Goal: Task Accomplishment & Management: Manage account settings

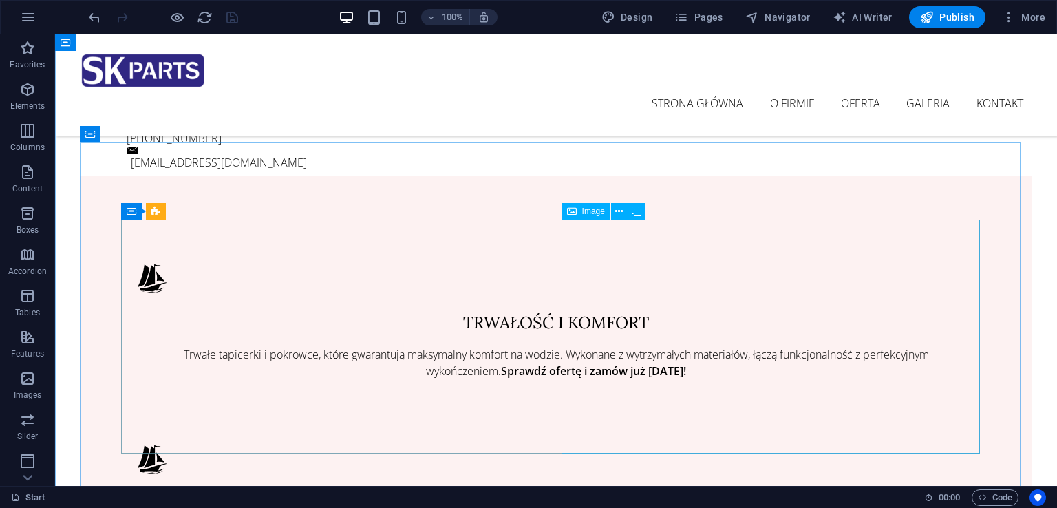
scroll to position [688, 0]
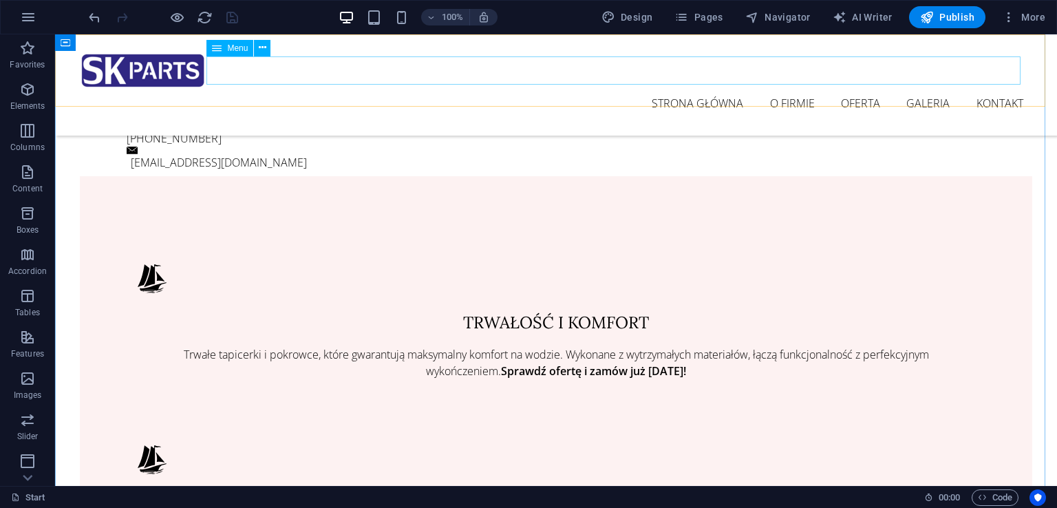
click at [779, 89] on nav "strona główna o firmie oferta galeria kontakt" at bounding box center [556, 103] width 952 height 29
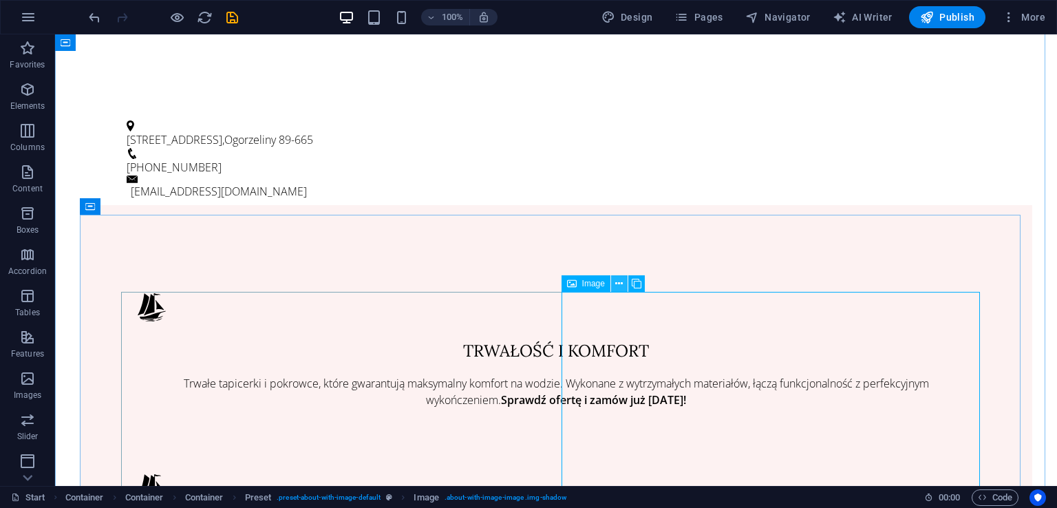
click at [623, 281] on button at bounding box center [619, 283] width 17 height 17
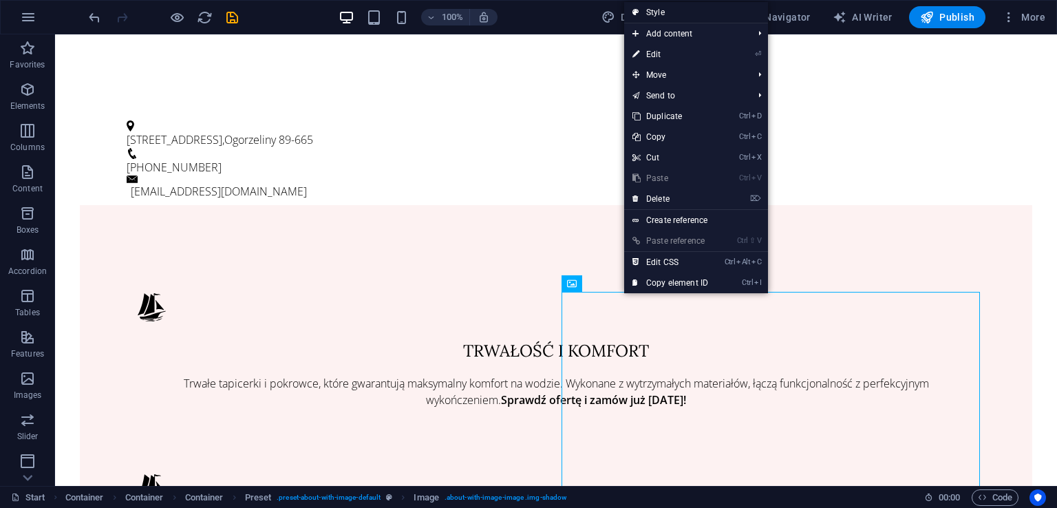
click at [664, 14] on link "Style" at bounding box center [696, 12] width 144 height 21
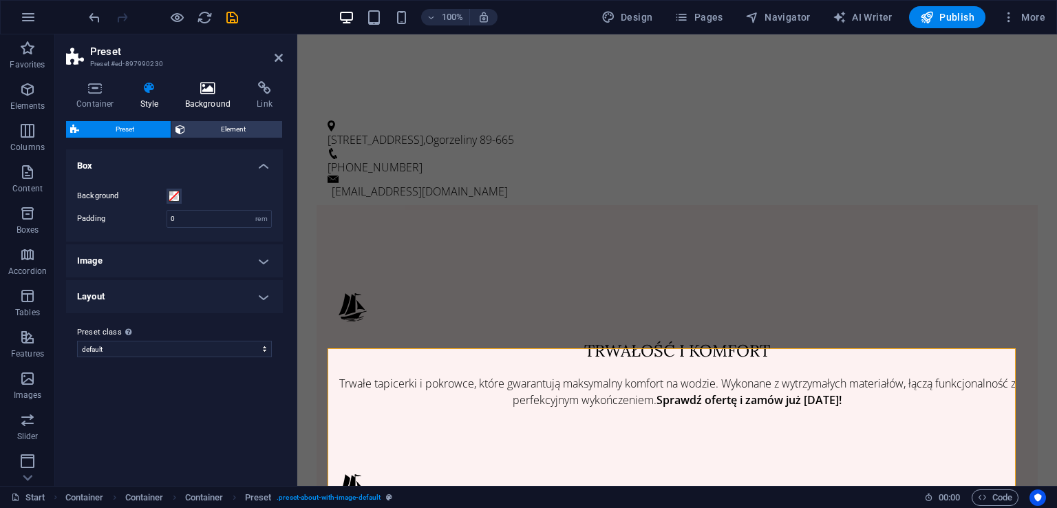
click at [217, 96] on h4 "Background" at bounding box center [211, 95] width 72 height 29
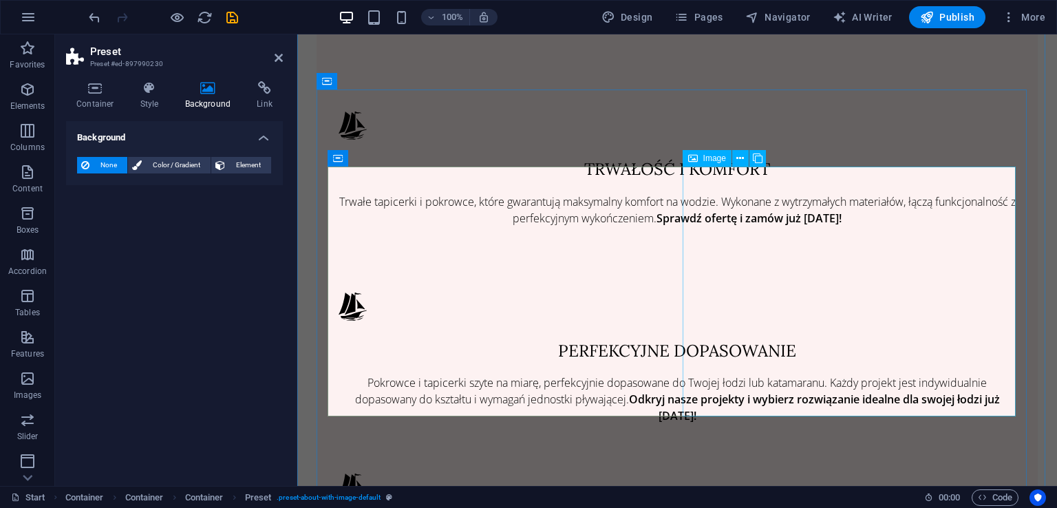
scroll to position [895, 0]
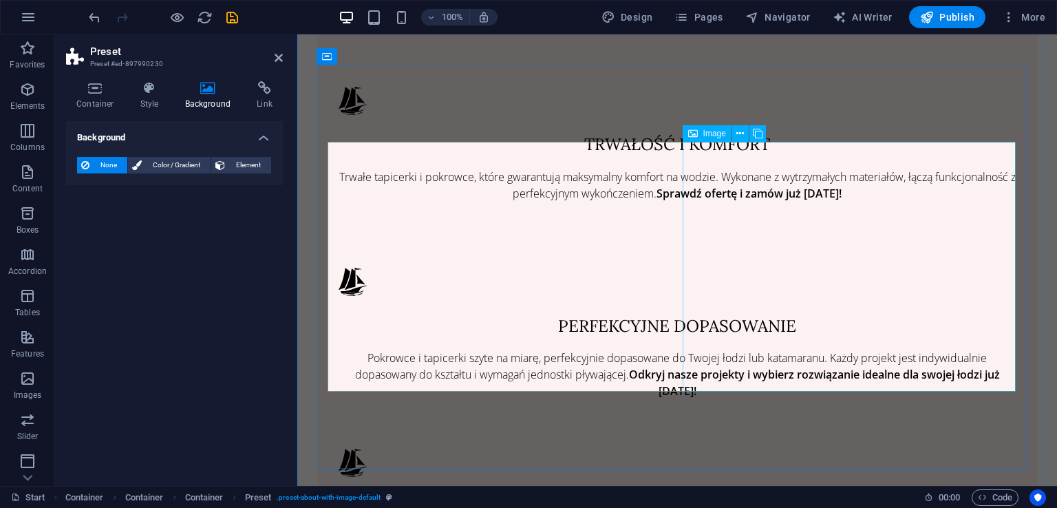
drag, startPoint x: 800, startPoint y: 252, endPoint x: 1034, endPoint y: 245, distance: 234.2
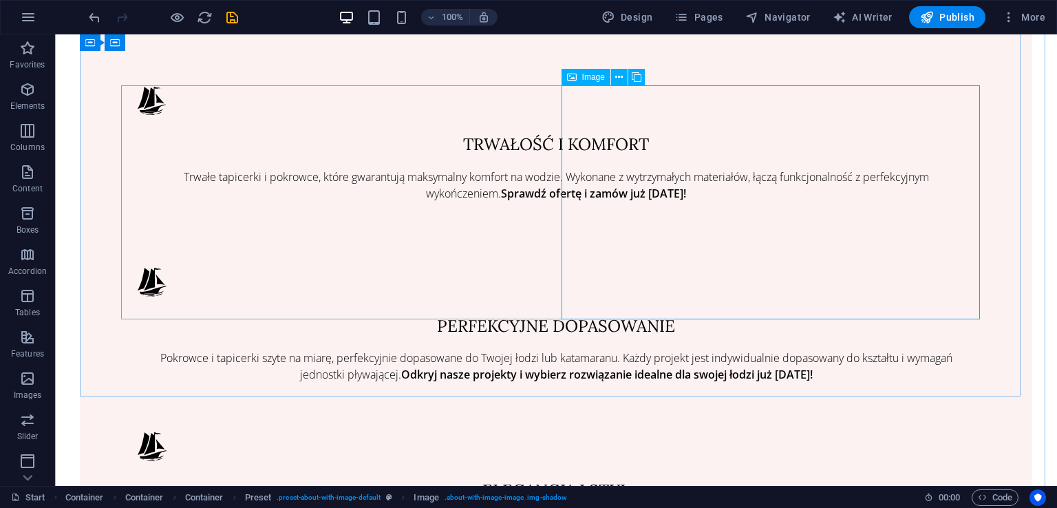
click at [579, 81] on div "Image" at bounding box center [586, 77] width 49 height 17
click at [622, 72] on icon at bounding box center [619, 77] width 8 height 14
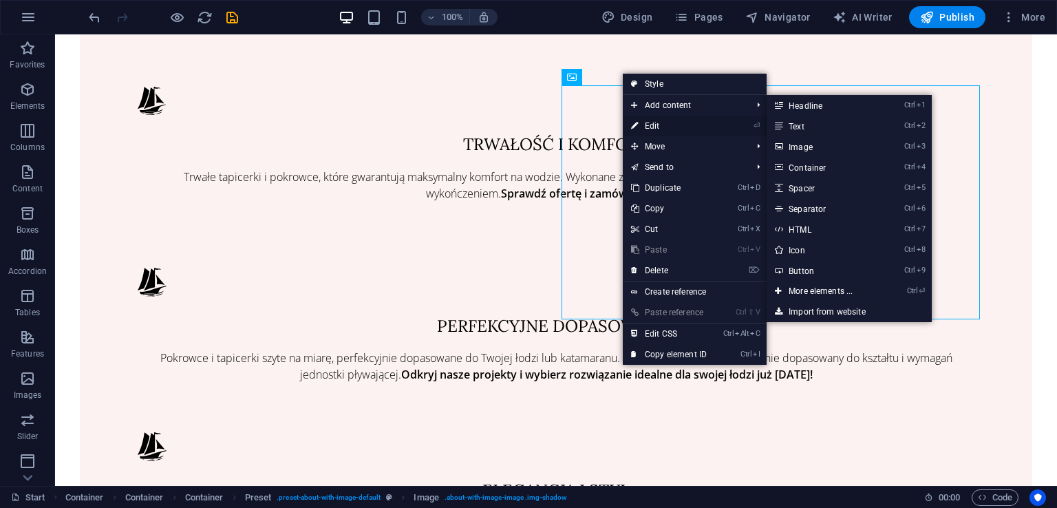
click at [648, 123] on link "⏎ Edit" at bounding box center [669, 126] width 92 height 21
select select "%"
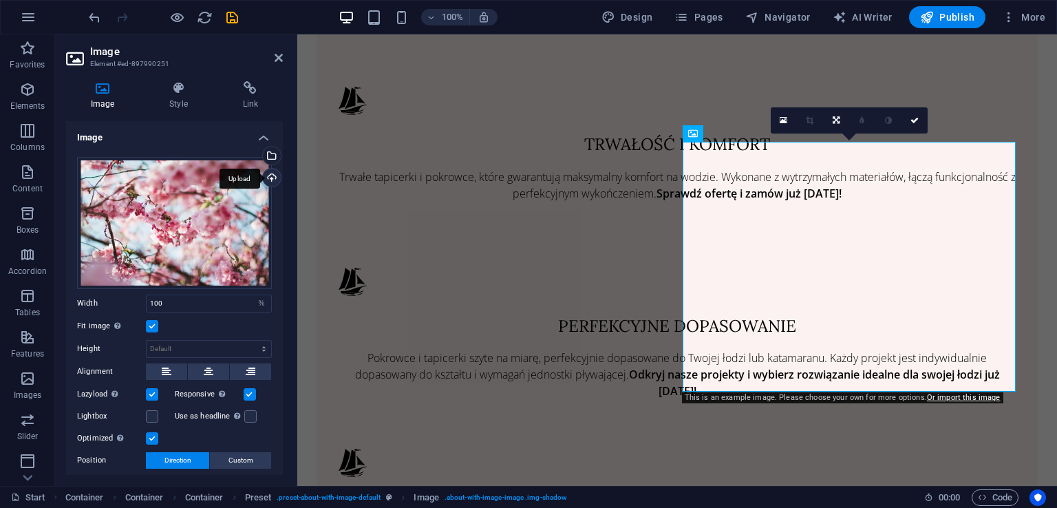
click at [270, 178] on div "Upload" at bounding box center [270, 179] width 21 height 21
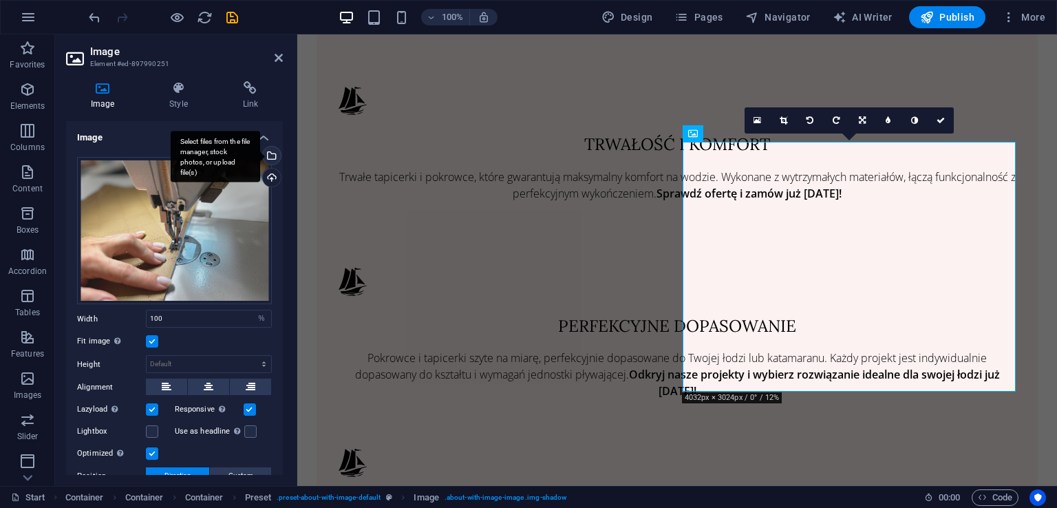
click at [271, 155] on div "Select files from the file manager, stock photos, or upload file(s)" at bounding box center [270, 157] width 21 height 21
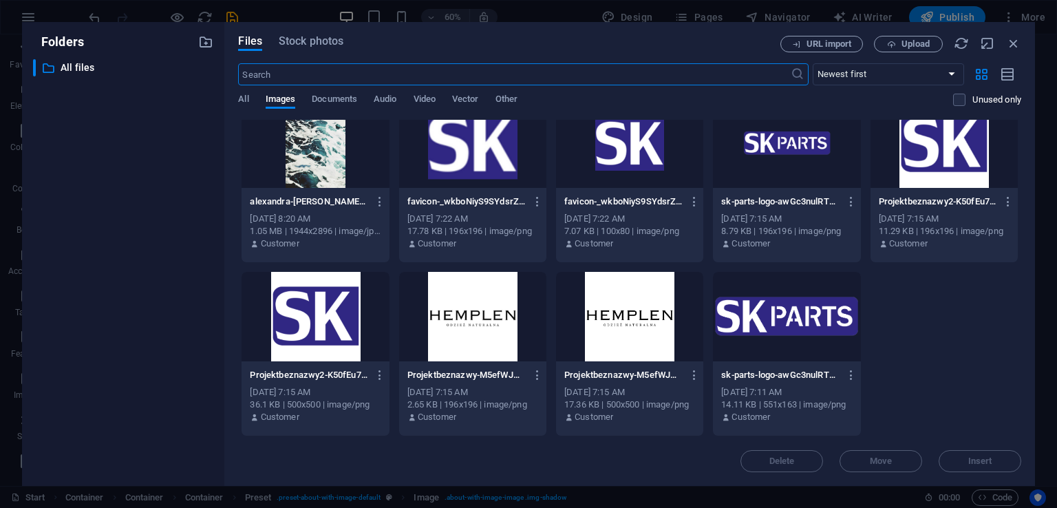
scroll to position [0, 0]
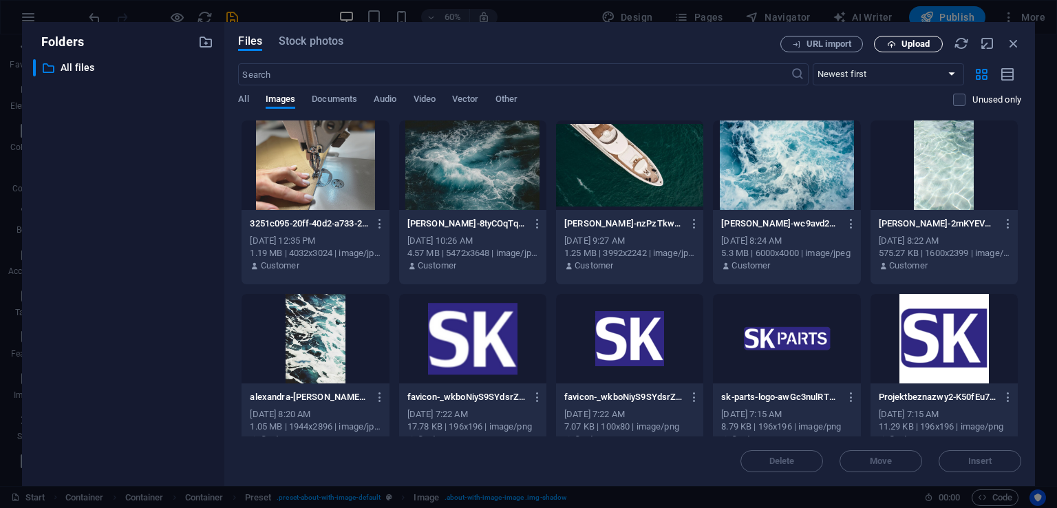
click at [890, 48] on button "Upload" at bounding box center [908, 44] width 69 height 17
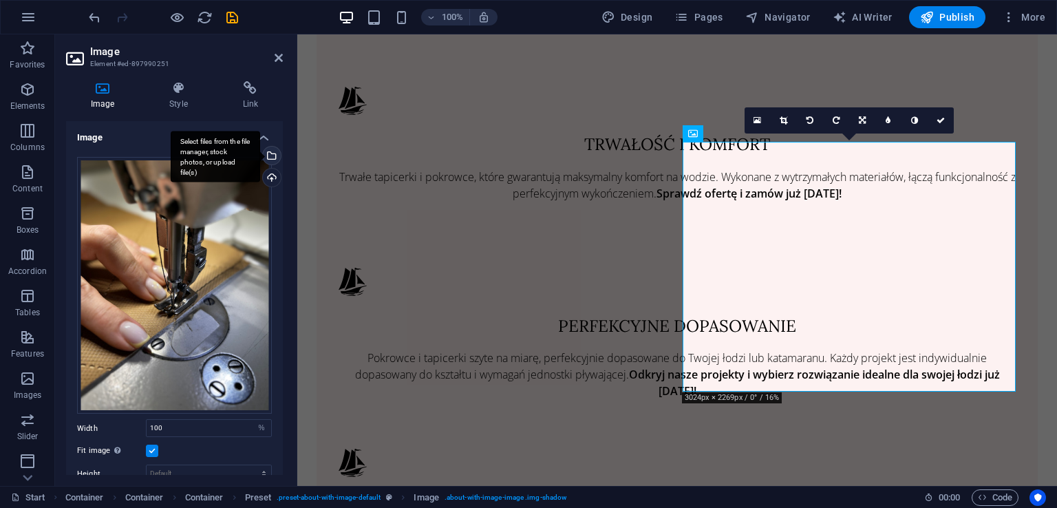
click at [260, 153] on div "Select files from the file manager, stock photos, or upload file(s)" at bounding box center [215, 157] width 89 height 52
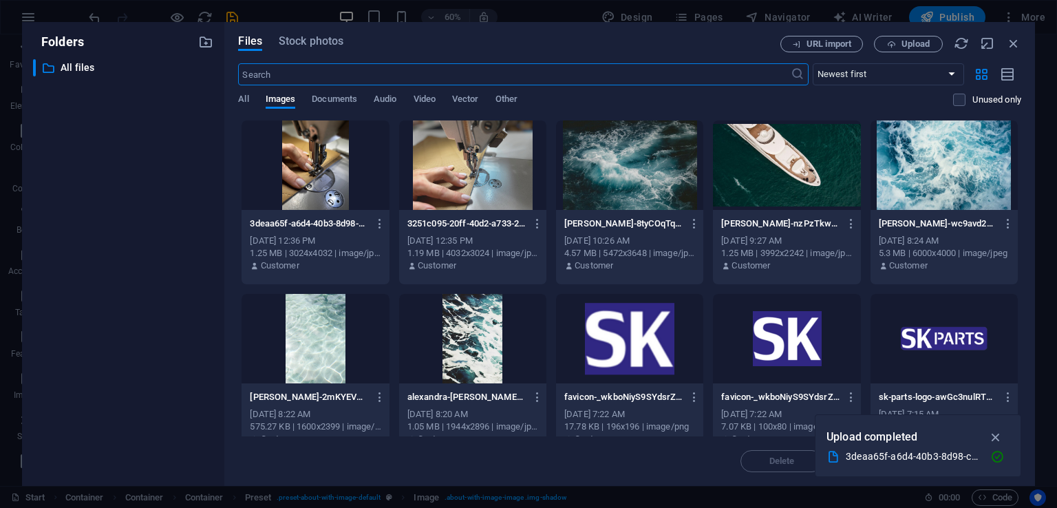
click at [483, 155] on div at bounding box center [472, 164] width 147 height 89
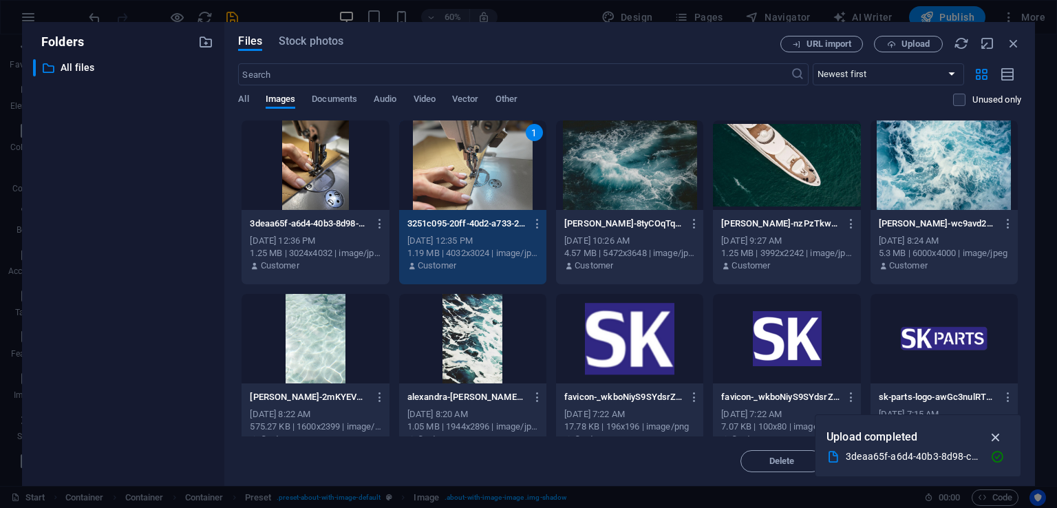
click at [986, 435] on button "button" at bounding box center [996, 437] width 27 height 22
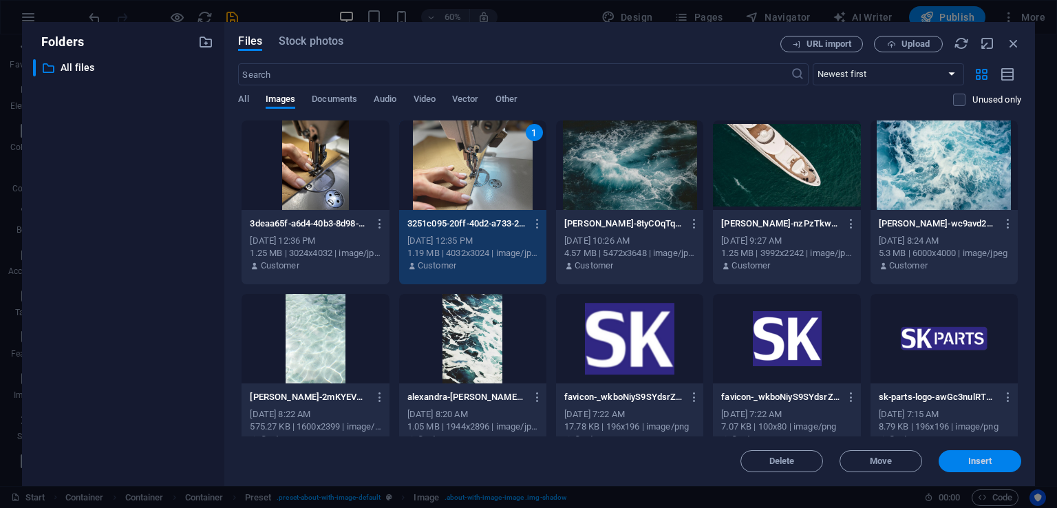
click at [993, 458] on span "Insert" at bounding box center [980, 461] width 72 height 8
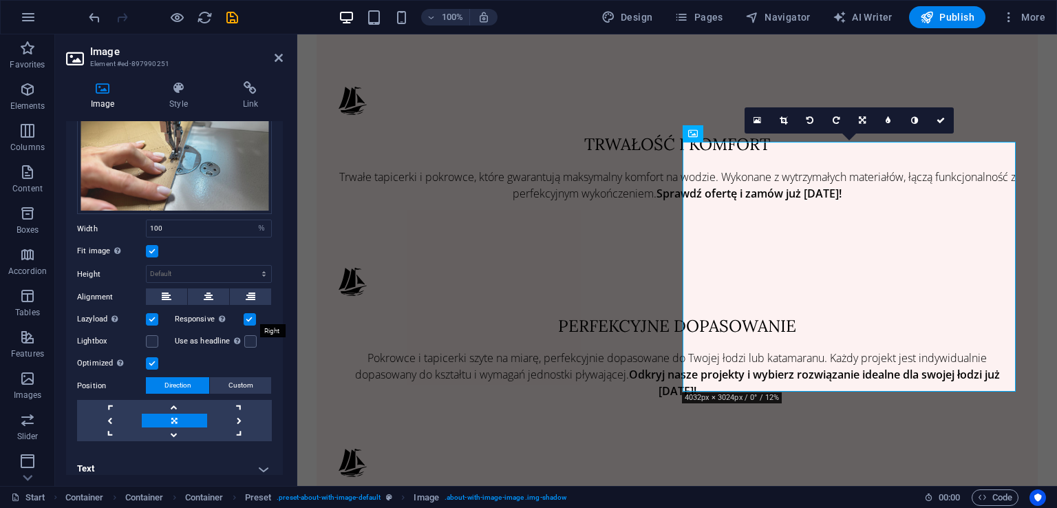
scroll to position [98, 0]
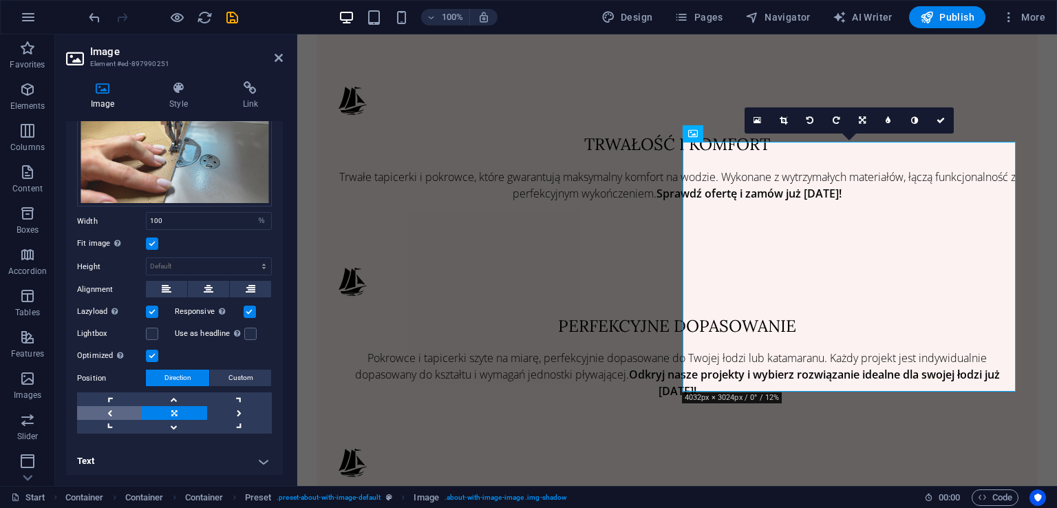
click at [108, 407] on link at bounding box center [109, 413] width 65 height 14
click at [248, 408] on link at bounding box center [239, 413] width 65 height 14
click at [189, 397] on link at bounding box center [174, 399] width 65 height 14
click at [184, 412] on link at bounding box center [174, 413] width 65 height 14
click at [221, 463] on h4 "Text" at bounding box center [174, 461] width 217 height 33
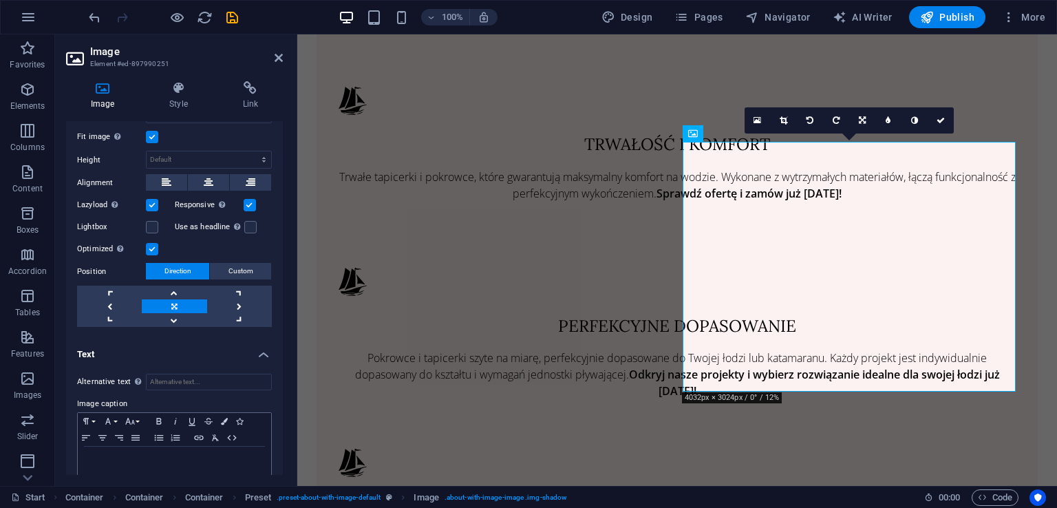
scroll to position [227, 0]
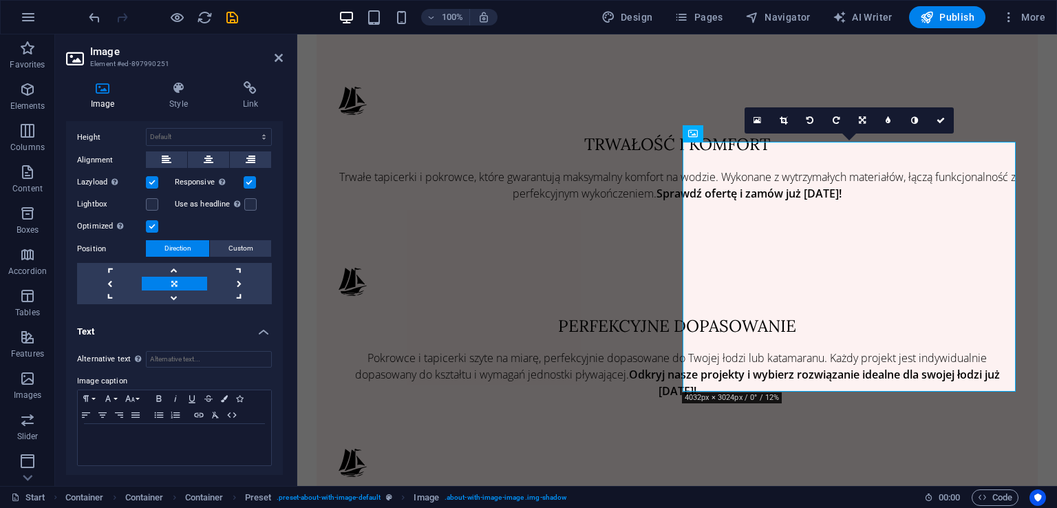
click at [240, 335] on h4 "Text" at bounding box center [174, 327] width 217 height 25
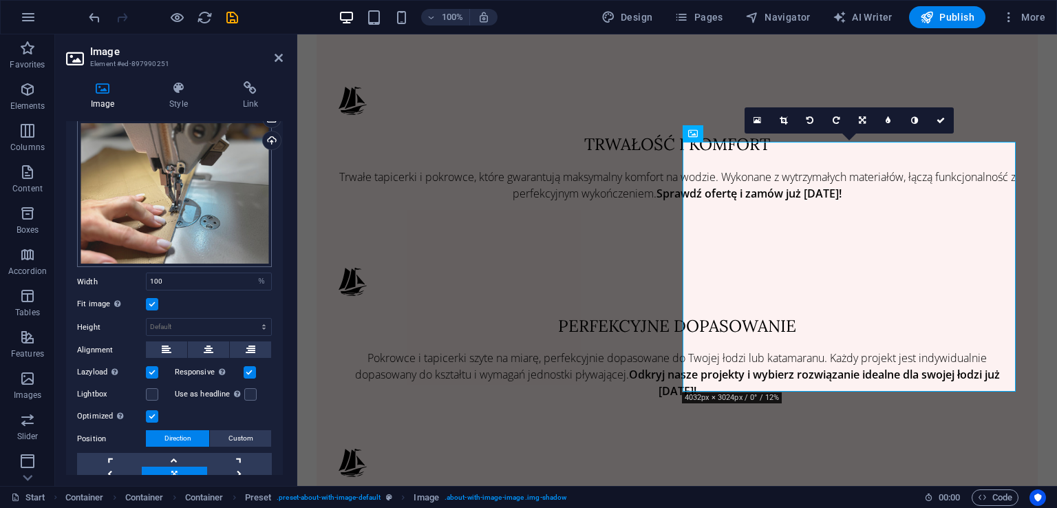
scroll to position [0, 0]
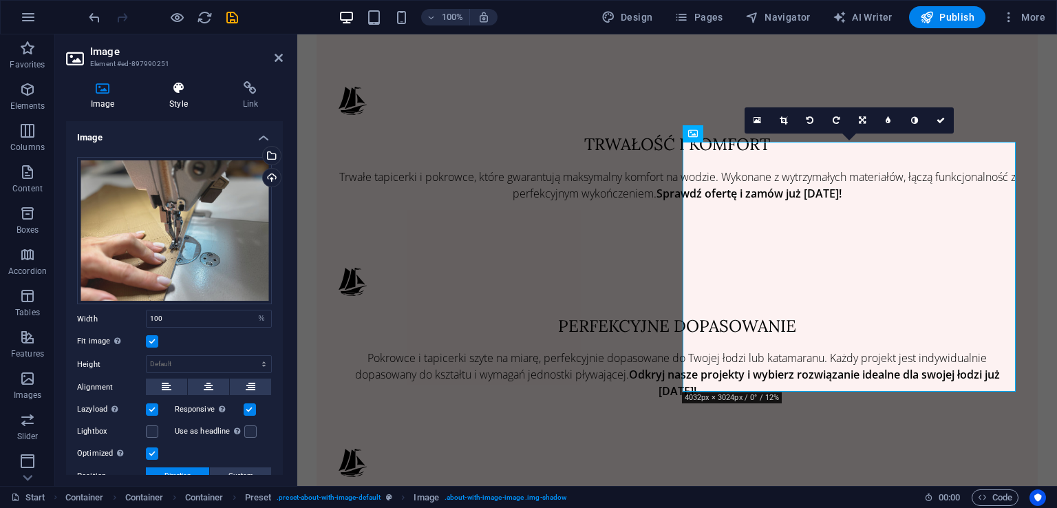
click at [177, 84] on icon at bounding box center [178, 88] width 67 height 14
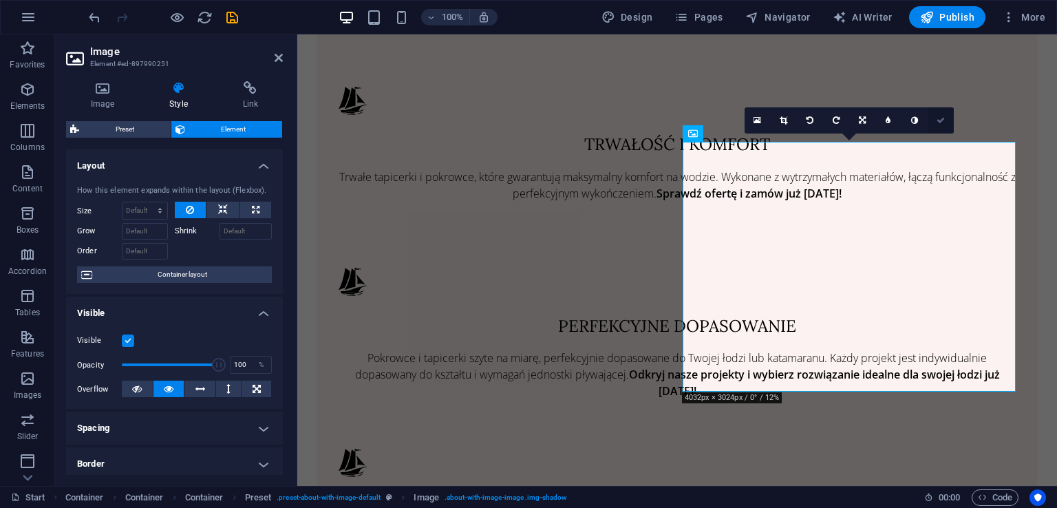
click at [939, 122] on icon at bounding box center [941, 120] width 8 height 8
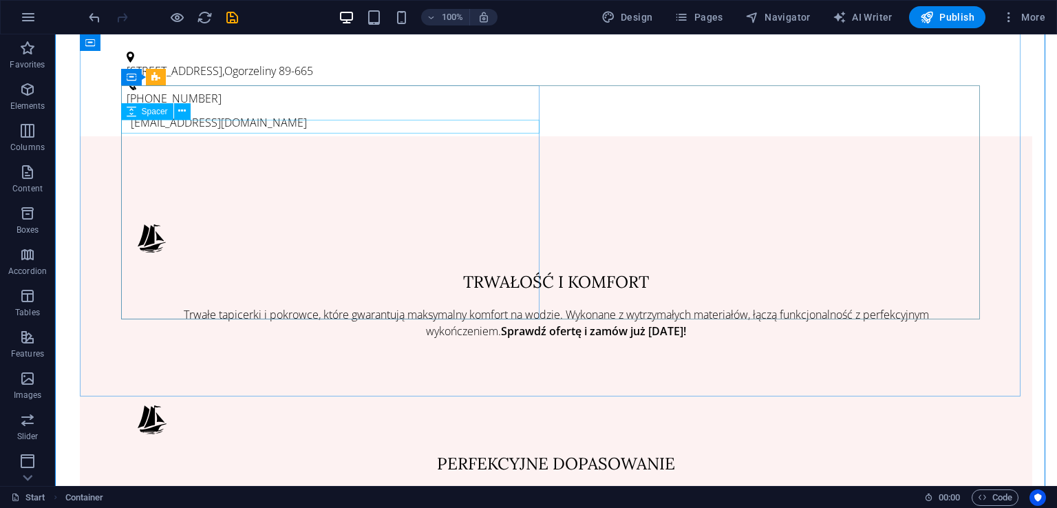
scroll to position [895, 0]
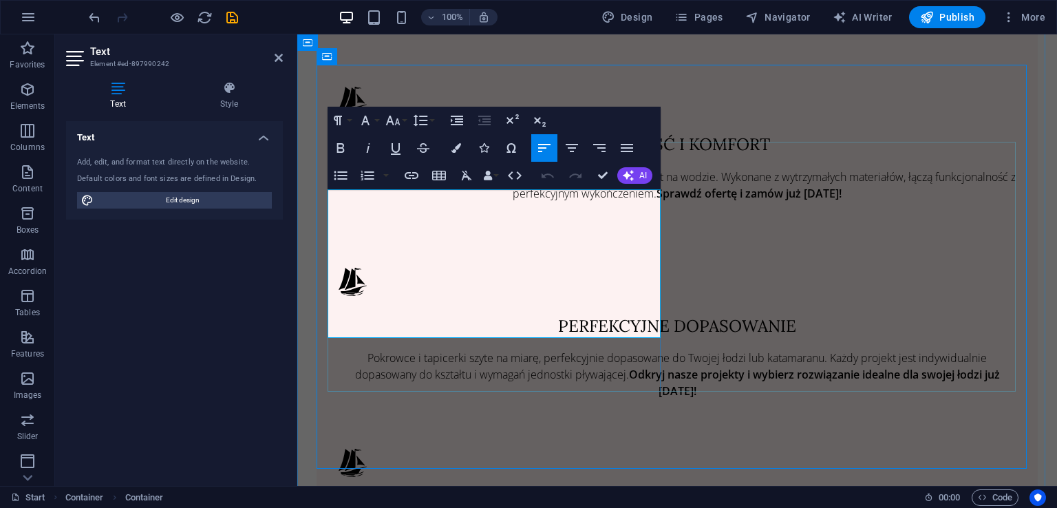
drag, startPoint x: 327, startPoint y: 195, endPoint x: 569, endPoint y: 193, distance: 242.3
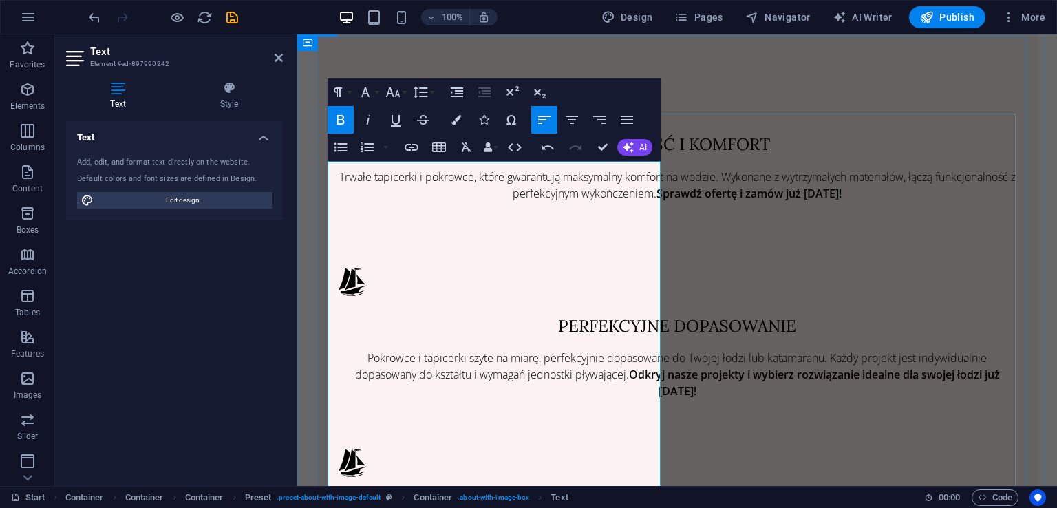
scroll to position [964, 0]
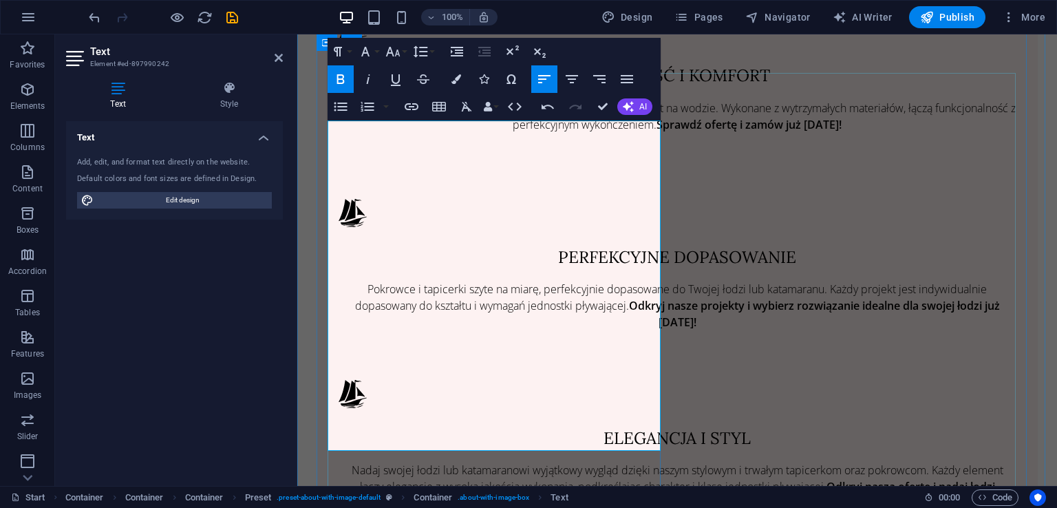
drag, startPoint x: 478, startPoint y: 326, endPoint x: 337, endPoint y: 283, distance: 147.6
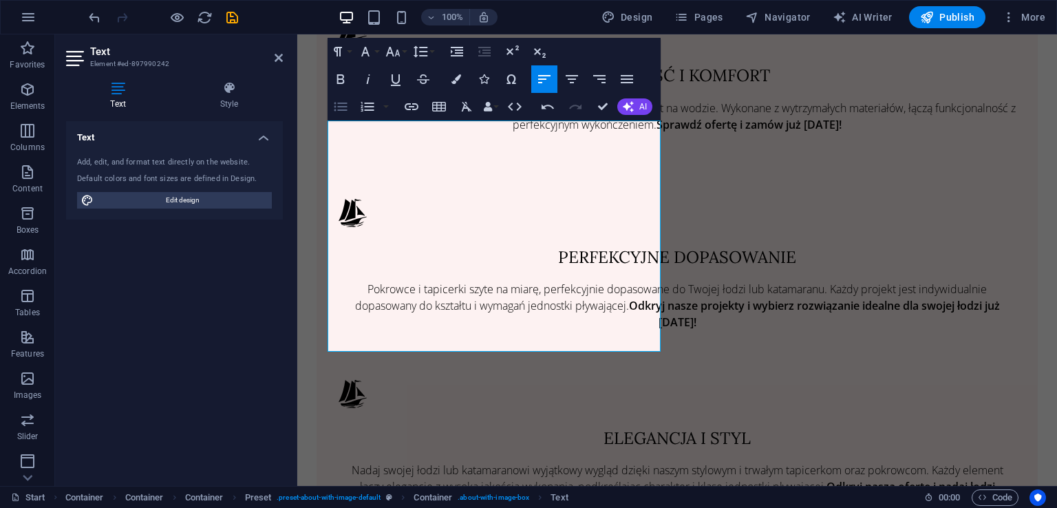
click at [346, 99] on icon "button" at bounding box center [340, 106] width 17 height 17
click at [344, 107] on icon "button" at bounding box center [340, 107] width 13 height 9
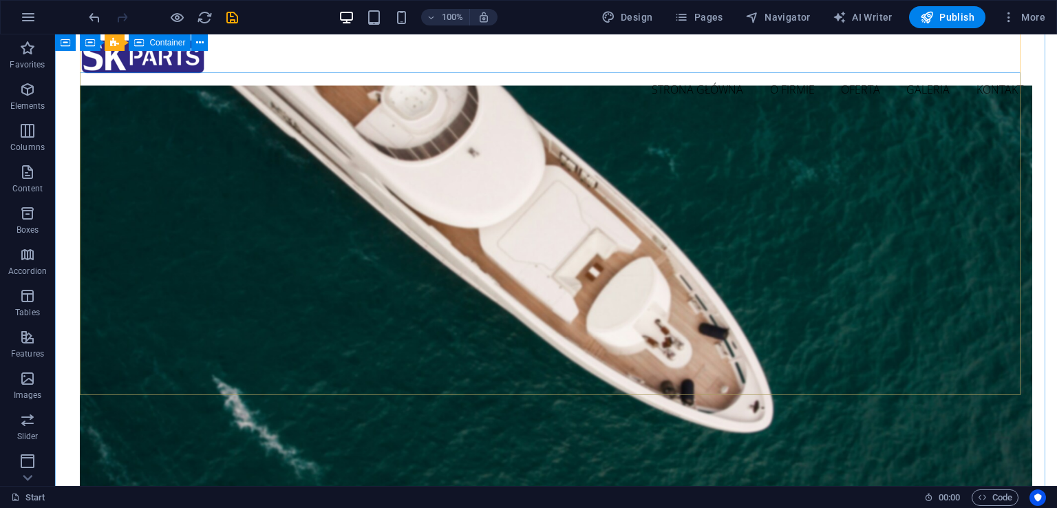
scroll to position [0, 0]
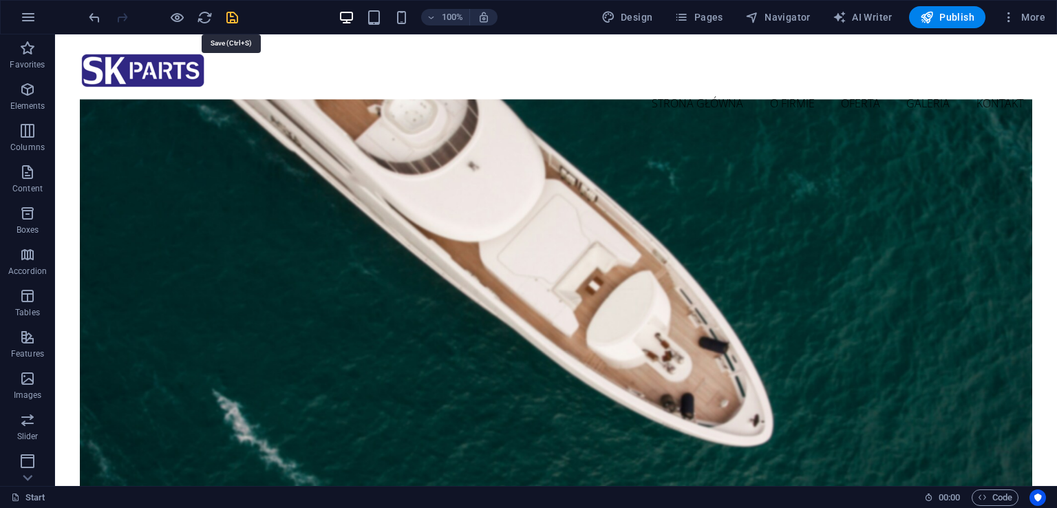
click at [234, 19] on icon "save" at bounding box center [232, 18] width 16 height 16
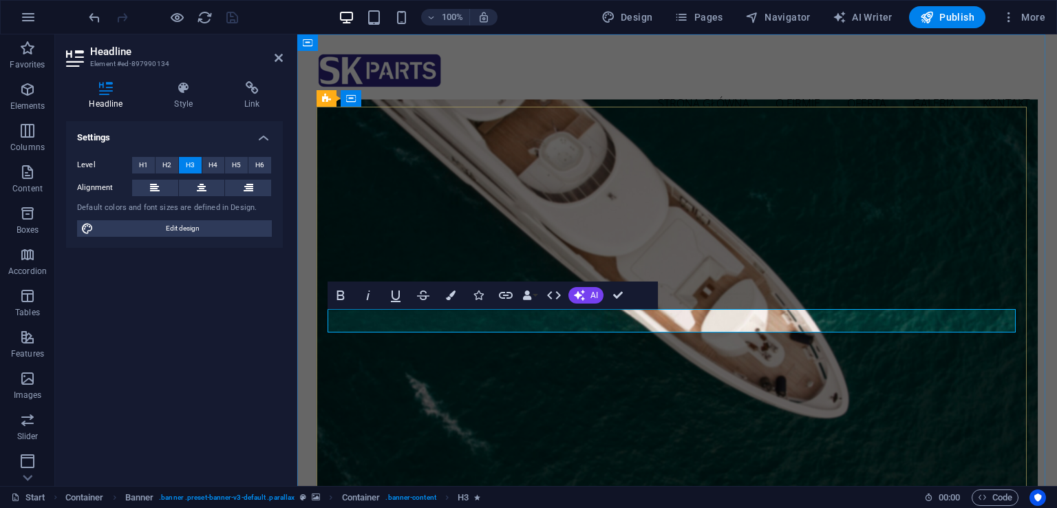
drag, startPoint x: 531, startPoint y: 324, endPoint x: 637, endPoint y: 319, distance: 106.1
click at [643, 90] on div "strona główna o firmie oferta galeria kontakt" at bounding box center [678, 84] width 722 height 101
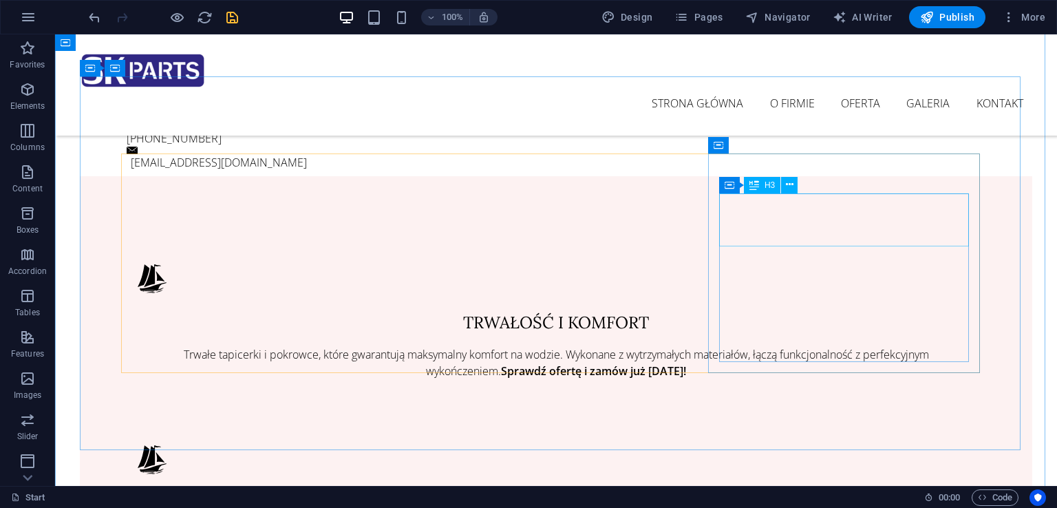
scroll to position [344, 0]
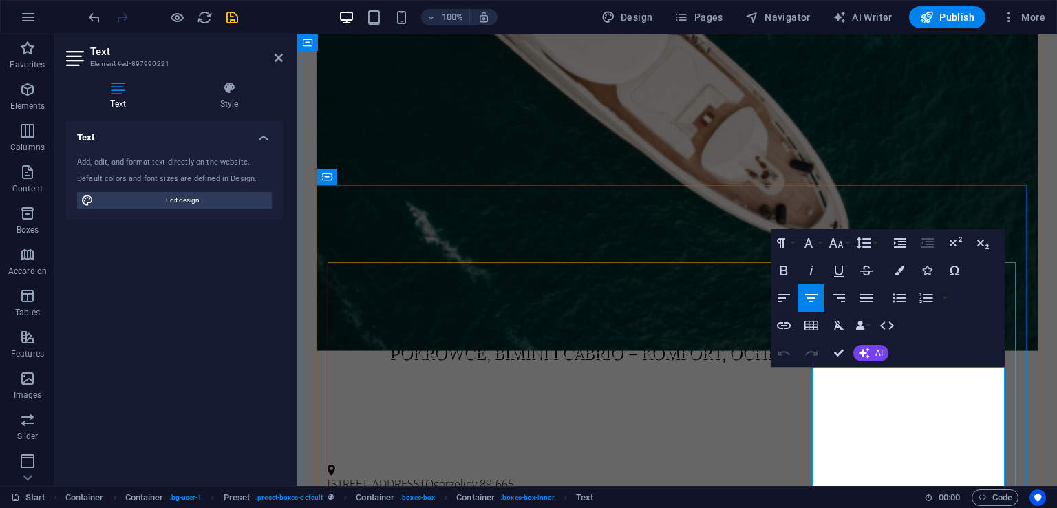
drag, startPoint x: 909, startPoint y: 379, endPoint x: 999, endPoint y: 370, distance: 89.9
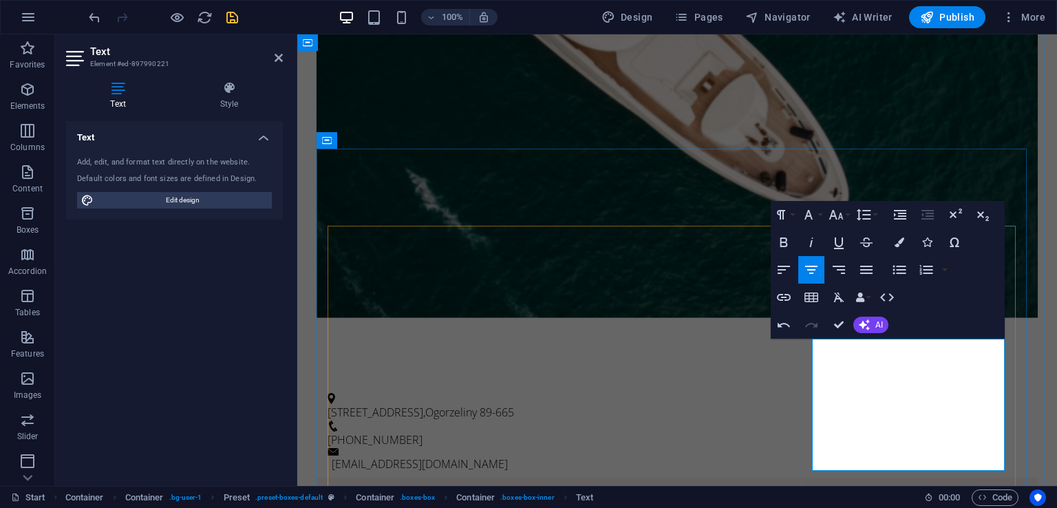
scroll to position [421, 0]
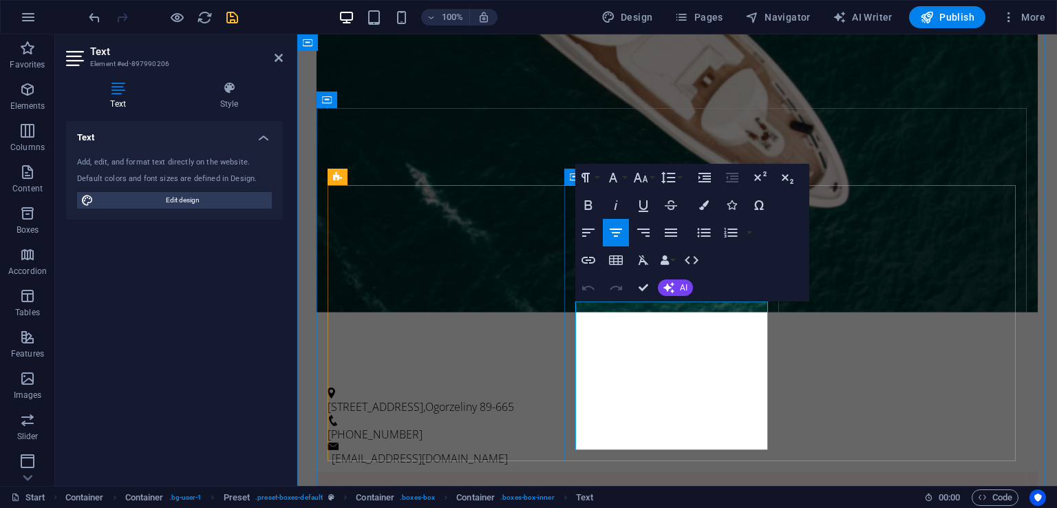
drag, startPoint x: 688, startPoint y: 342, endPoint x: 631, endPoint y: 346, distance: 58.0
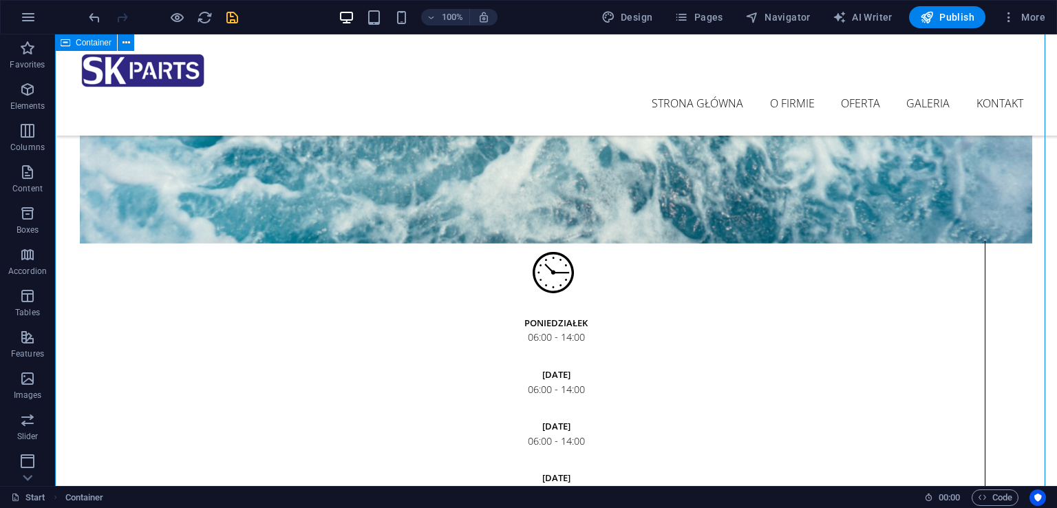
scroll to position [1936, 0]
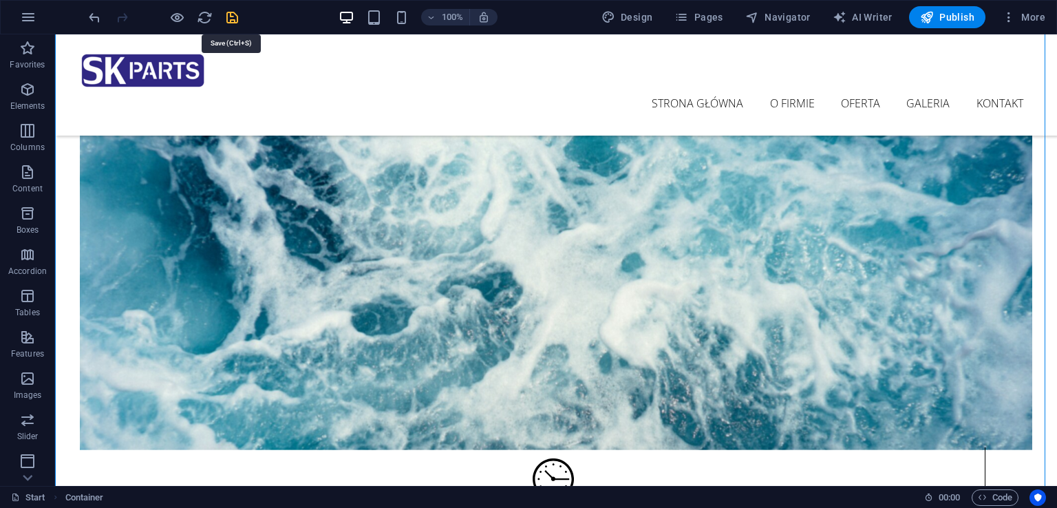
click at [234, 12] on icon "save" at bounding box center [232, 18] width 16 height 16
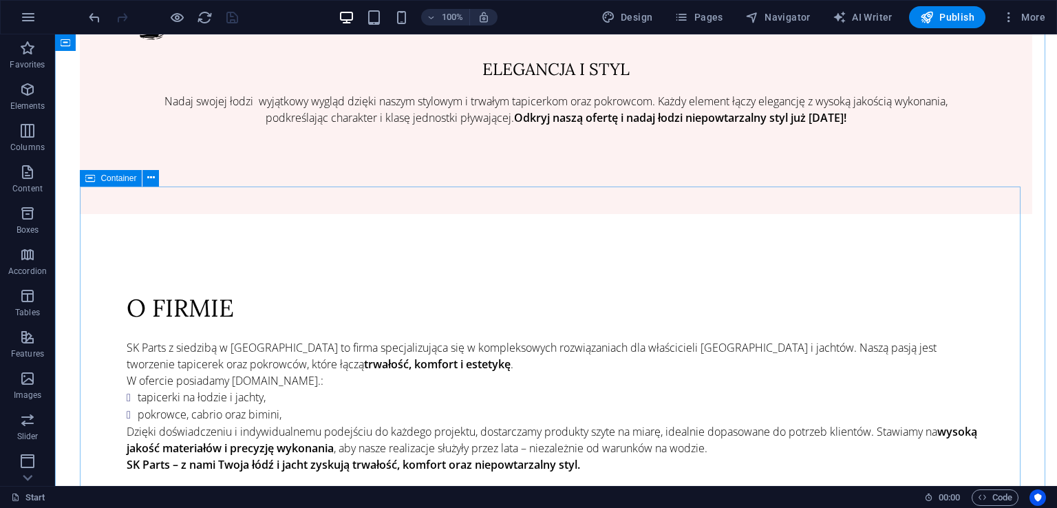
scroll to position [1592, 0]
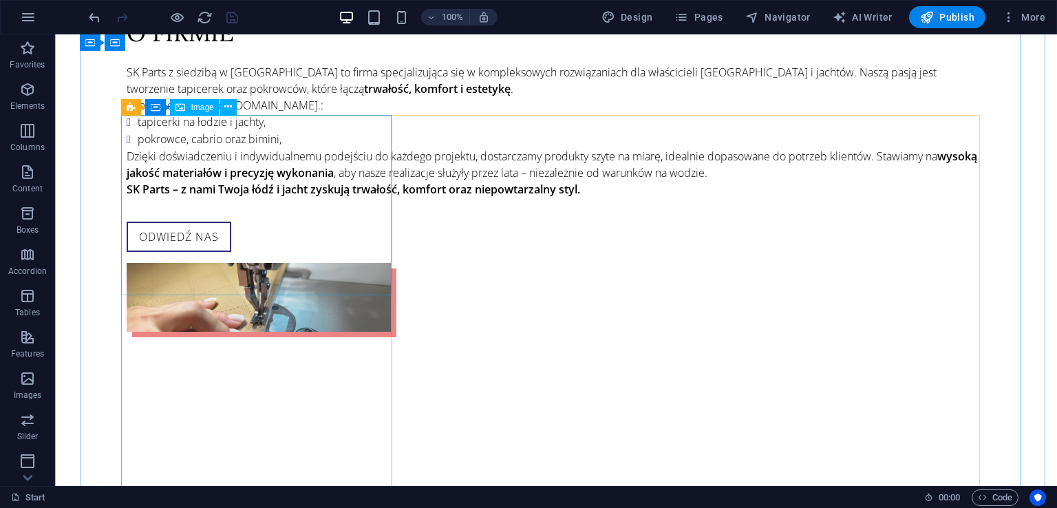
select select "%"
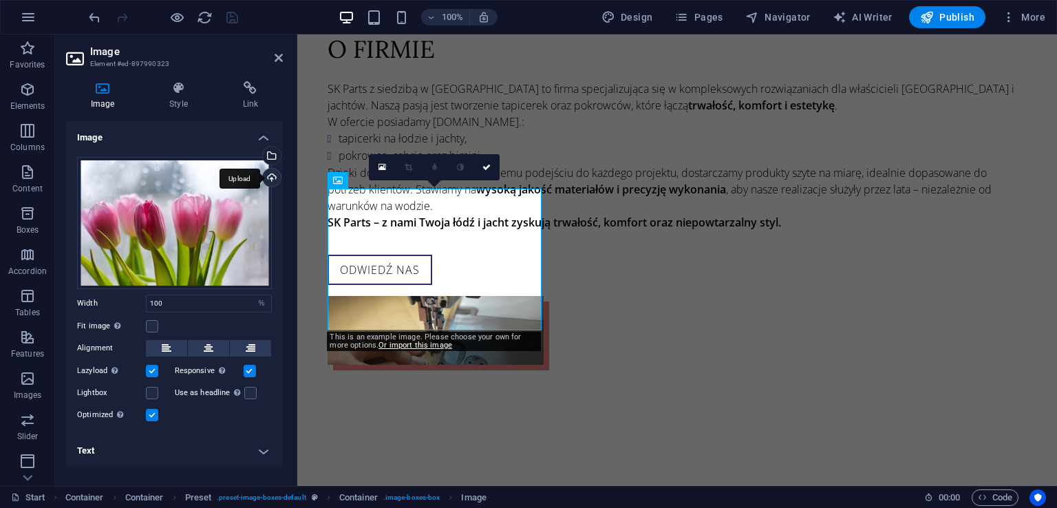
click at [277, 176] on div "Upload" at bounding box center [270, 179] width 21 height 21
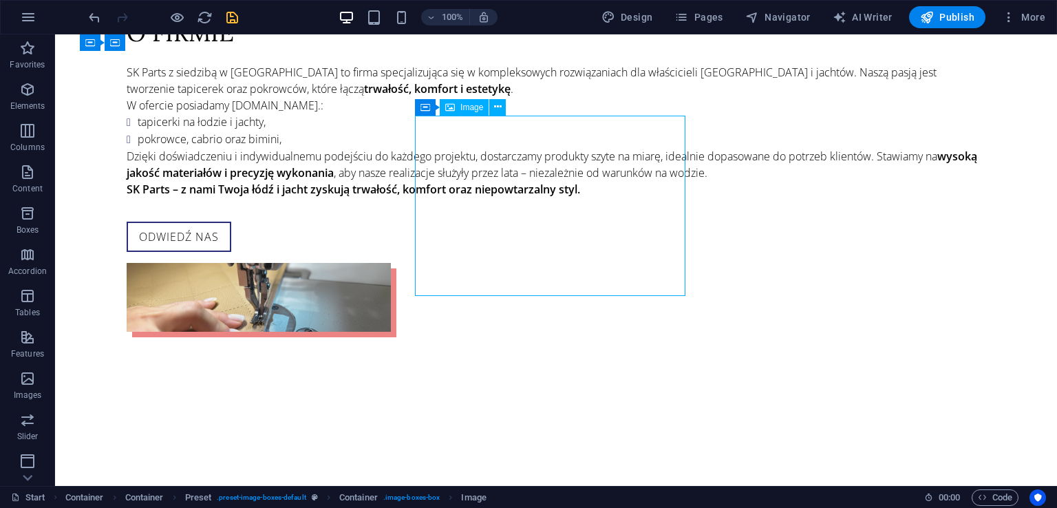
select select "%"
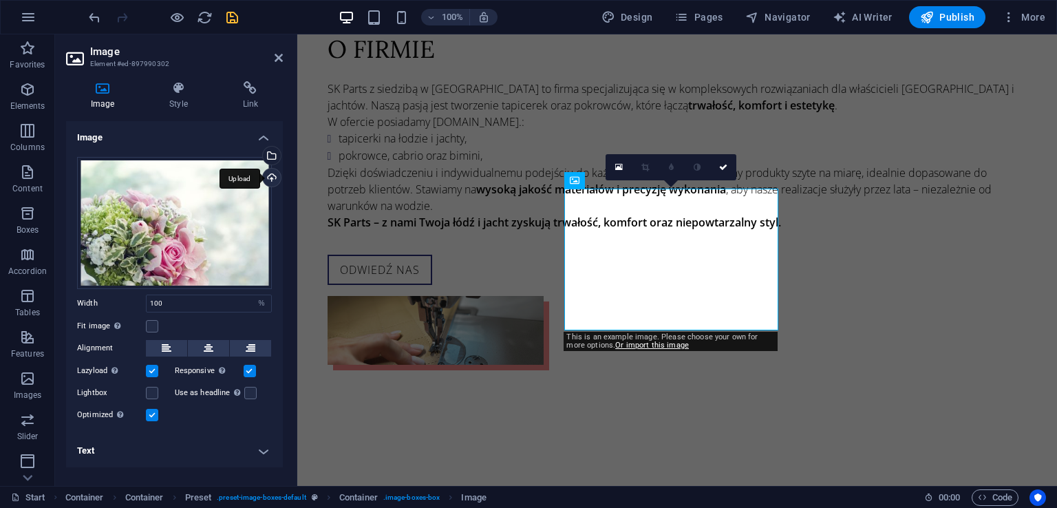
click at [277, 185] on div "Upload" at bounding box center [270, 179] width 21 height 21
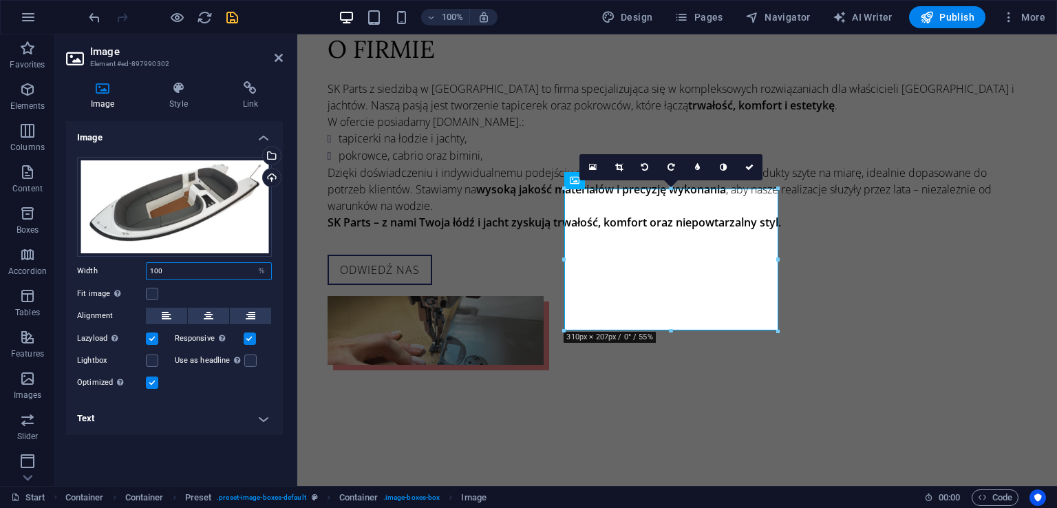
click at [223, 271] on input "100" at bounding box center [209, 271] width 125 height 17
type input "100"
drag, startPoint x: 212, startPoint y: 267, endPoint x: 143, endPoint y: 262, distance: 69.0
click at [143, 262] on div "Width 100 Default auto px rem % em vh vw" at bounding box center [174, 271] width 195 height 18
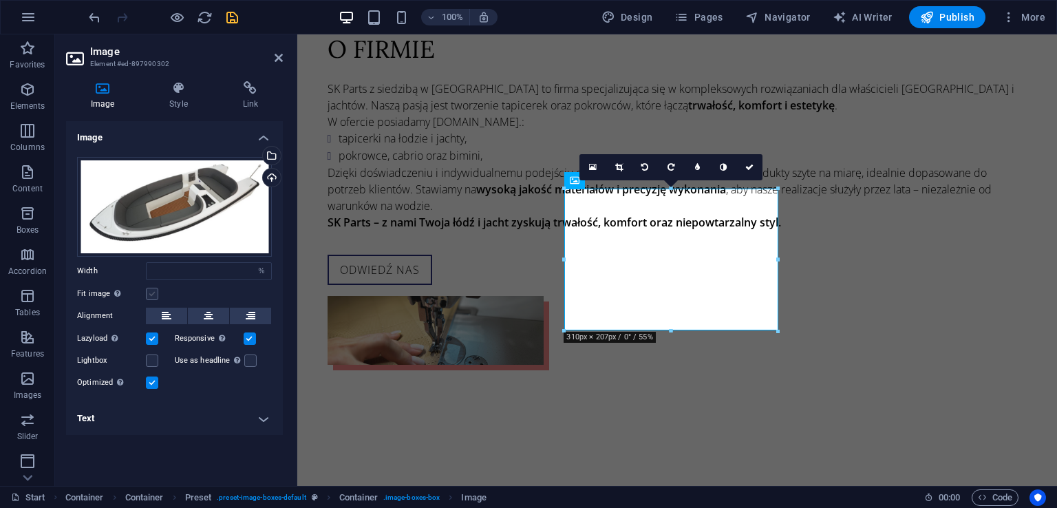
click at [155, 295] on label at bounding box center [152, 294] width 12 height 12
click at [0, 0] on input "Fit image Automatically fit image to a fixed width and height" at bounding box center [0, 0] width 0 height 0
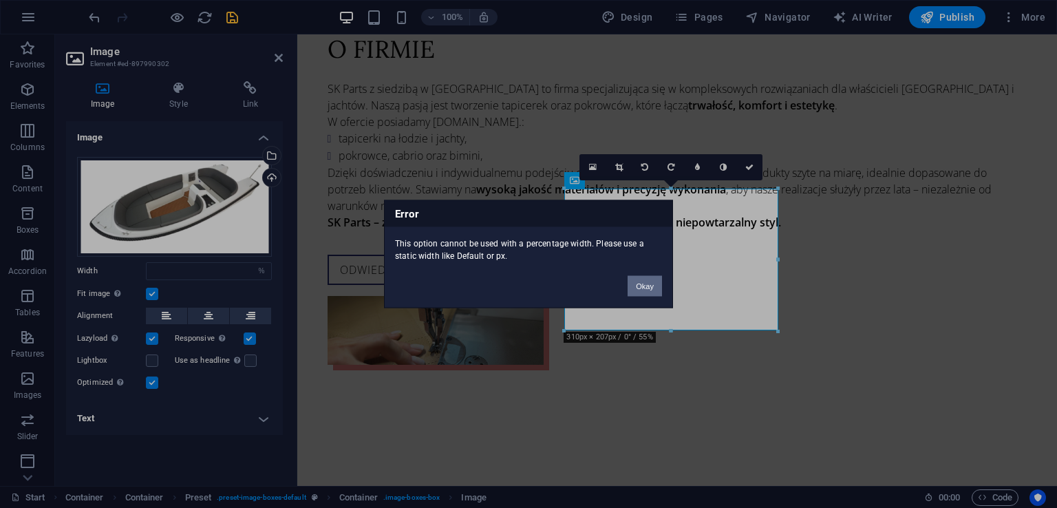
click at [647, 284] on button "Okay" at bounding box center [645, 286] width 34 height 21
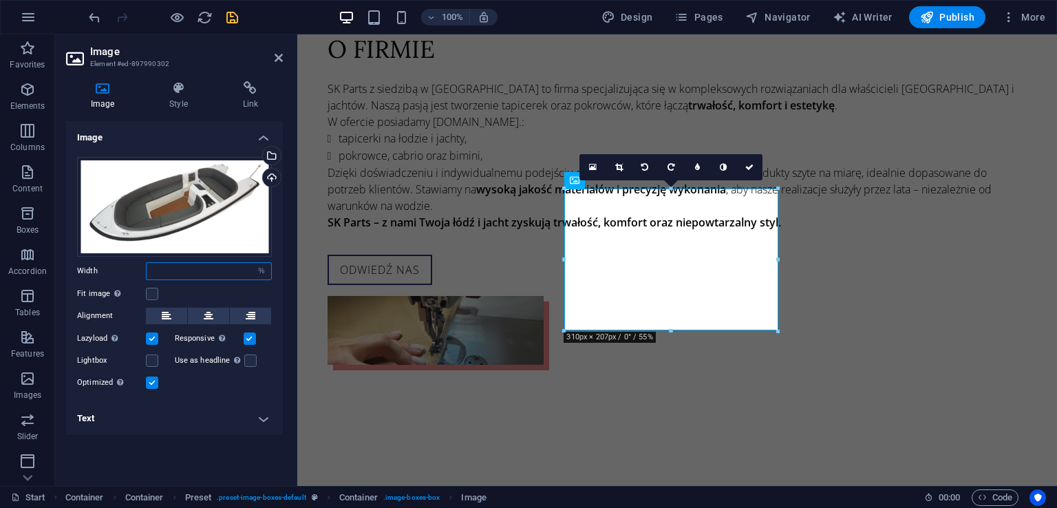
click at [223, 273] on input "number" at bounding box center [209, 271] width 125 height 17
type input "100"
click at [157, 291] on label at bounding box center [152, 294] width 12 height 12
click at [0, 0] on input "Fit image Automatically fit image to a fixed width and height" at bounding box center [0, 0] width 0 height 0
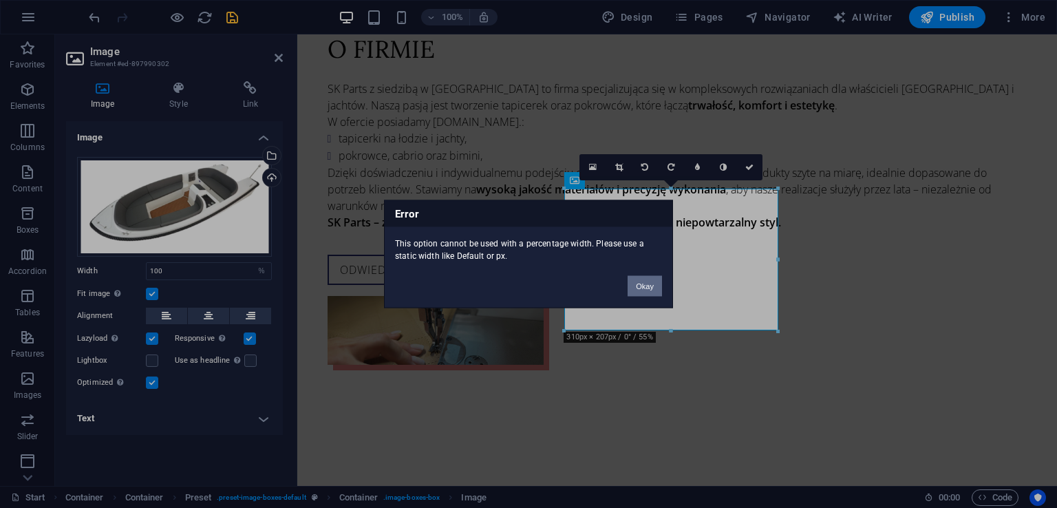
click at [644, 281] on button "Okay" at bounding box center [645, 286] width 34 height 21
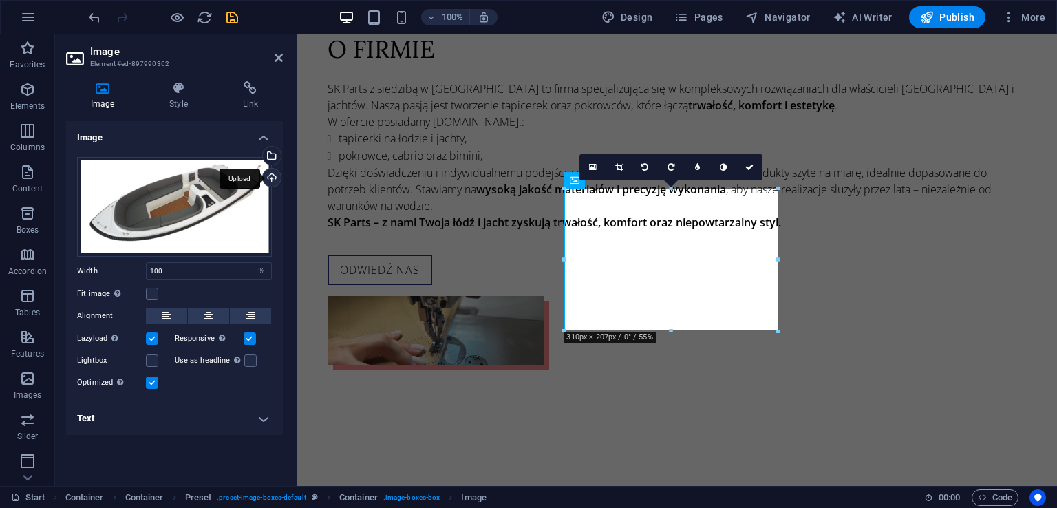
click at [273, 181] on div "Upload" at bounding box center [270, 179] width 21 height 21
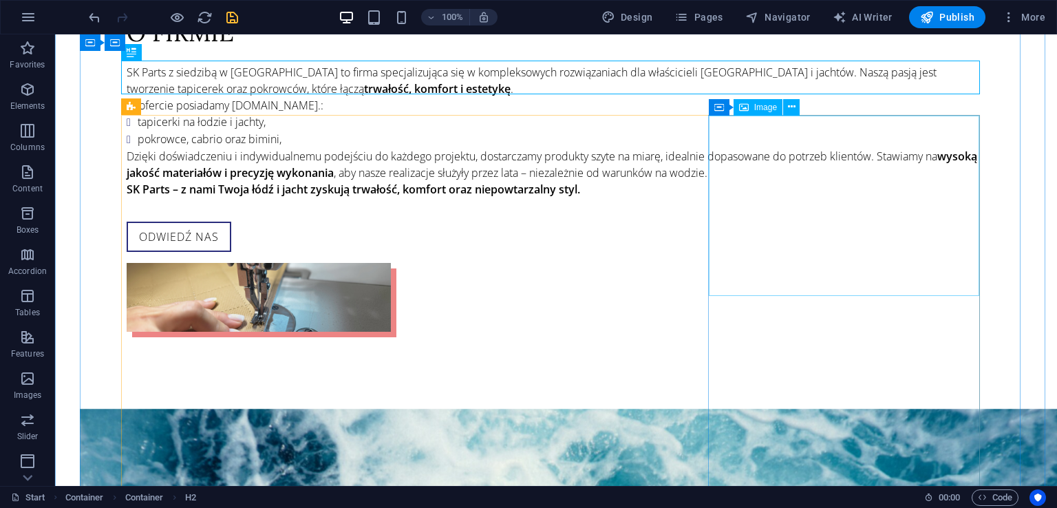
select select "%"
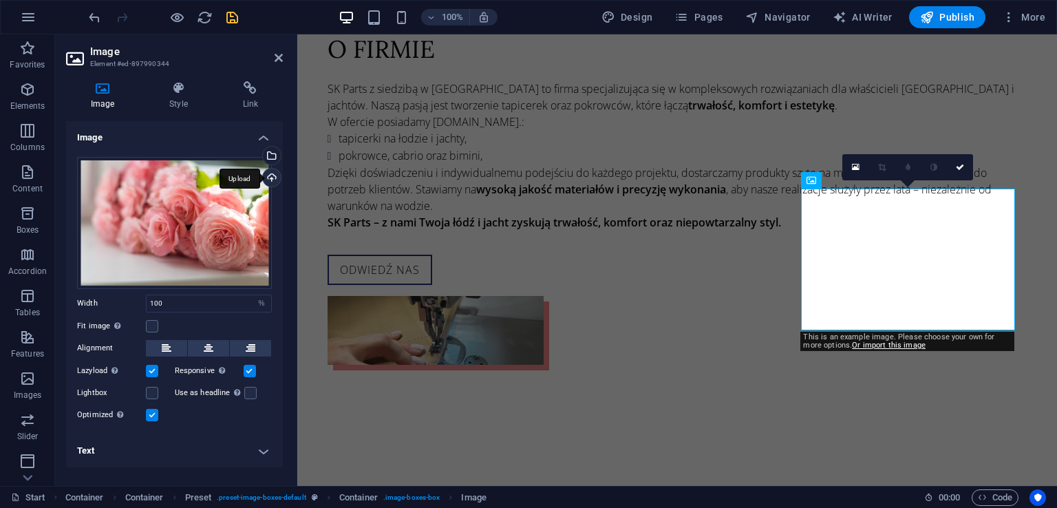
click at [273, 174] on div "Upload" at bounding box center [270, 179] width 21 height 21
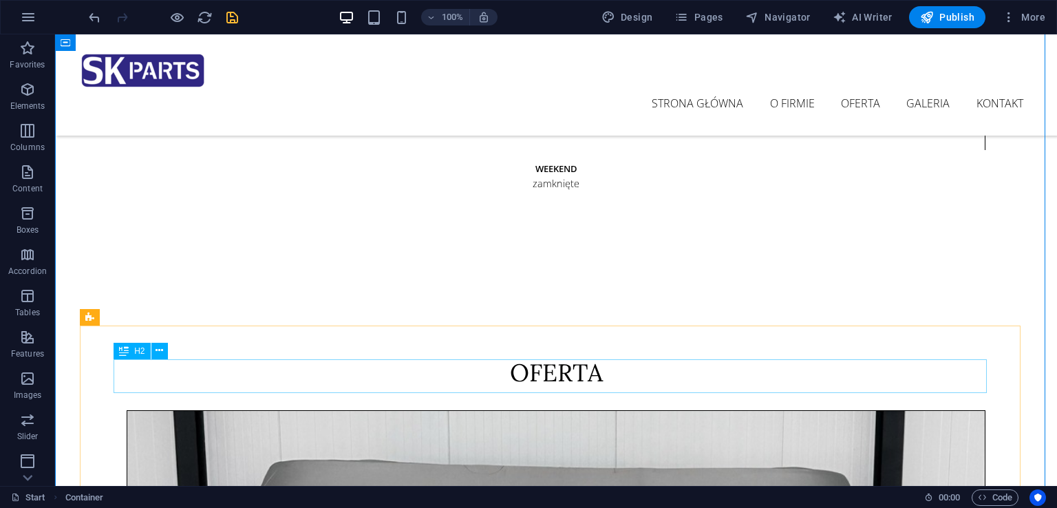
scroll to position [2005, 0]
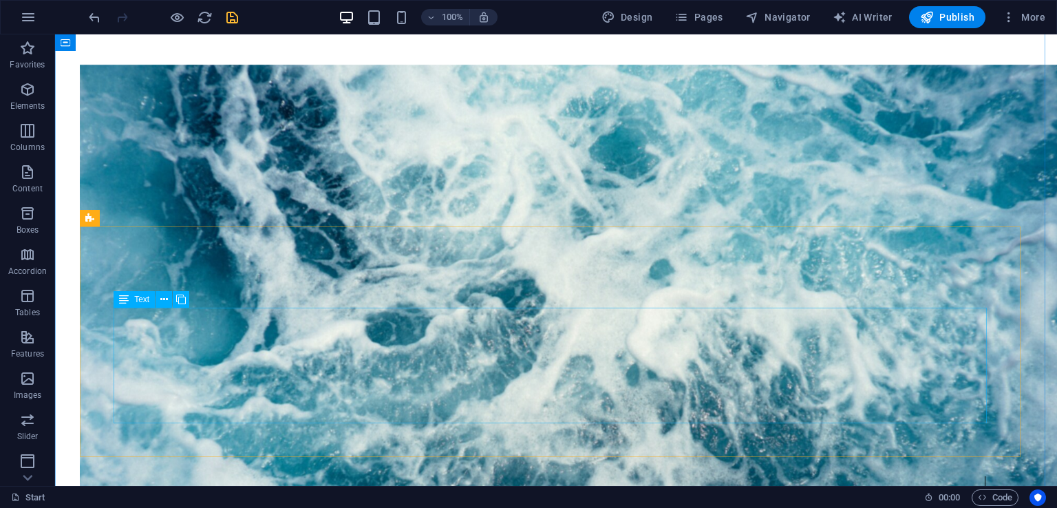
scroll to position [2142, 0]
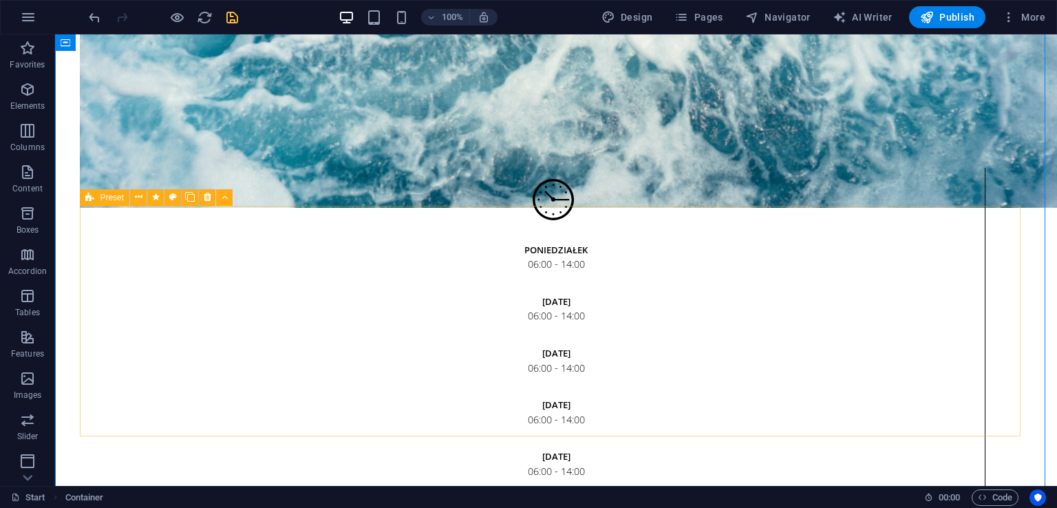
scroll to position [2418, 0]
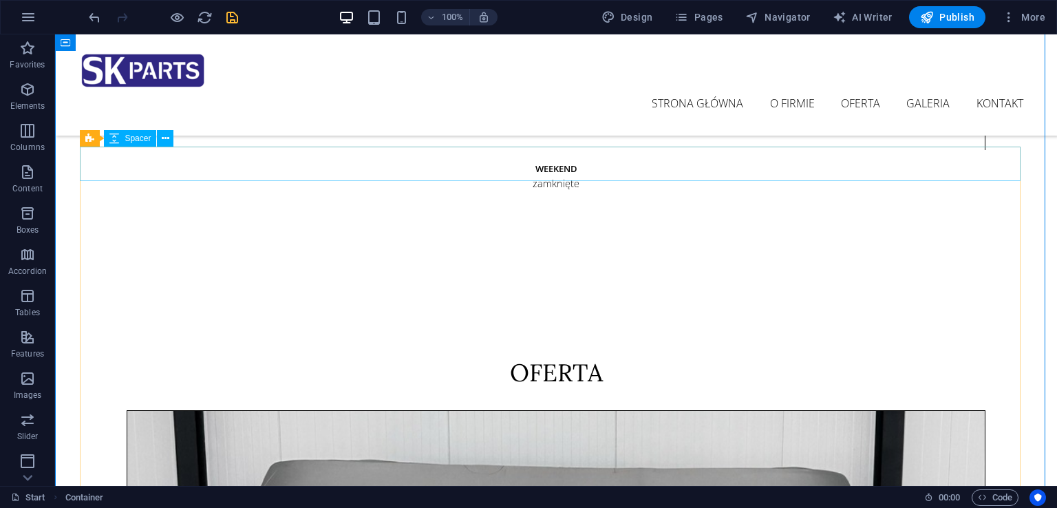
scroll to position [2555, 0]
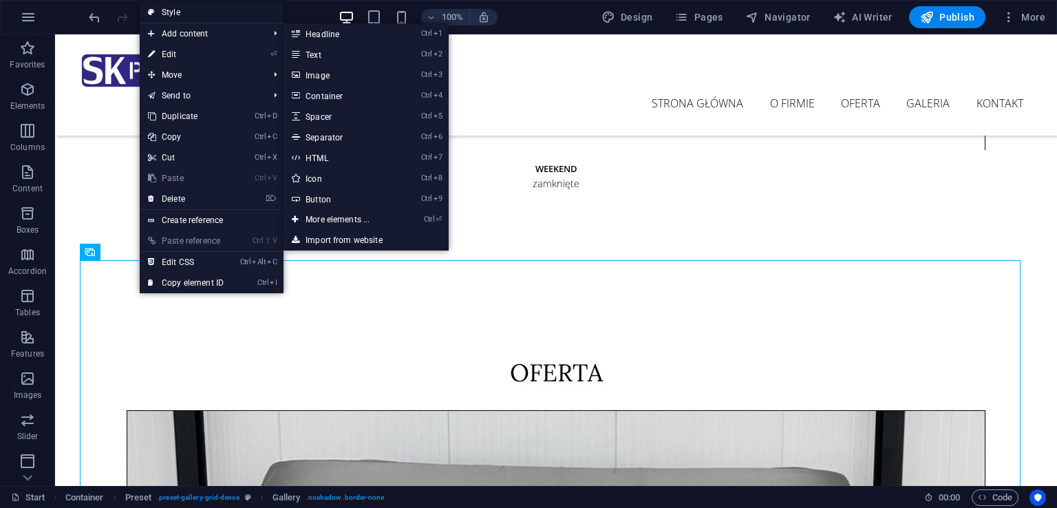
click at [202, 14] on link "Style" at bounding box center [212, 12] width 144 height 21
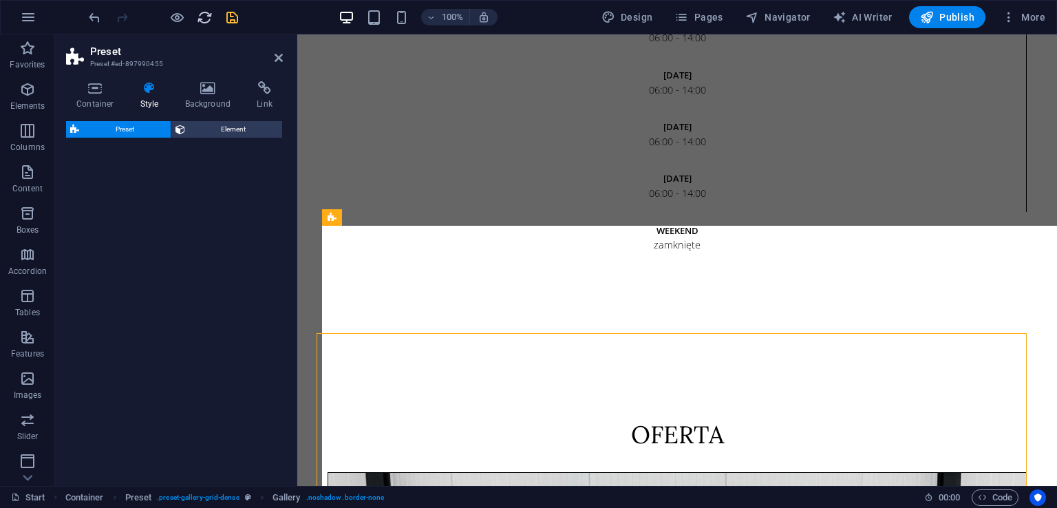
select select "grid-dense"
select select "4"
select select "captions"
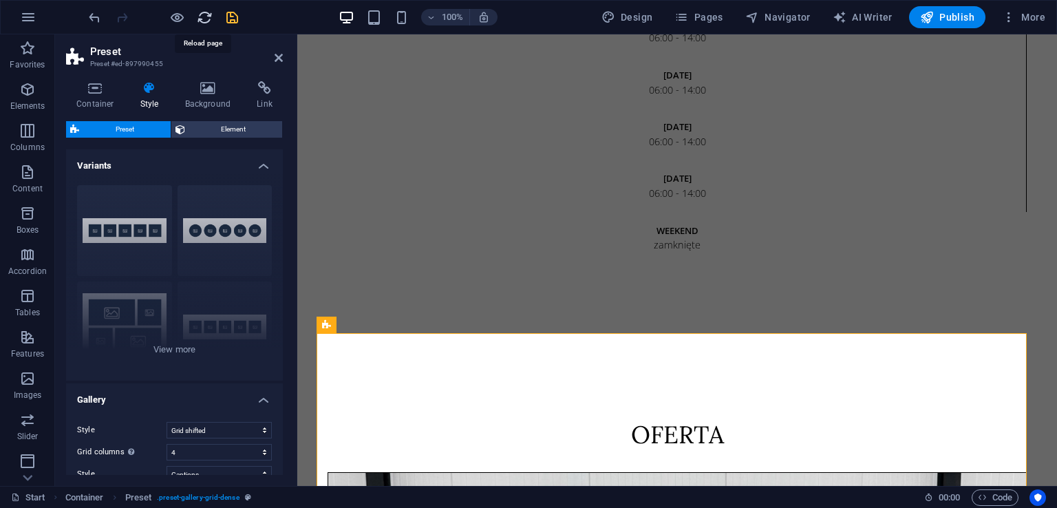
select select
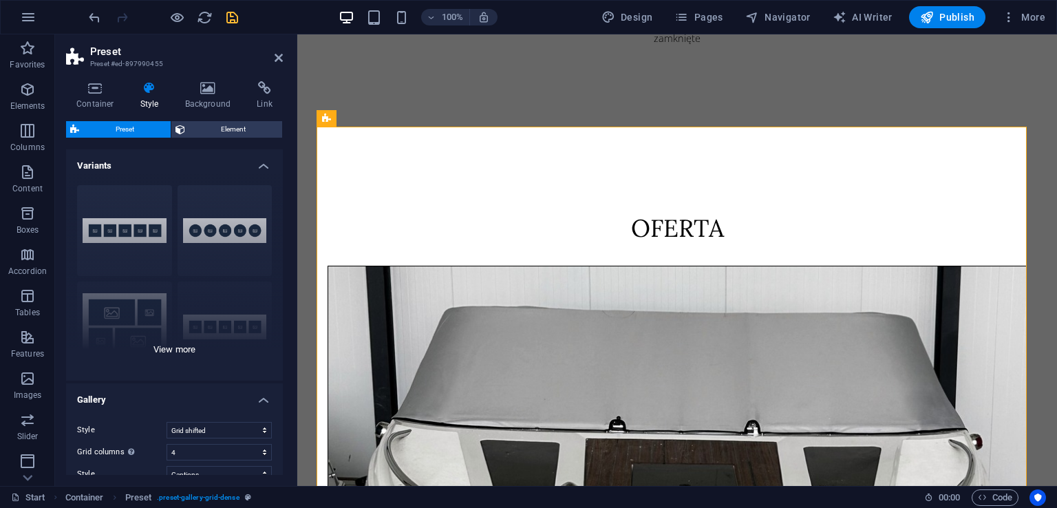
click at [198, 345] on div "Captions Circle Collage Default dense Grid Grid shifted" at bounding box center [174, 277] width 217 height 207
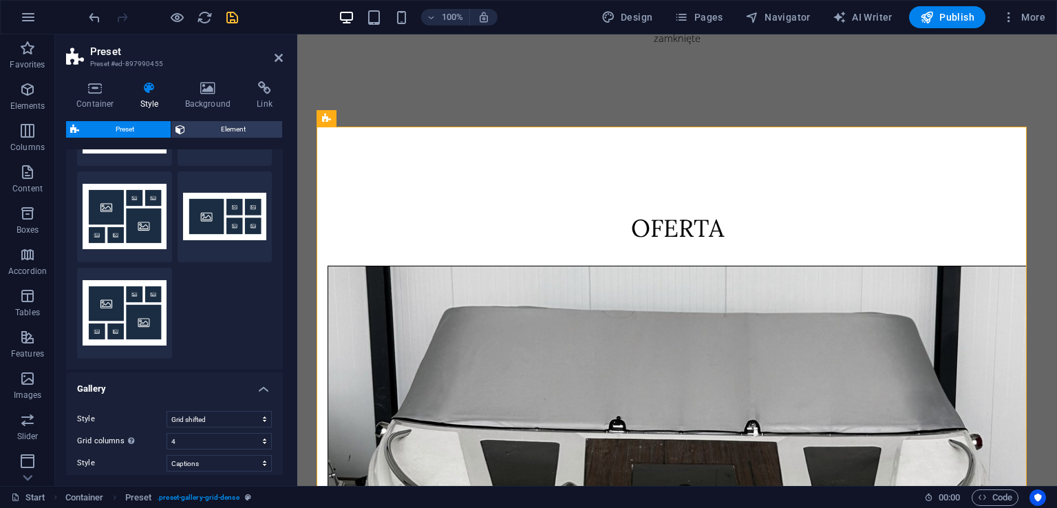
scroll to position [396, 0]
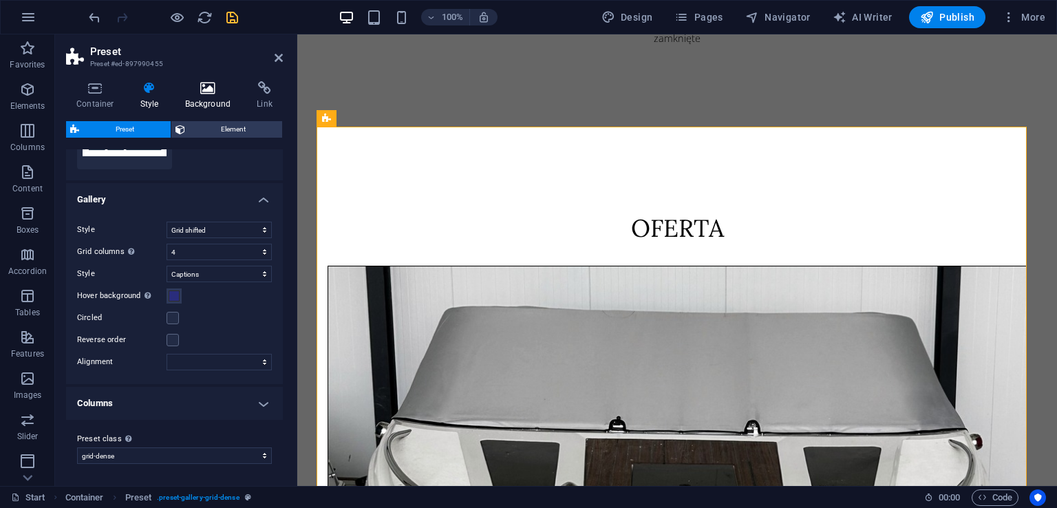
click at [207, 96] on h4 "Background" at bounding box center [211, 95] width 72 height 29
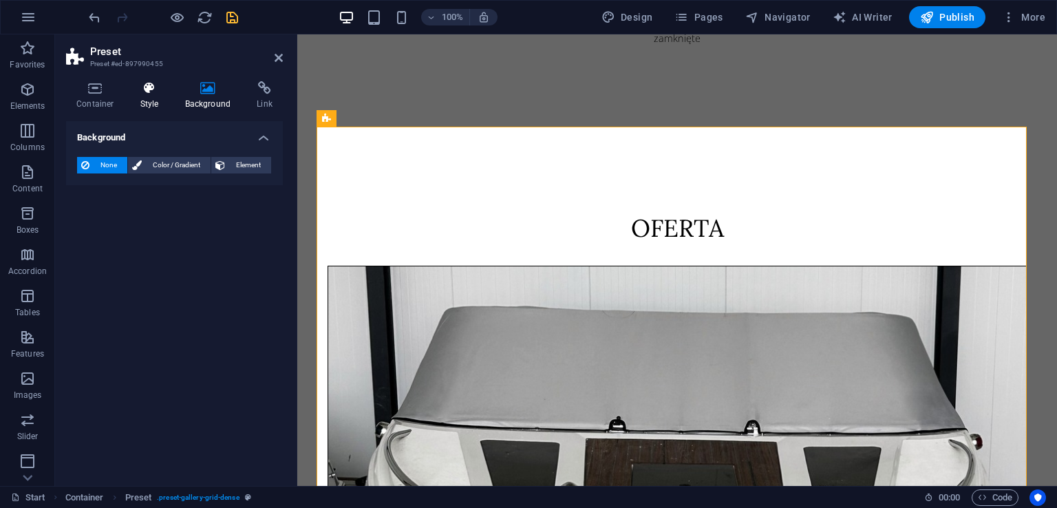
click at [146, 96] on h4 "Style" at bounding box center [152, 95] width 45 height 29
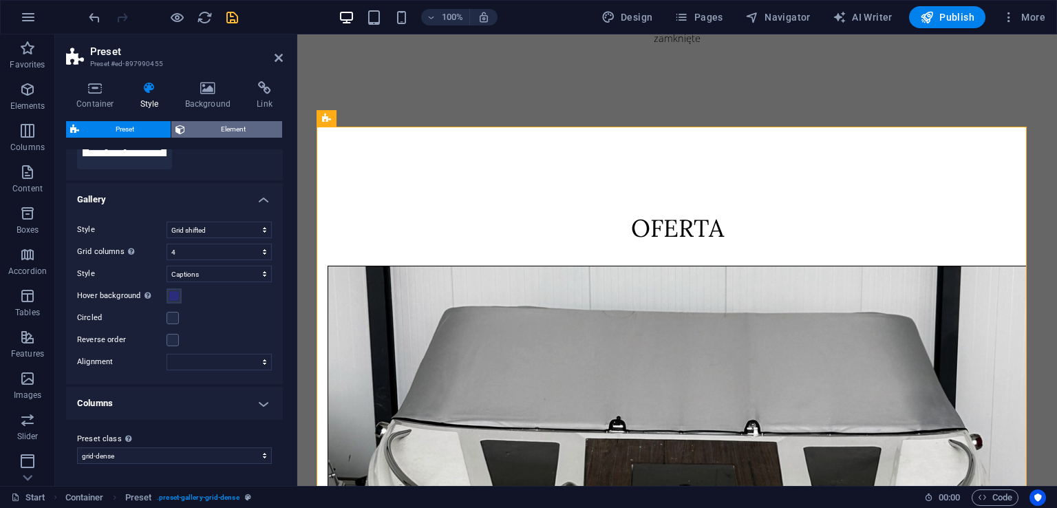
click at [215, 132] on span "Element" at bounding box center [233, 129] width 89 height 17
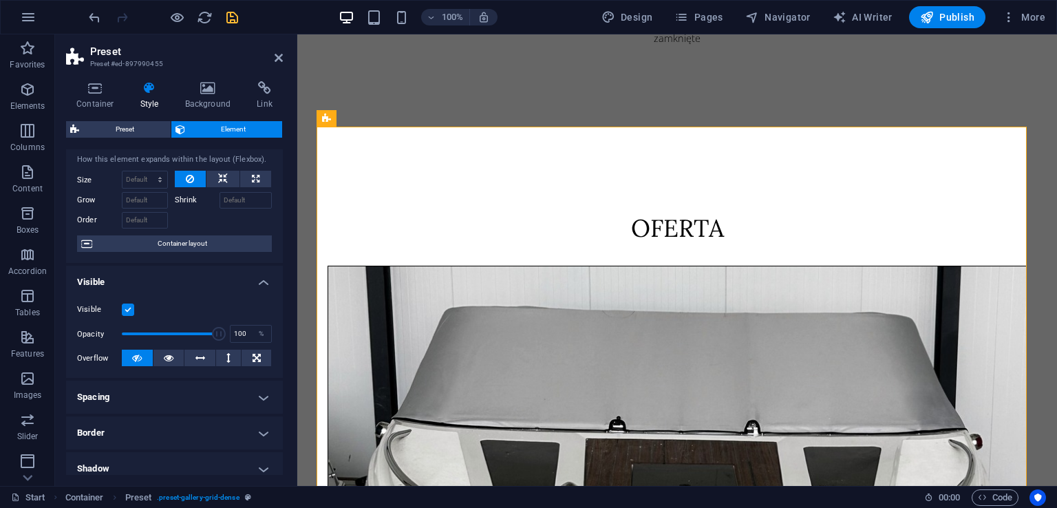
scroll to position [0, 0]
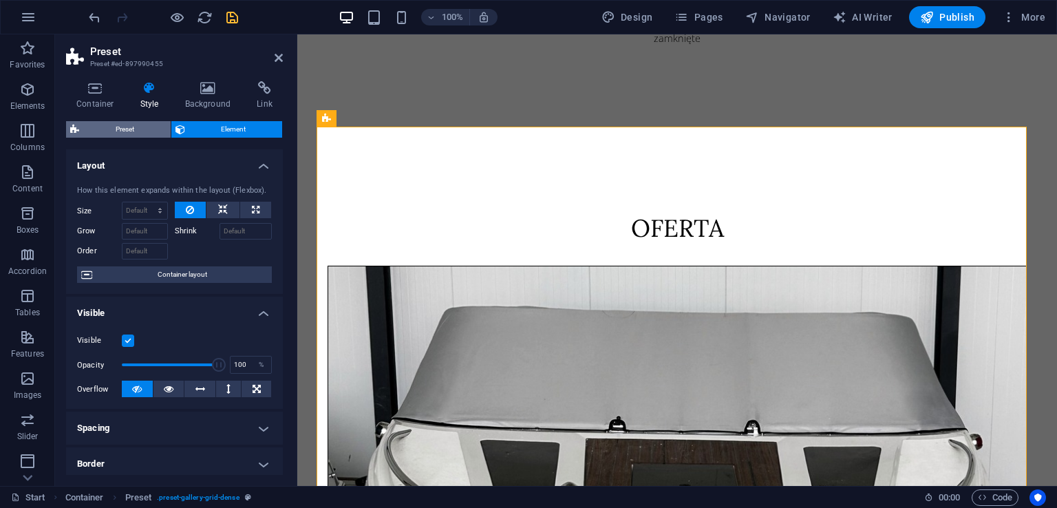
click at [142, 127] on span "Preset" at bounding box center [124, 129] width 83 height 17
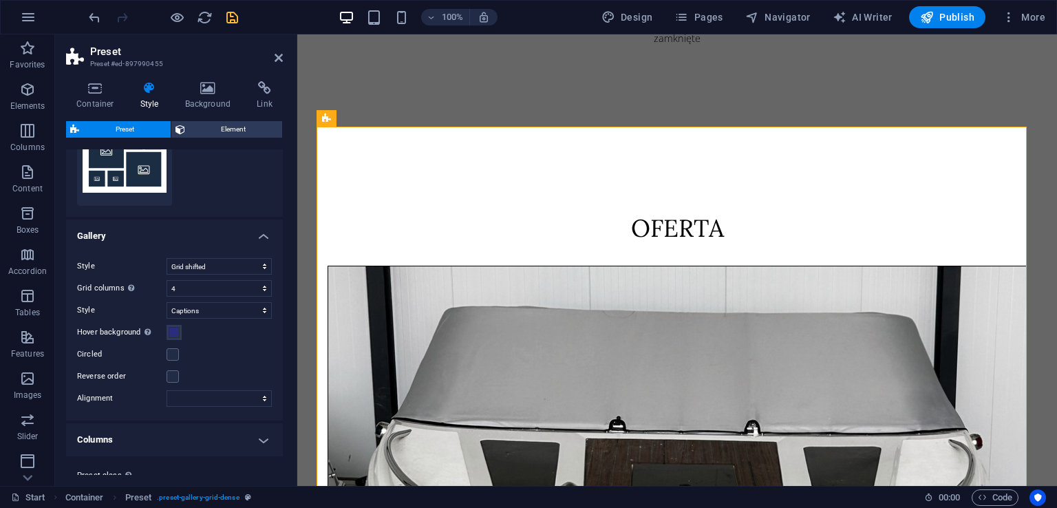
scroll to position [396, 0]
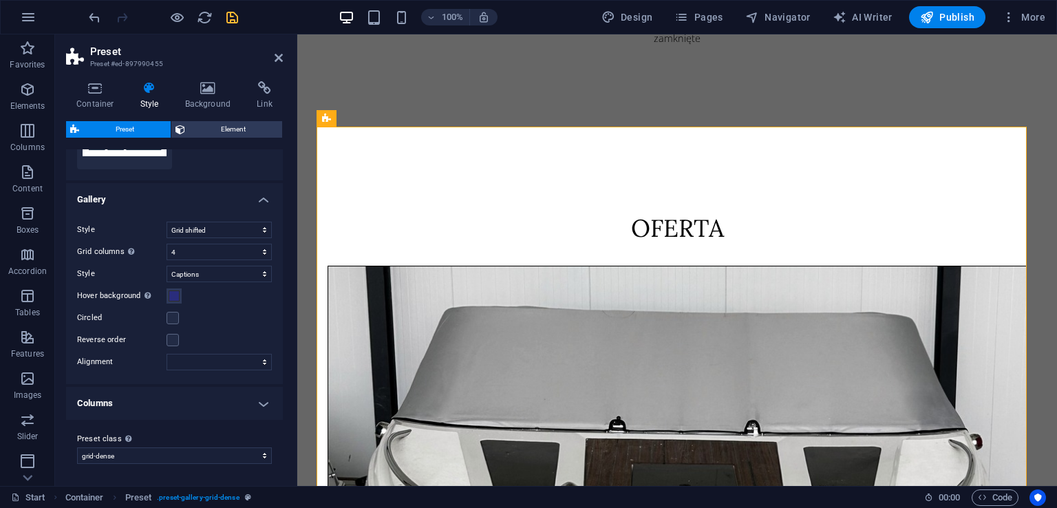
click at [260, 408] on h4 "Columns" at bounding box center [174, 403] width 217 height 33
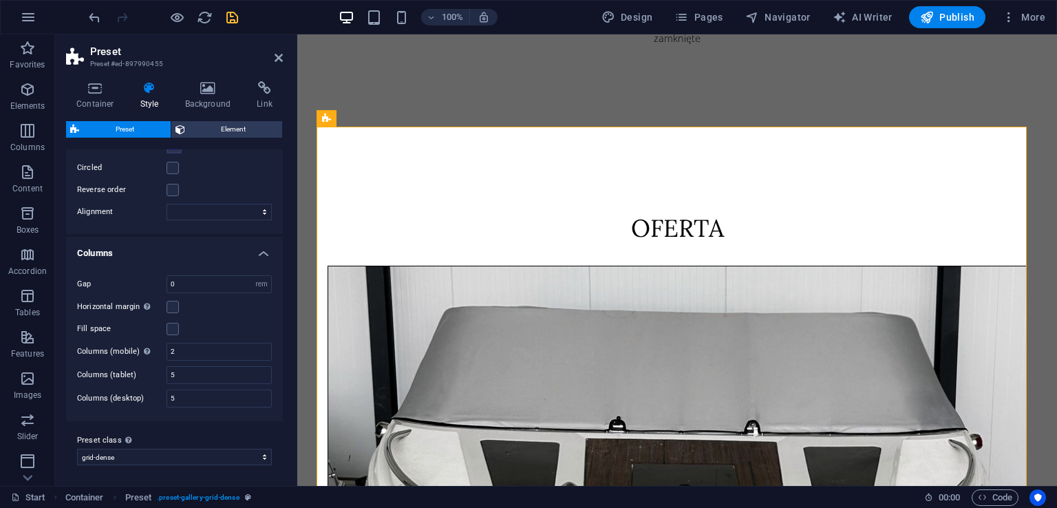
click at [261, 251] on h4 "Columns" at bounding box center [174, 249] width 217 height 25
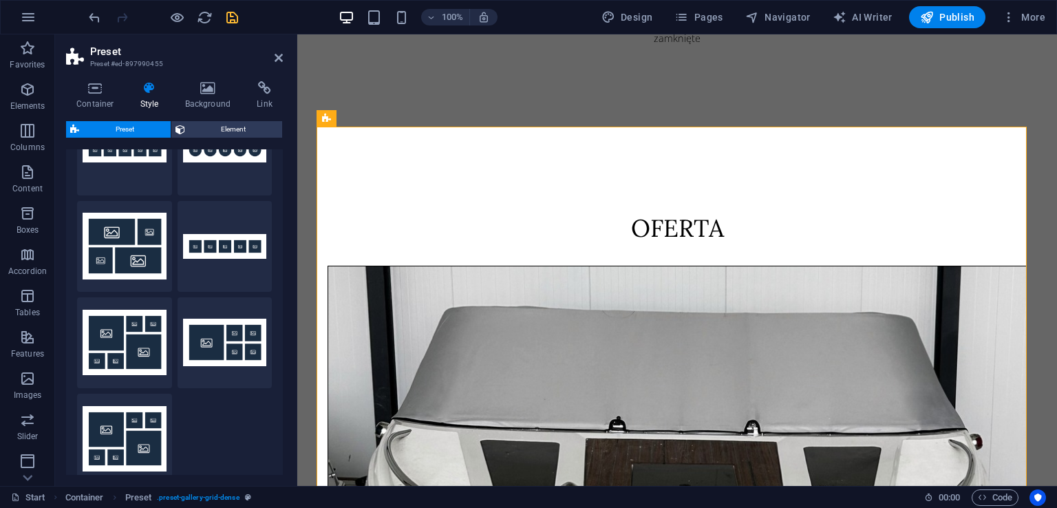
scroll to position [0, 0]
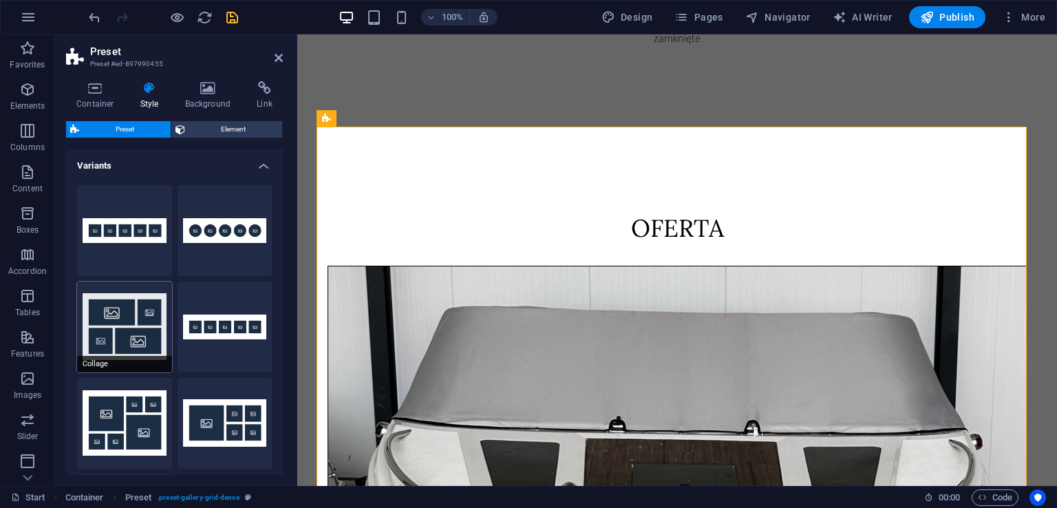
click at [128, 306] on button "Collage" at bounding box center [124, 327] width 95 height 91
select select "collage"
select select "fade"
select select
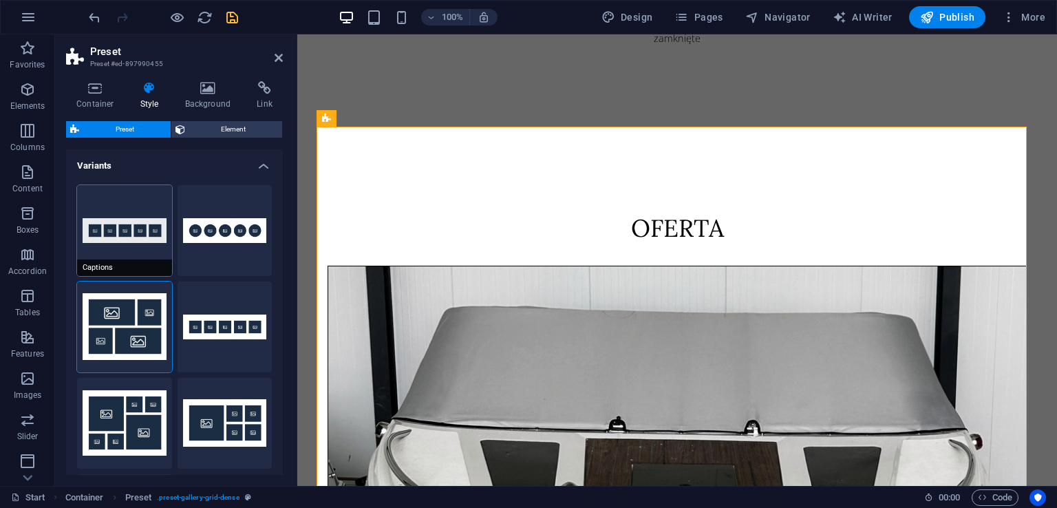
click at [144, 221] on button "Captions" at bounding box center [124, 230] width 95 height 91
select select "normal"
select select "captions"
select select
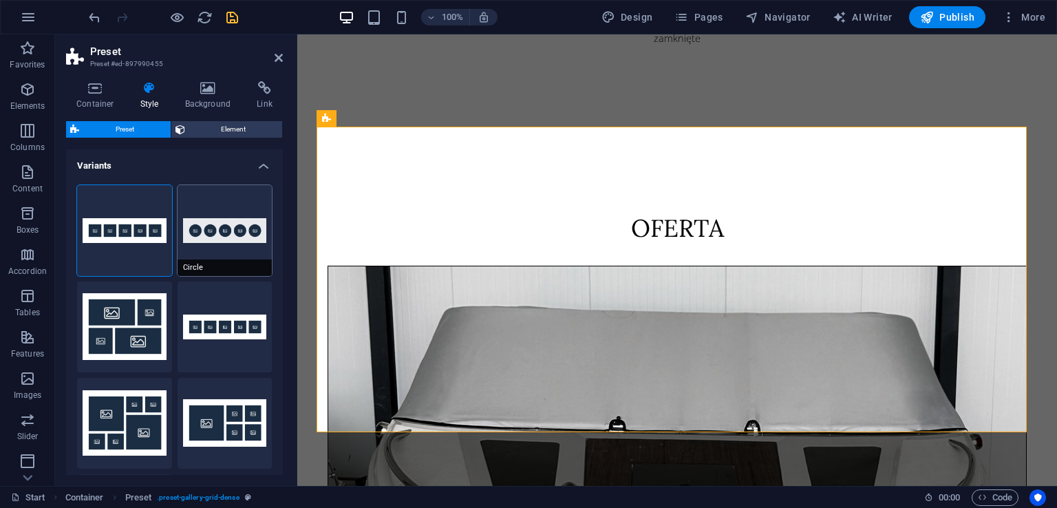
click at [223, 226] on button "Circle" at bounding box center [225, 230] width 95 height 91
select select "fade"
select select
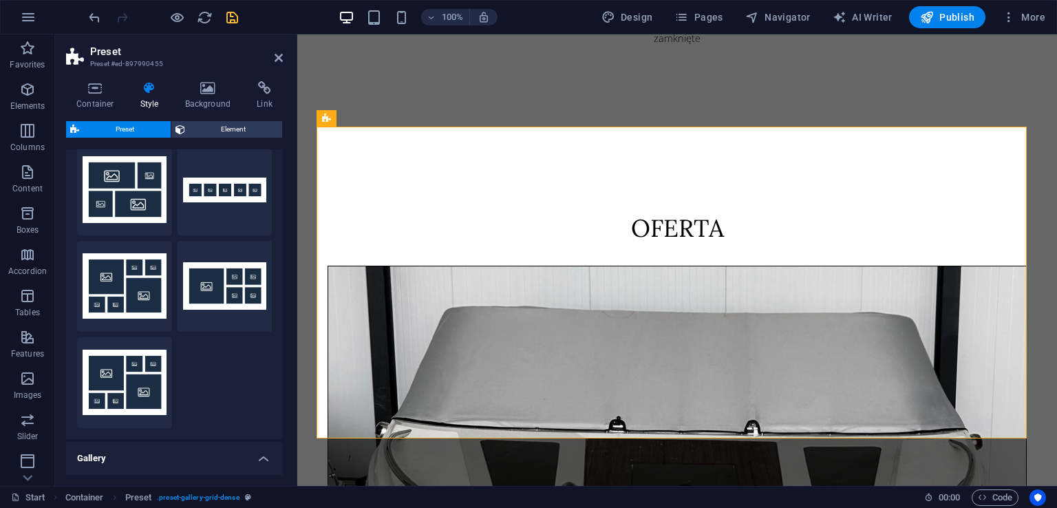
scroll to position [138, 0]
click at [230, 295] on button "Grid" at bounding box center [225, 285] width 95 height 91
select select "grid"
select select
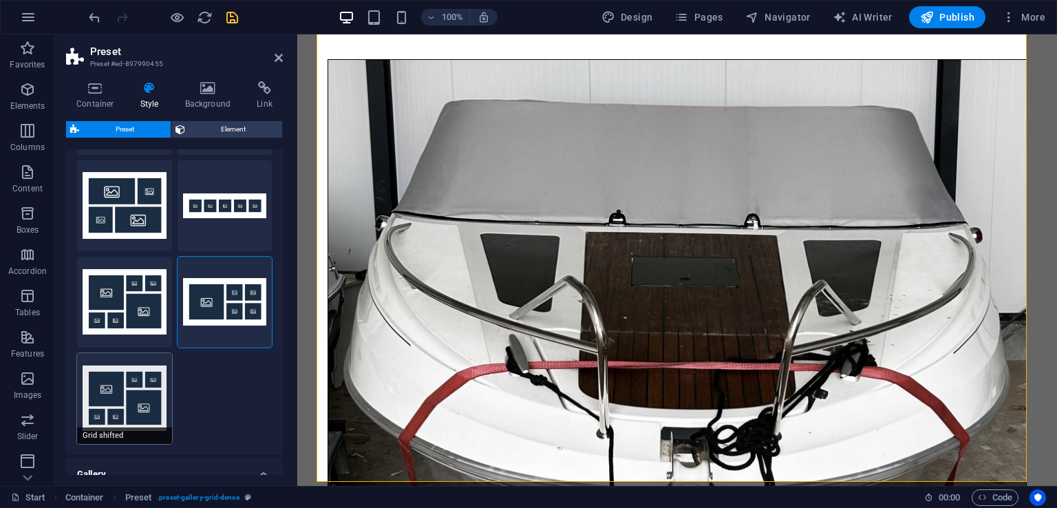
scroll to position [120, 0]
click at [133, 398] on button "Grid shifted" at bounding box center [124, 399] width 95 height 91
select select "grid-dense"
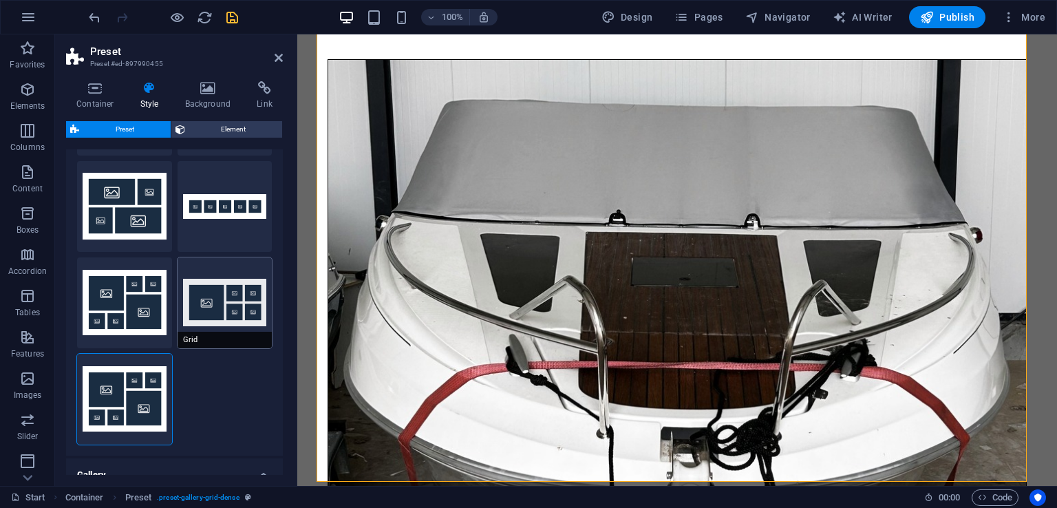
select select
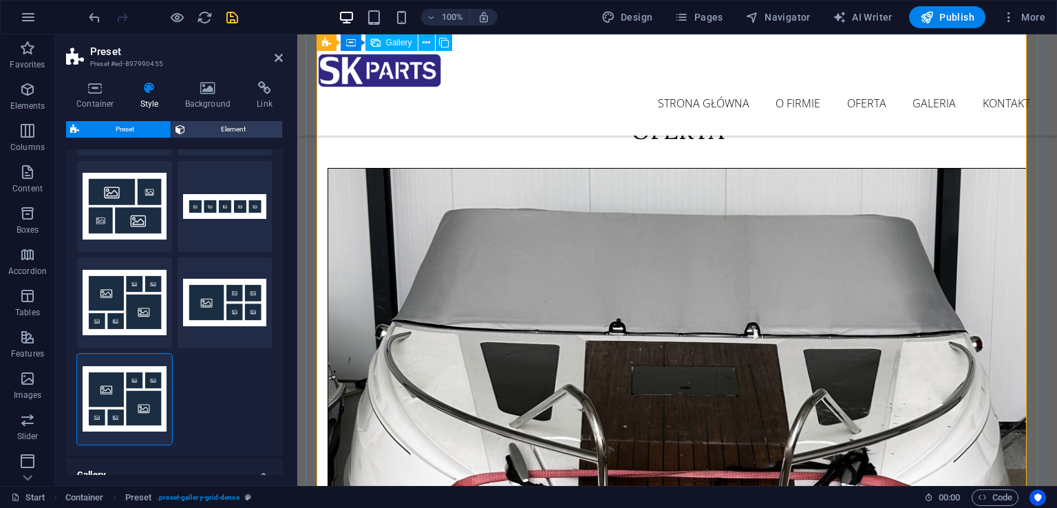
scroll to position [2693, 0]
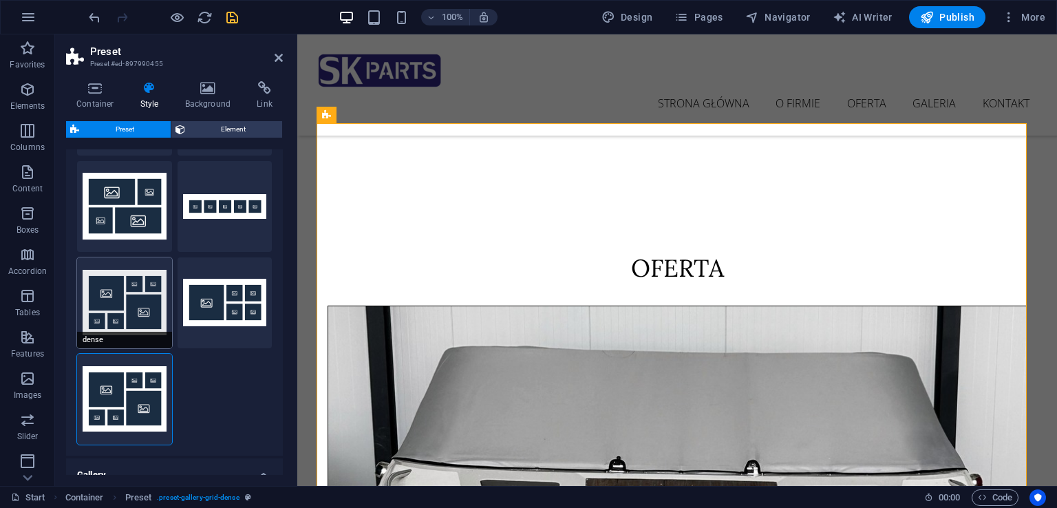
click at [157, 282] on button "dense" at bounding box center [124, 302] width 95 height 91
select select "grid-dense"
select select
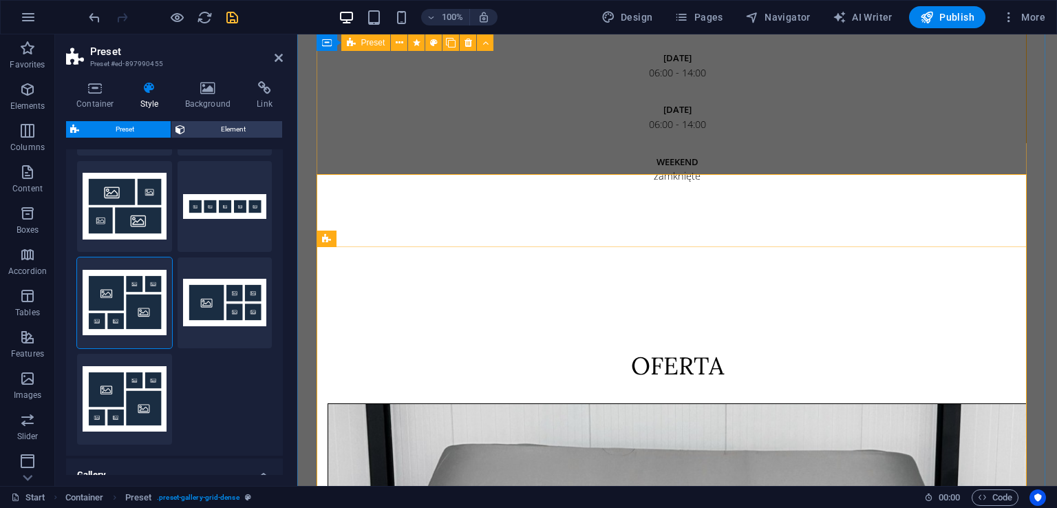
scroll to position [2968, 0]
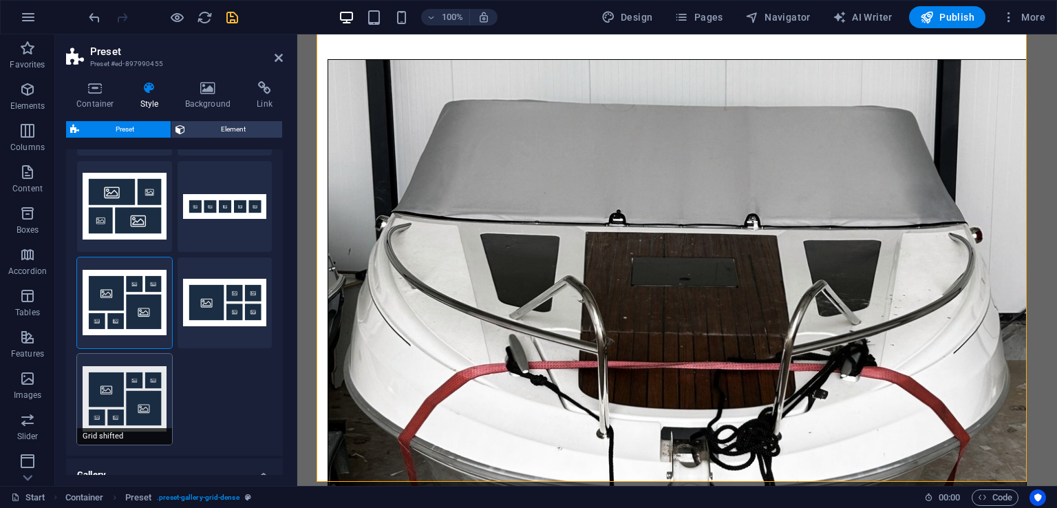
click at [92, 375] on button "Grid shifted" at bounding box center [124, 399] width 95 height 91
select select "grid-dense"
select select
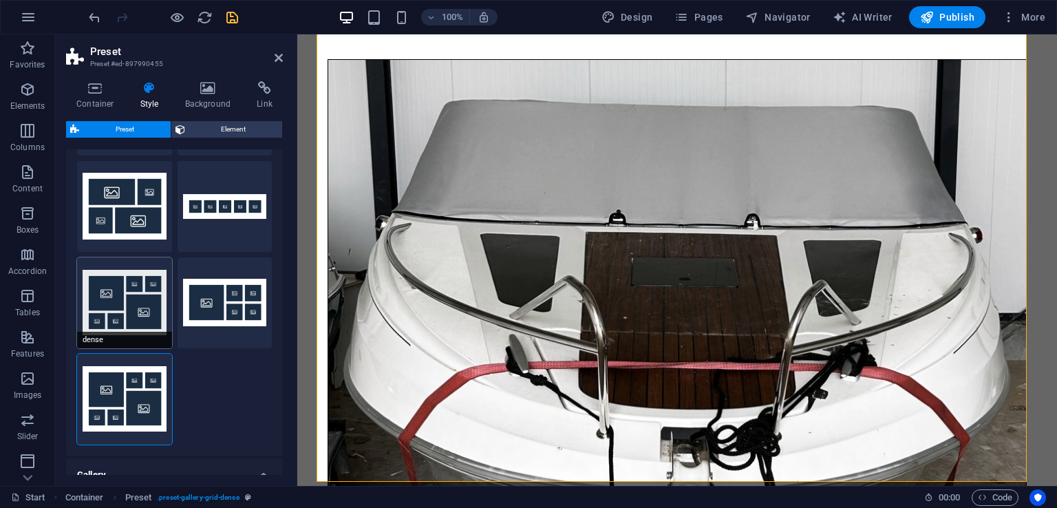
click at [116, 317] on button "dense" at bounding box center [124, 302] width 95 height 91
select select "grid-dense"
select select
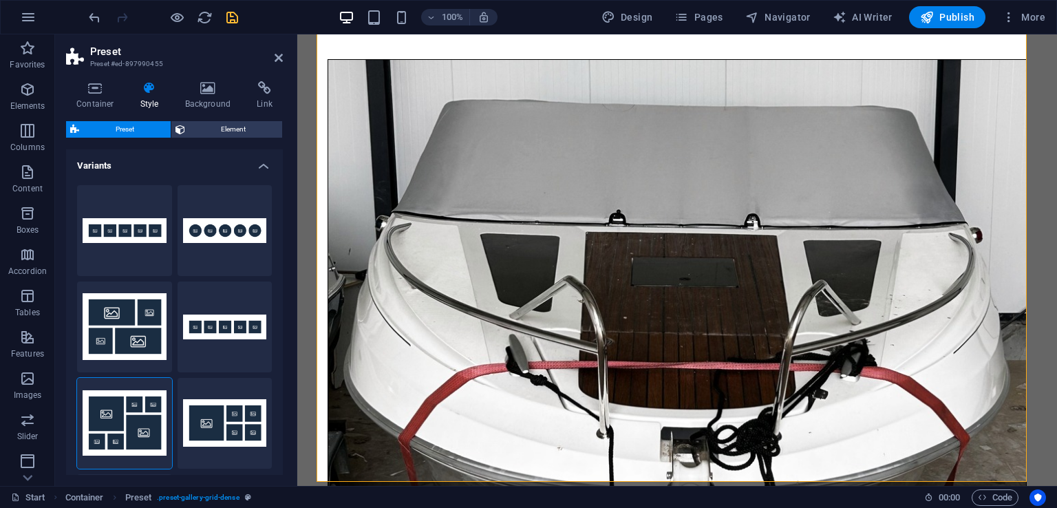
click at [262, 171] on h4 "Variants" at bounding box center [174, 161] width 217 height 25
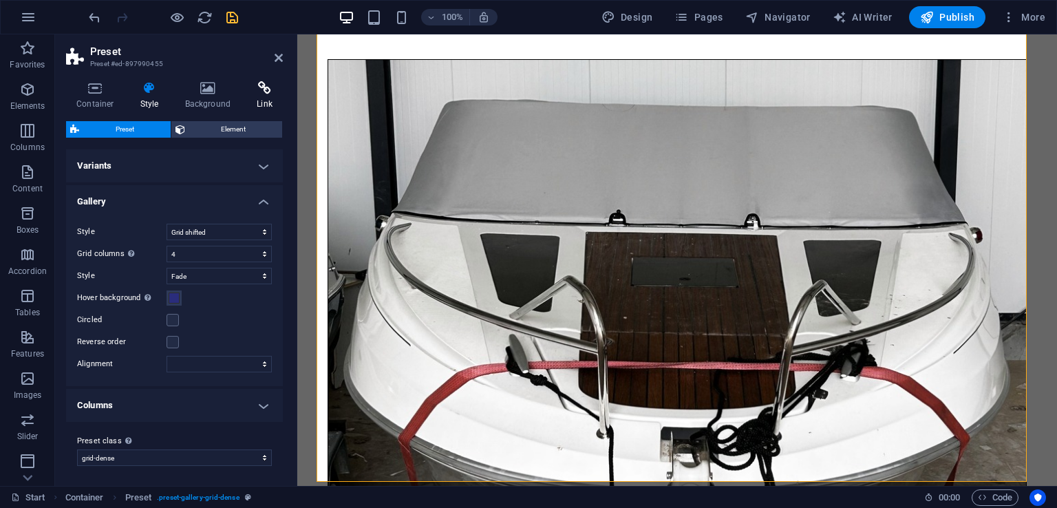
click at [271, 100] on h4 "Link" at bounding box center [264, 95] width 36 height 29
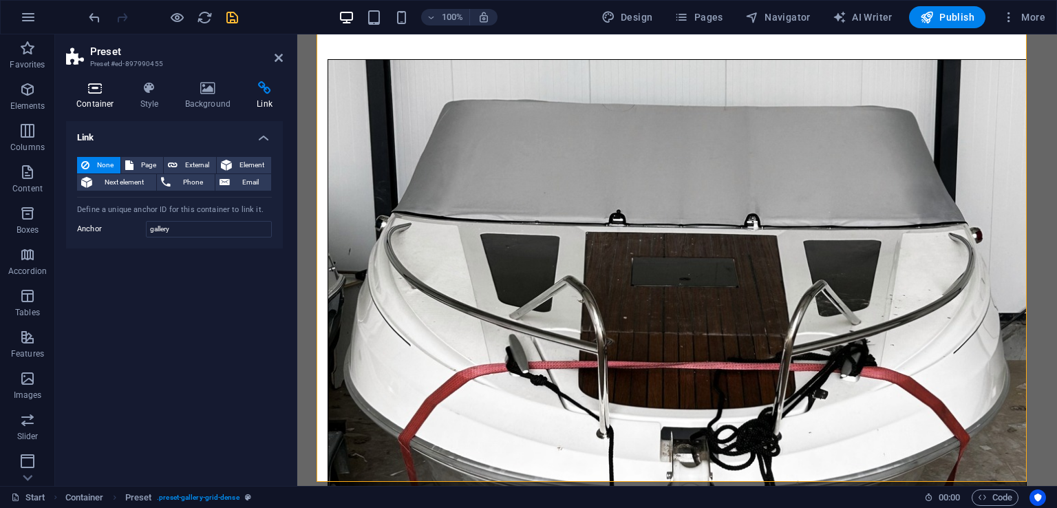
click at [117, 96] on h4 "Container" at bounding box center [98, 95] width 64 height 29
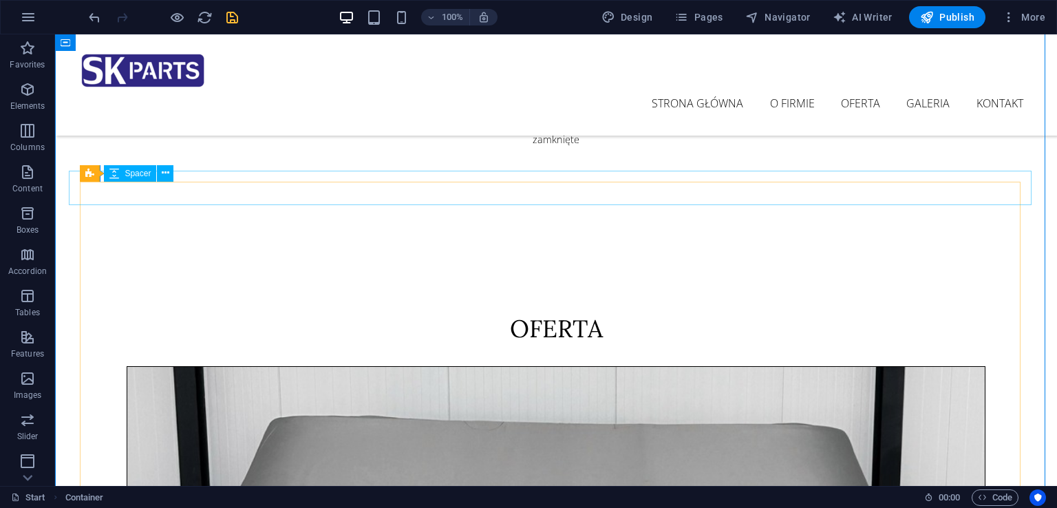
scroll to position [2487, 0]
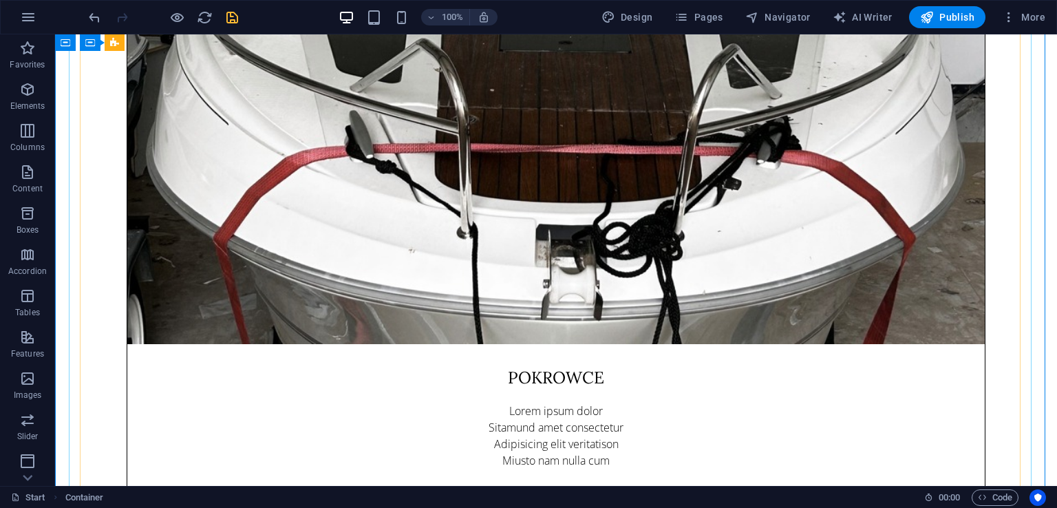
scroll to position [3699, 0]
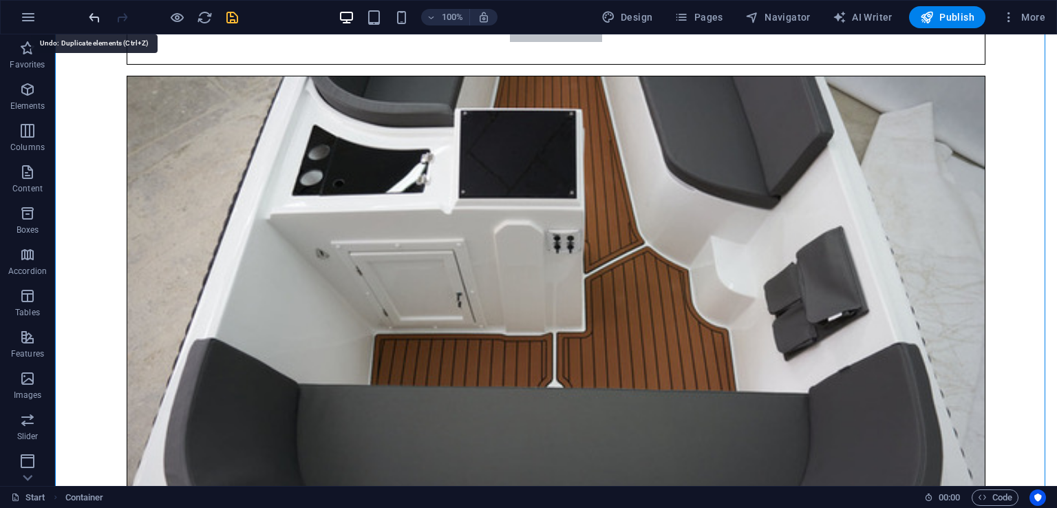
click at [88, 19] on icon "undo" at bounding box center [95, 18] width 16 height 16
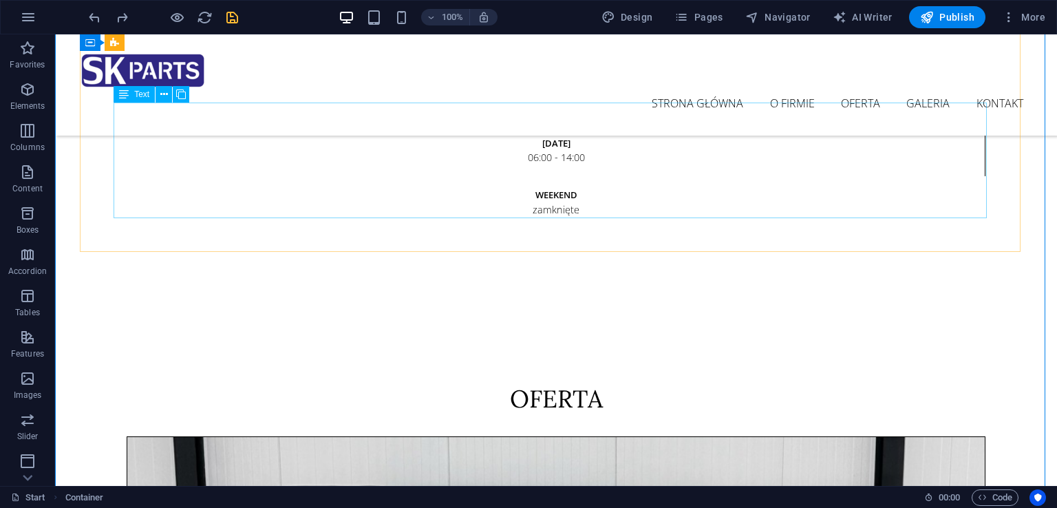
scroll to position [2323, 0]
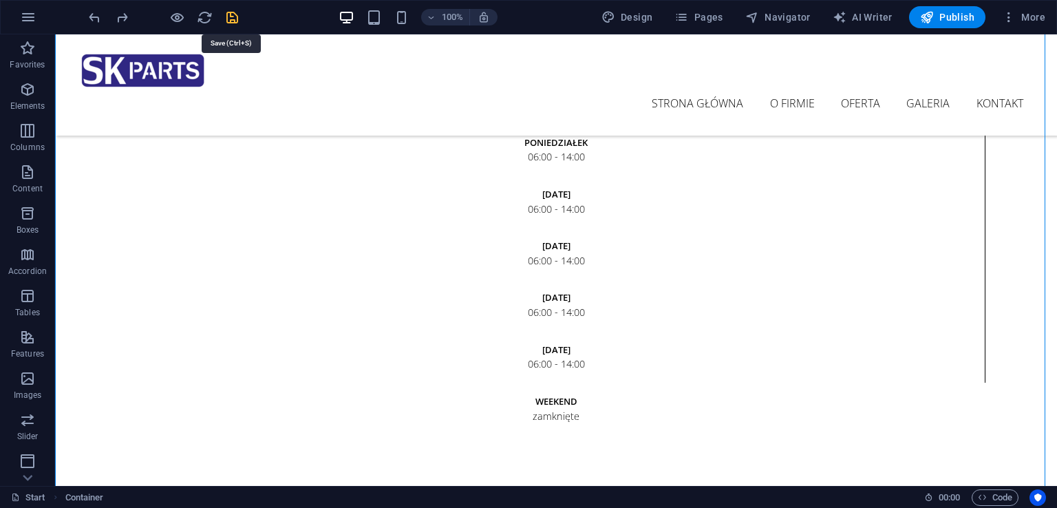
click at [235, 12] on icon "save" at bounding box center [232, 18] width 16 height 16
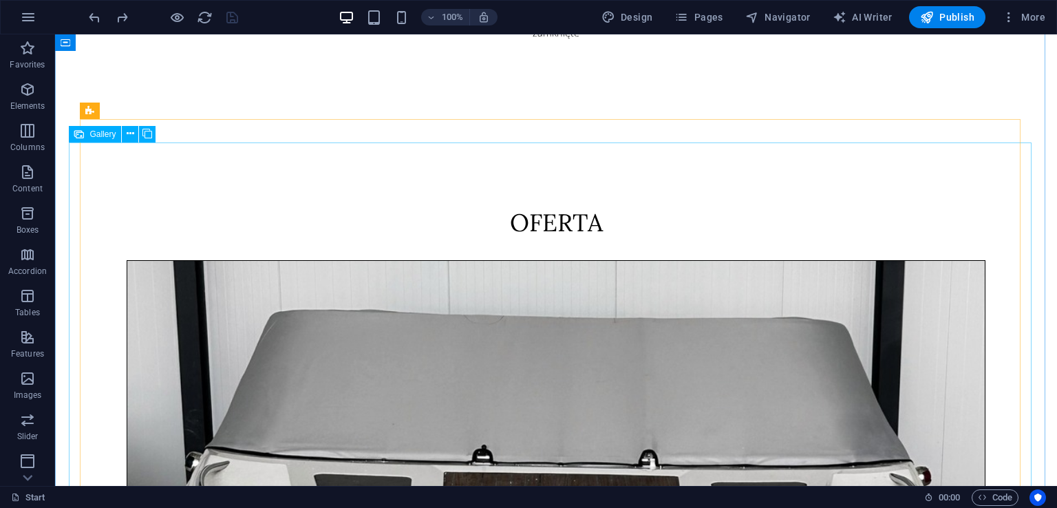
scroll to position [2736, 0]
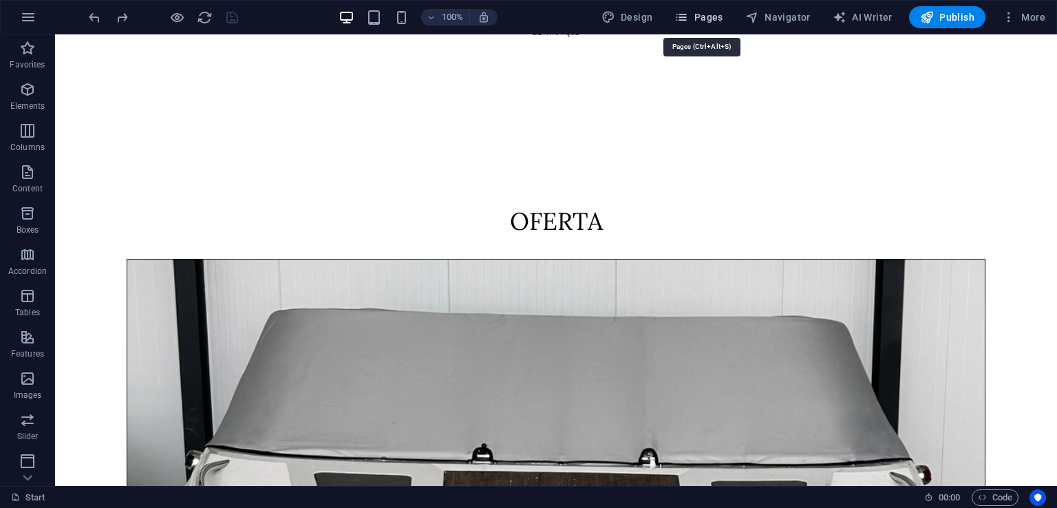
click at [699, 19] on span "Pages" at bounding box center [699, 17] width 48 height 14
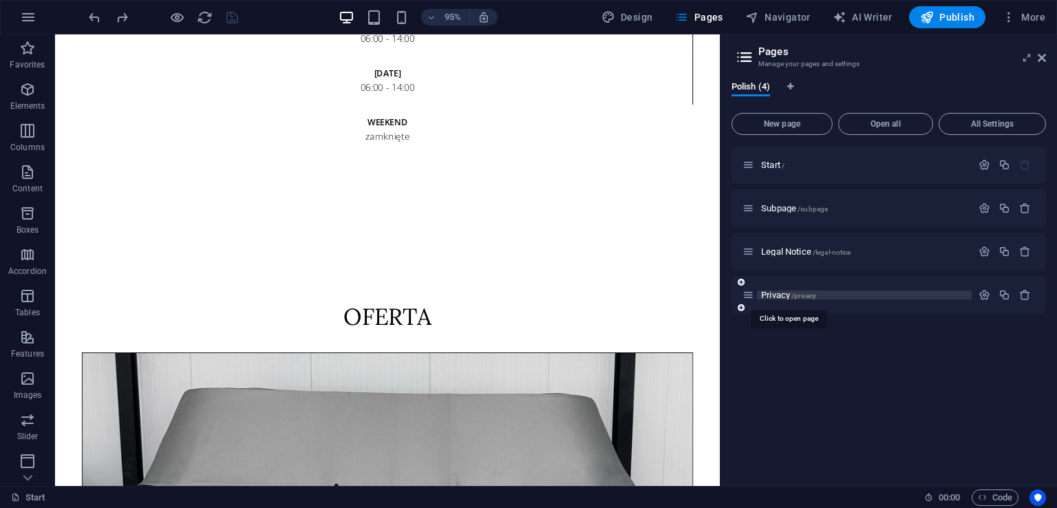
click at [777, 297] on span "Privacy /privacy" at bounding box center [788, 295] width 55 height 10
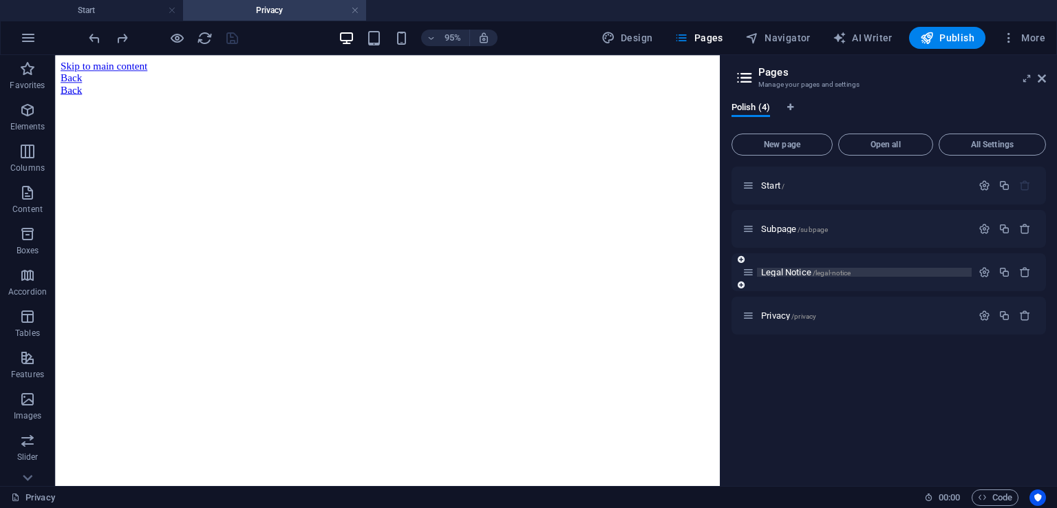
scroll to position [0, 0]
click at [778, 273] on span "Legal Notice /legal-notice" at bounding box center [805, 272] width 89 height 10
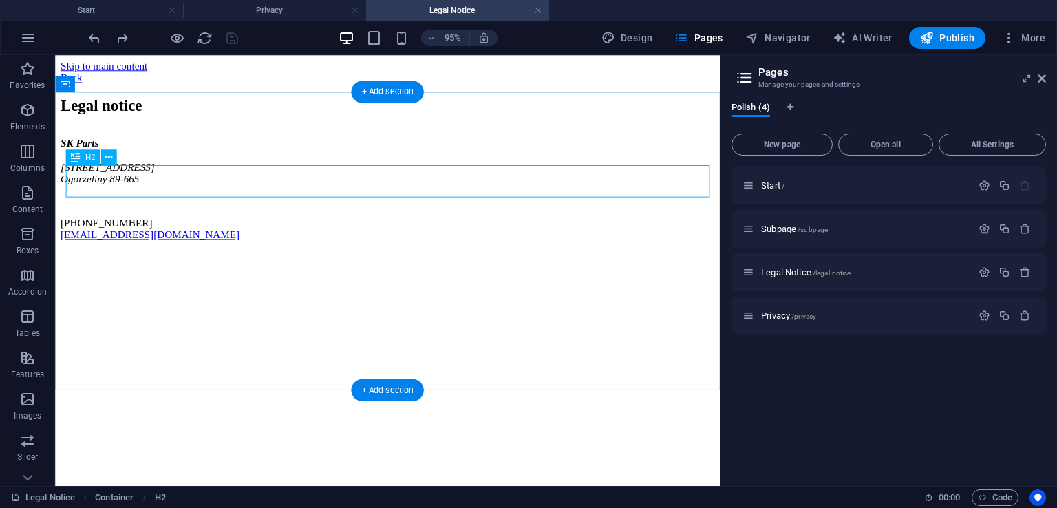
click at [224, 118] on div "Legal notice" at bounding box center [405, 108] width 689 height 19
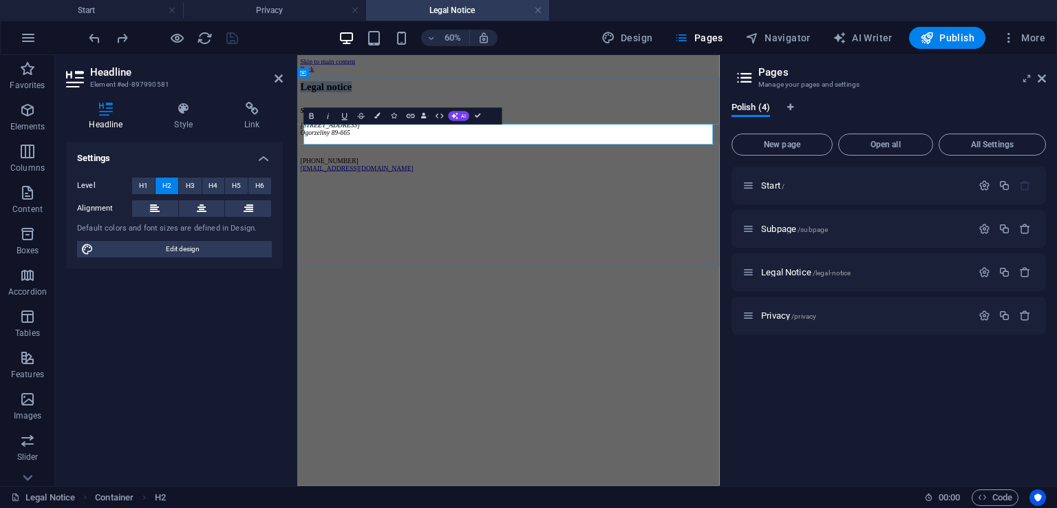
click at [483, 118] on h2 "Legal notice" at bounding box center [649, 108] width 693 height 19
drag, startPoint x: 481, startPoint y: 190, endPoint x: 293, endPoint y: 174, distance: 188.6
click at [297, 174] on html "Skip to main content Back Legal notice SK Parts [STREET_ADDRESS] Ogorzeliny 89-…" at bounding box center [649, 158] width 704 height 207
click at [914, 405] on div "Start / Subpage /subpage Legal Notice /legal-notice Privacy /privacy" at bounding box center [889, 321] width 315 height 308
click at [794, 188] on p "Start /" at bounding box center [864, 185] width 207 height 9
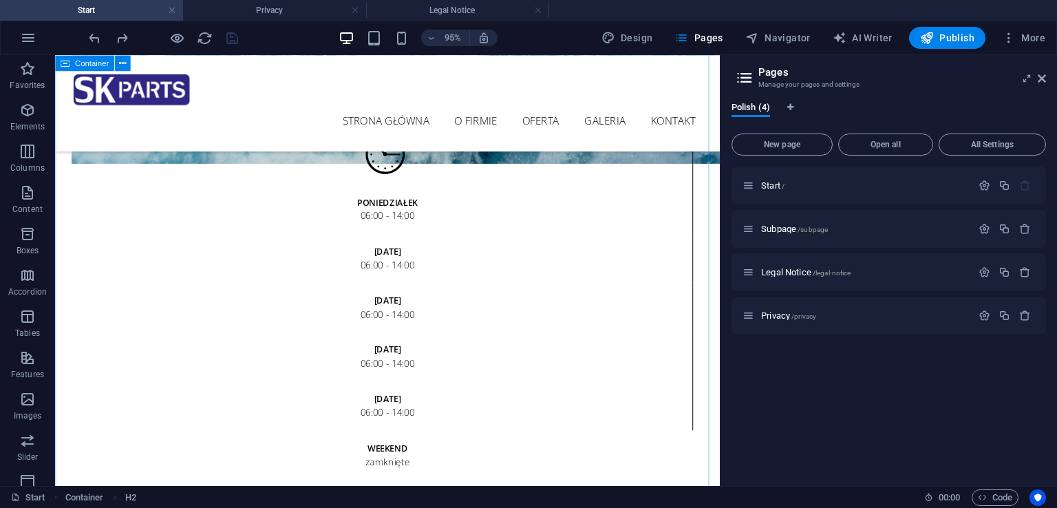
scroll to position [1942, 0]
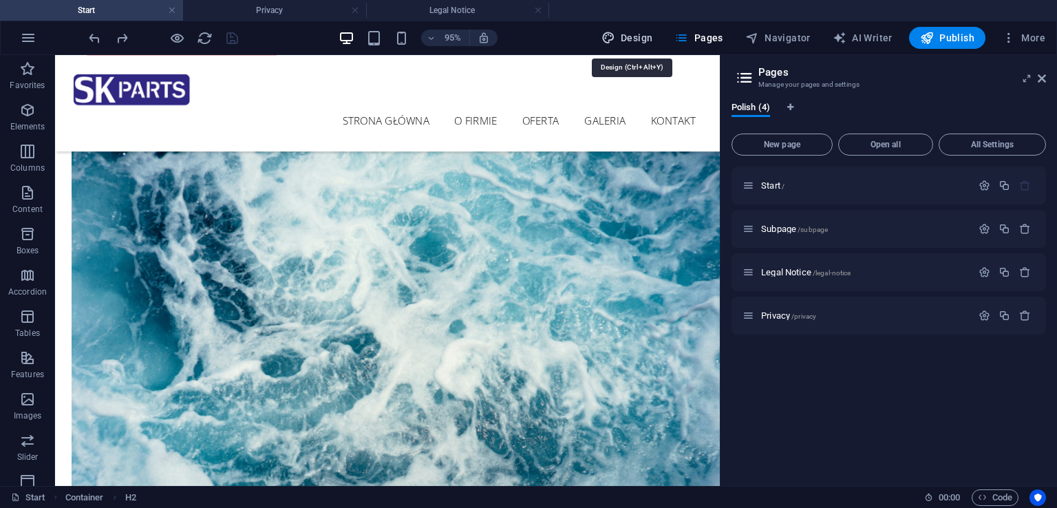
click at [625, 33] on span "Design" at bounding box center [628, 38] width 52 height 14
select select "px"
select select "300"
select select "px"
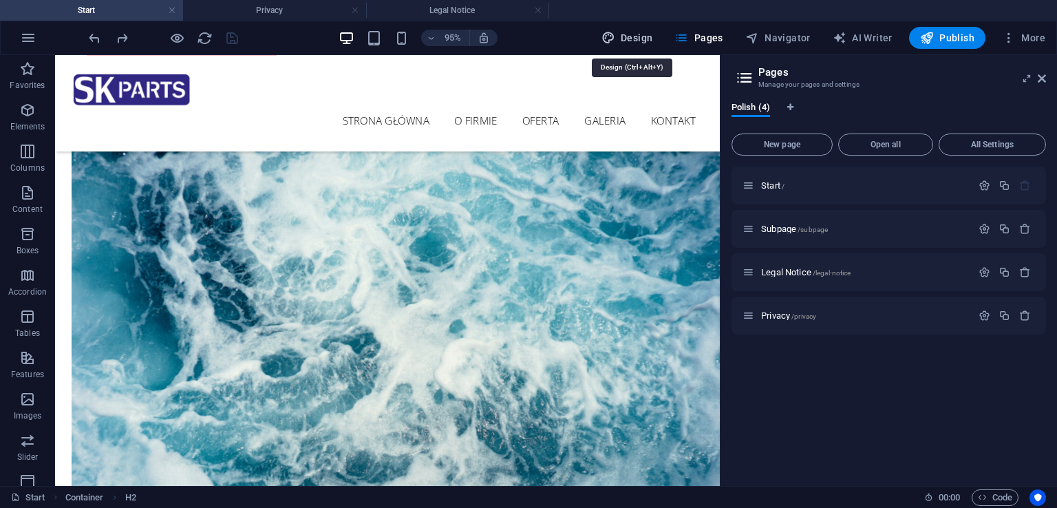
select select "px"
select select "ease-in-out"
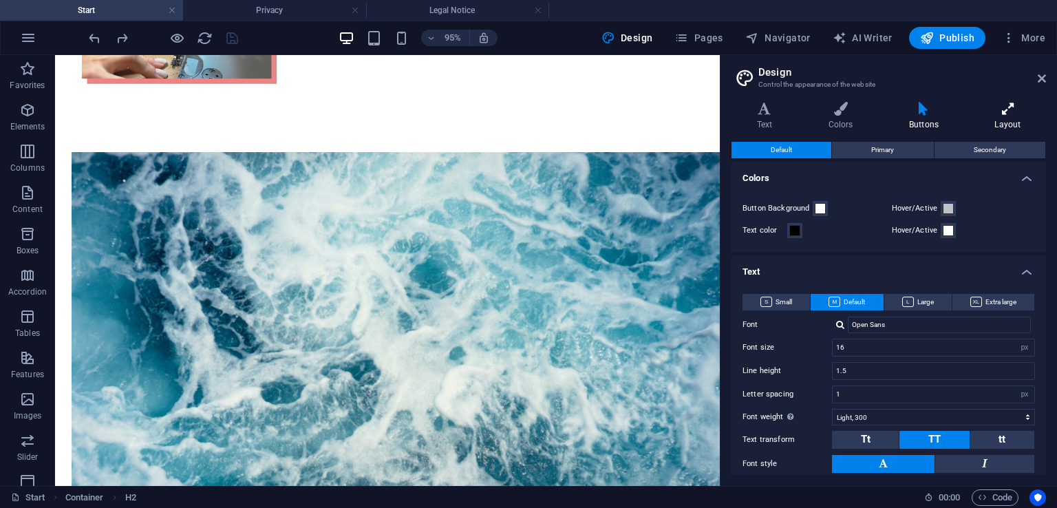
click at [994, 107] on icon at bounding box center [1008, 109] width 76 height 14
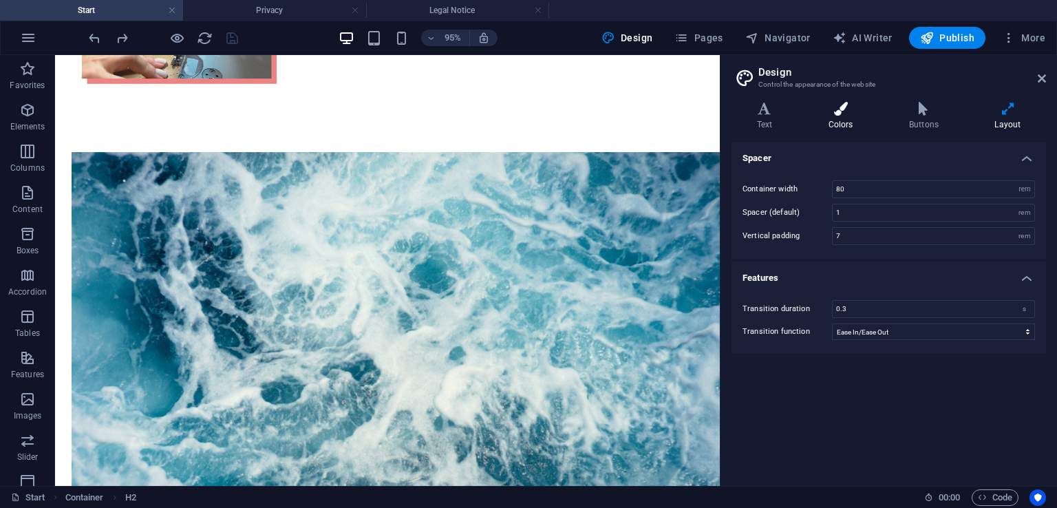
click at [857, 119] on h4 "Colors" at bounding box center [843, 116] width 81 height 29
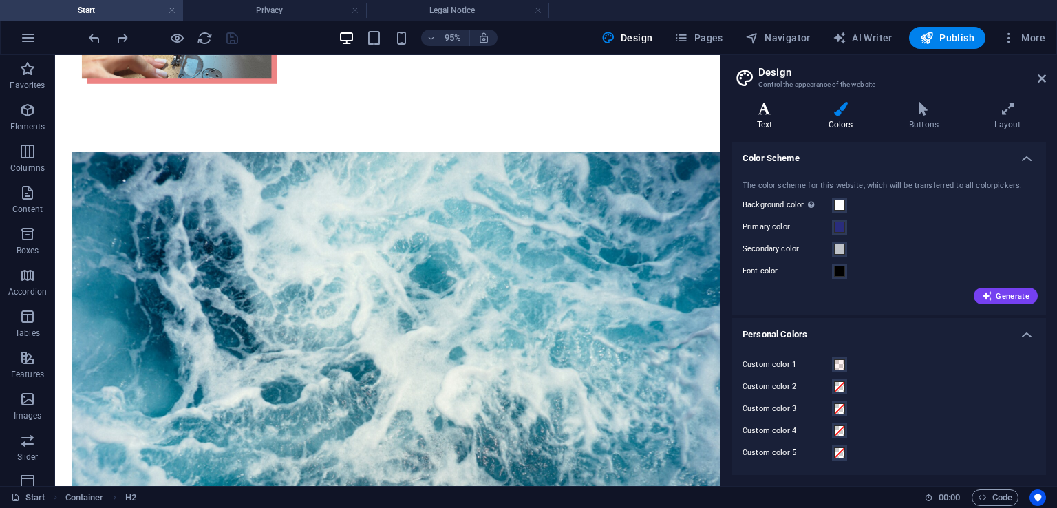
click at [771, 117] on h4 "Text" at bounding box center [768, 116] width 72 height 29
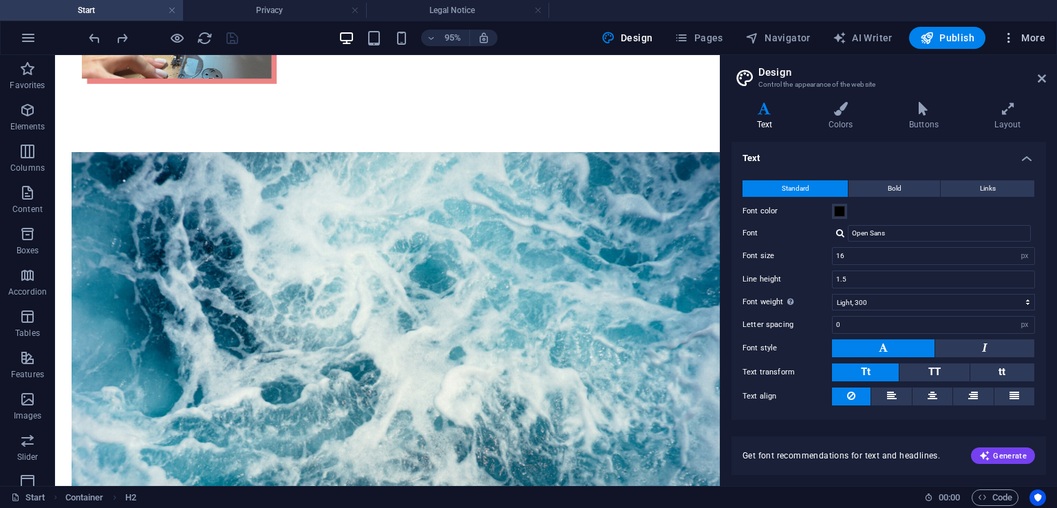
click at [1031, 31] on span "More" at bounding box center [1023, 38] width 43 height 14
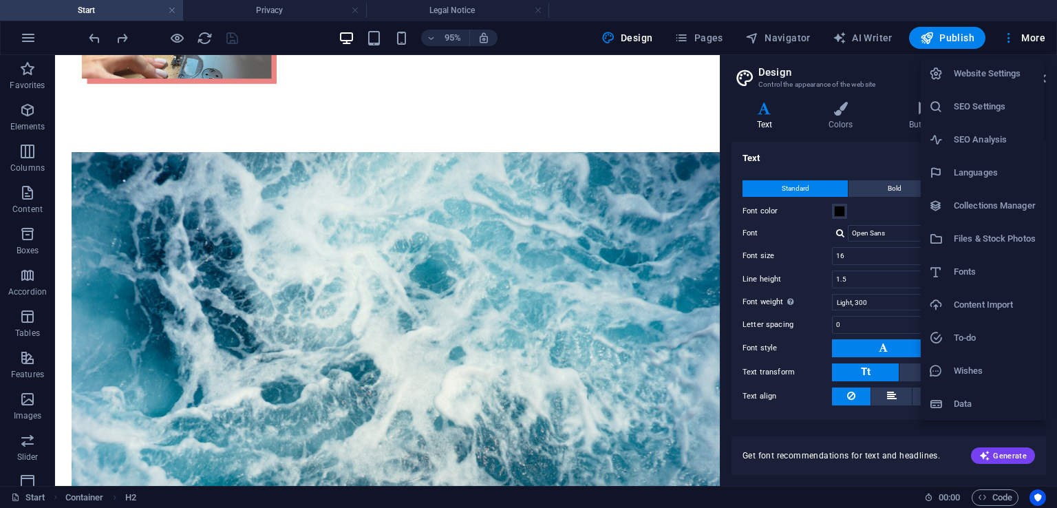
click at [1003, 76] on h6 "Website Settings" at bounding box center [995, 73] width 82 height 17
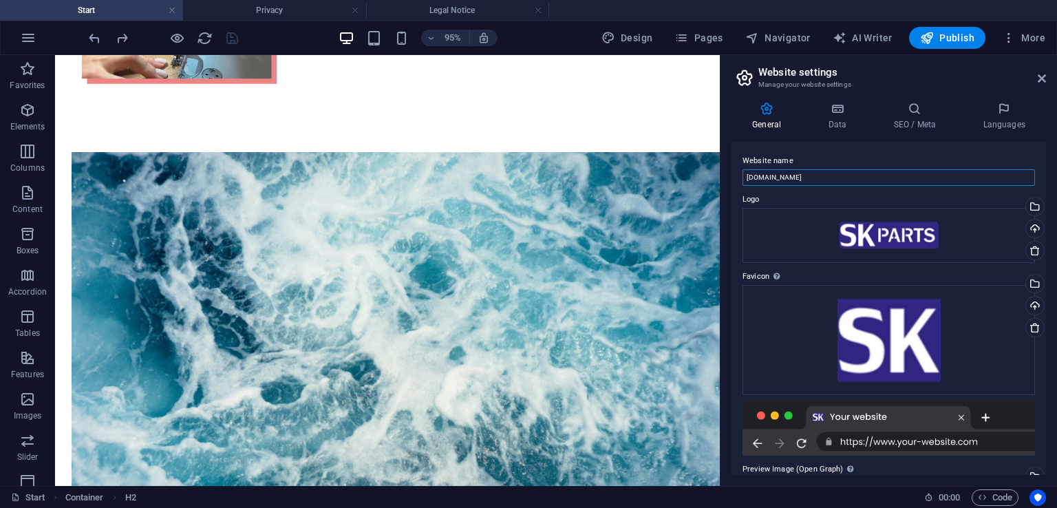
drag, startPoint x: 856, startPoint y: 176, endPoint x: 743, endPoint y: 182, distance: 113.7
click at [743, 182] on input "[DOMAIN_NAME]" at bounding box center [889, 177] width 293 height 17
paste input "SK Parts sp. z o.o."
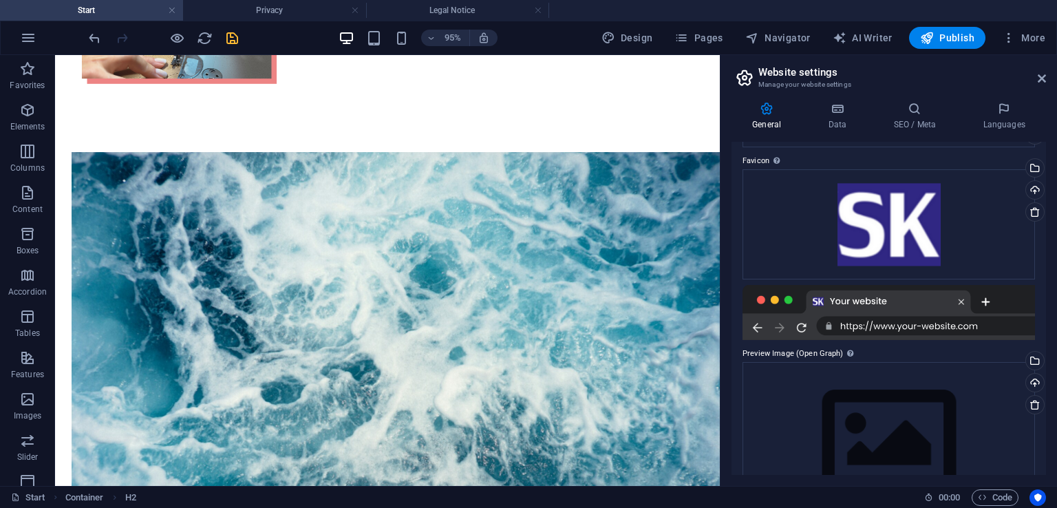
scroll to position [138, 0]
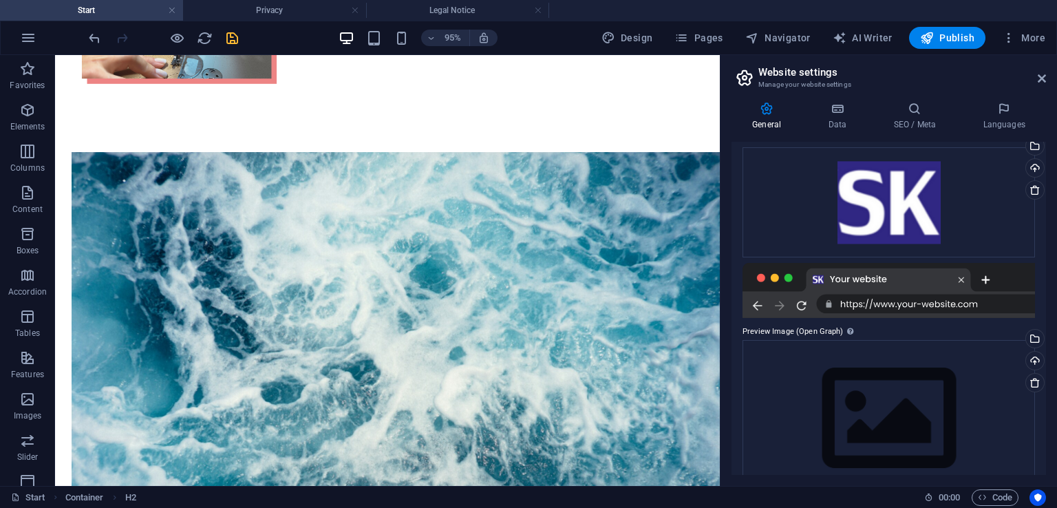
type input "SK Parts sp. z o.o."
click at [1039, 297] on div "Website name SK Parts sp. z o.o. Logo Drag files here, click to choose files or…" at bounding box center [889, 308] width 315 height 333
drag, startPoint x: 1046, startPoint y: 286, endPoint x: 993, endPoint y: 256, distance: 61.6
click at [1036, 306] on div "General Data SEO / Meta Languages Website name SK Parts sp. z o.o. Logo Drag fi…" at bounding box center [889, 288] width 337 height 395
click at [852, 123] on h4 "Data" at bounding box center [839, 116] width 65 height 29
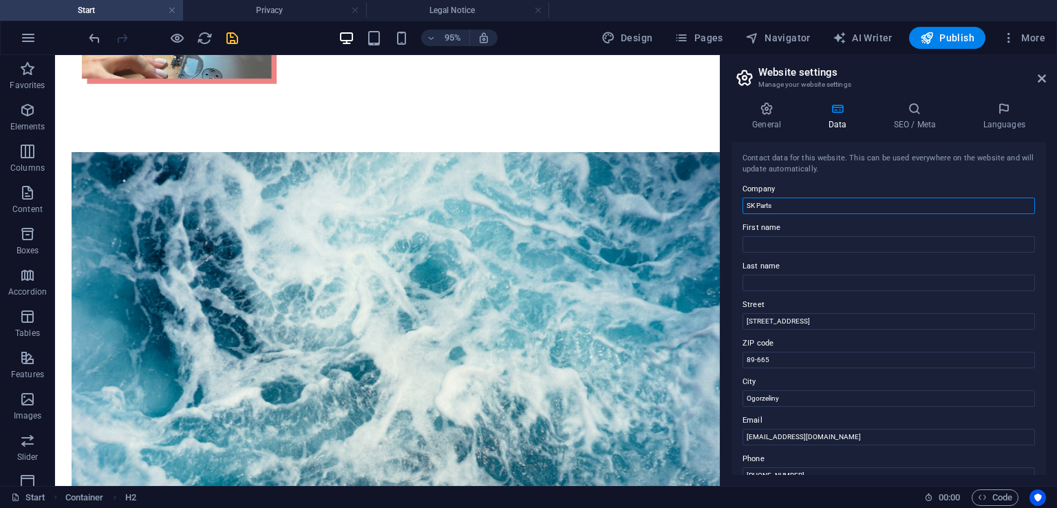
drag, startPoint x: 856, startPoint y: 261, endPoint x: 752, endPoint y: 215, distance: 114.4
paste input "sp. z o.o."
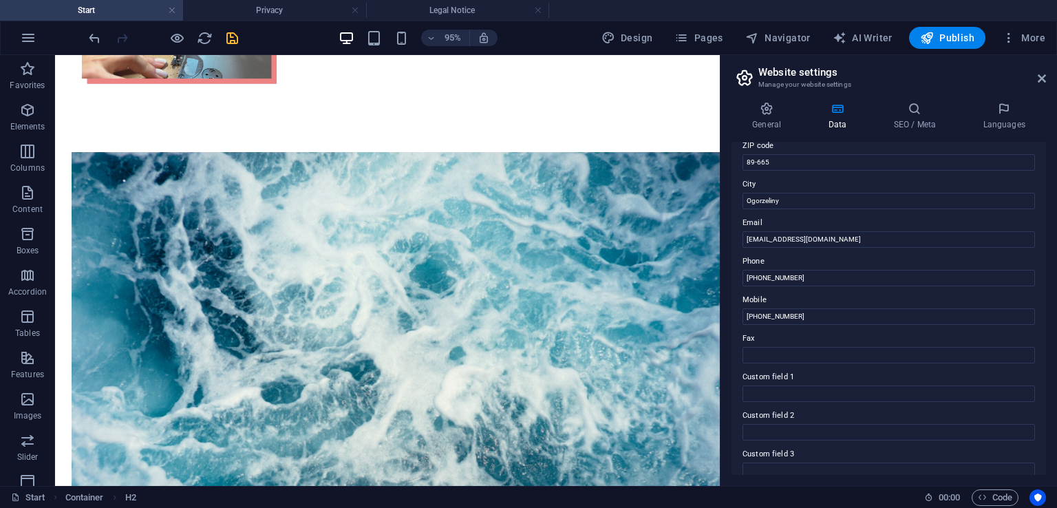
scroll to position [207, 0]
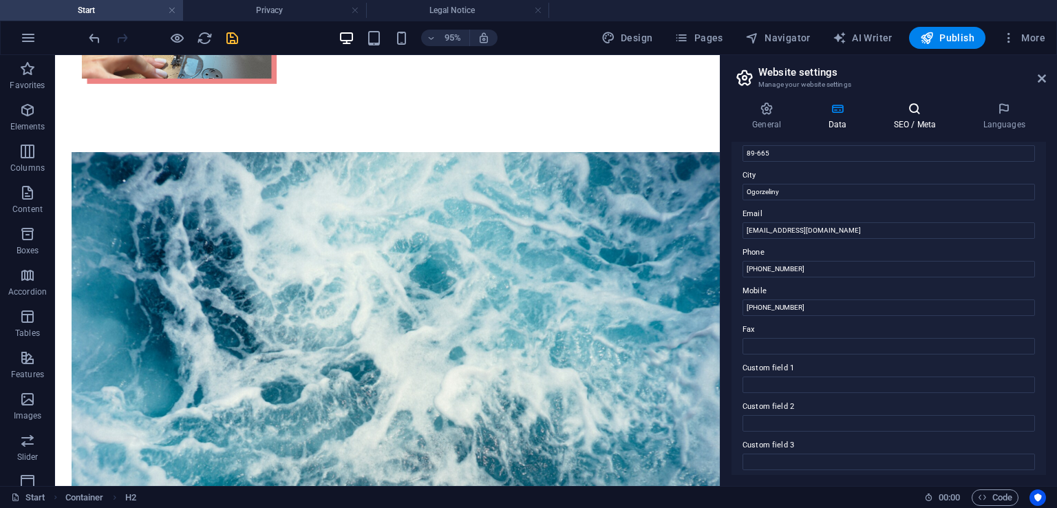
type input "SK Parts sp. z o.o."
click at [905, 119] on h4 "SEO / Meta" at bounding box center [917, 116] width 89 height 29
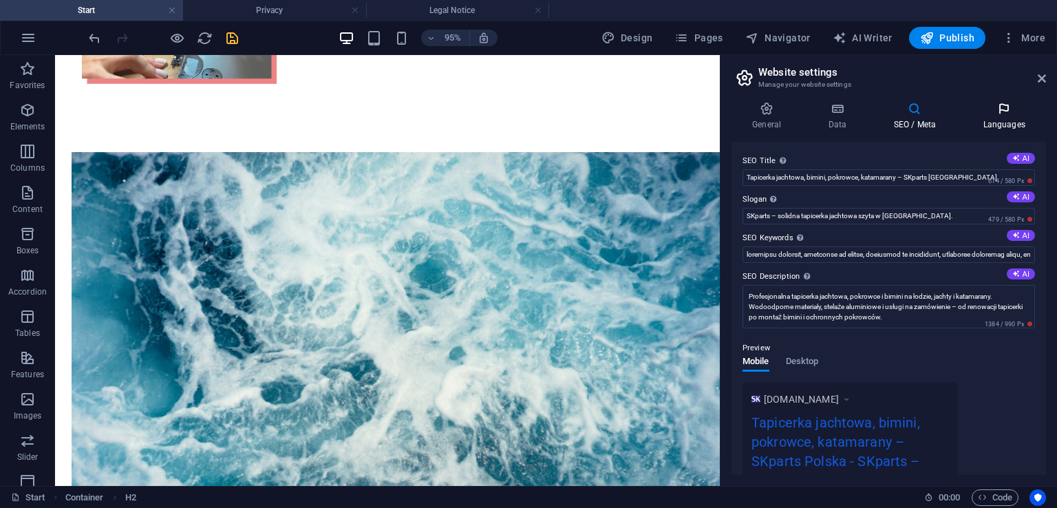
click at [997, 115] on icon at bounding box center [1004, 109] width 84 height 14
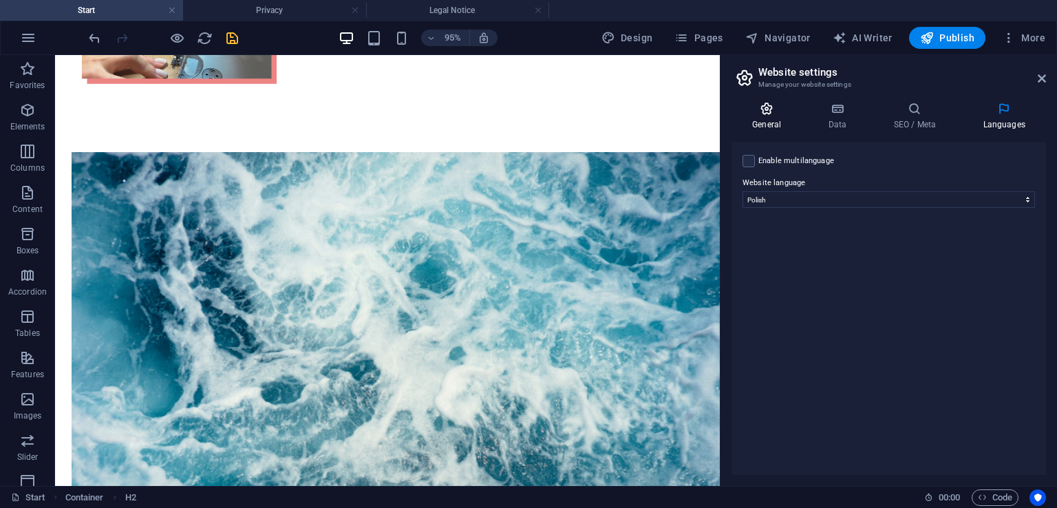
click at [783, 120] on h4 "General" at bounding box center [770, 116] width 76 height 29
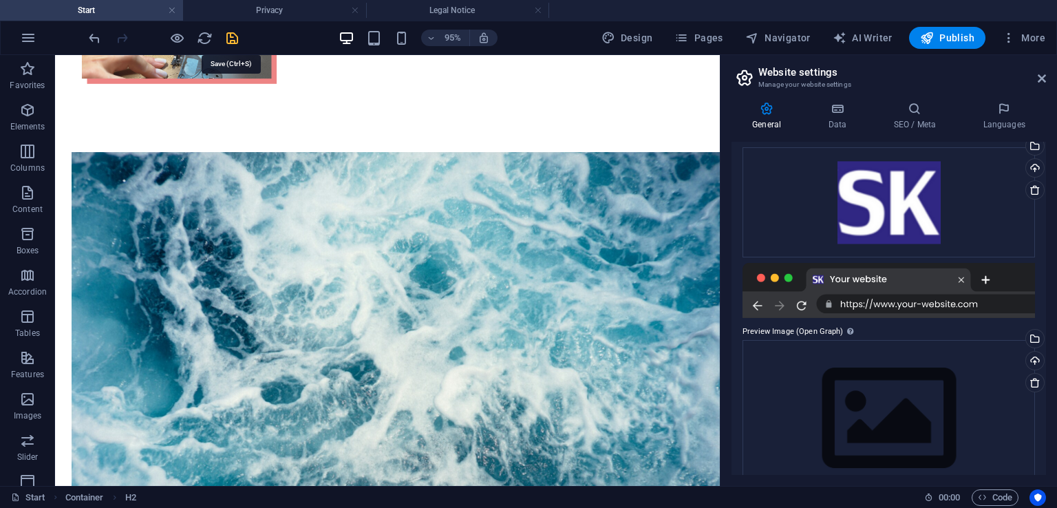
click at [235, 34] on icon "save" at bounding box center [232, 38] width 16 height 16
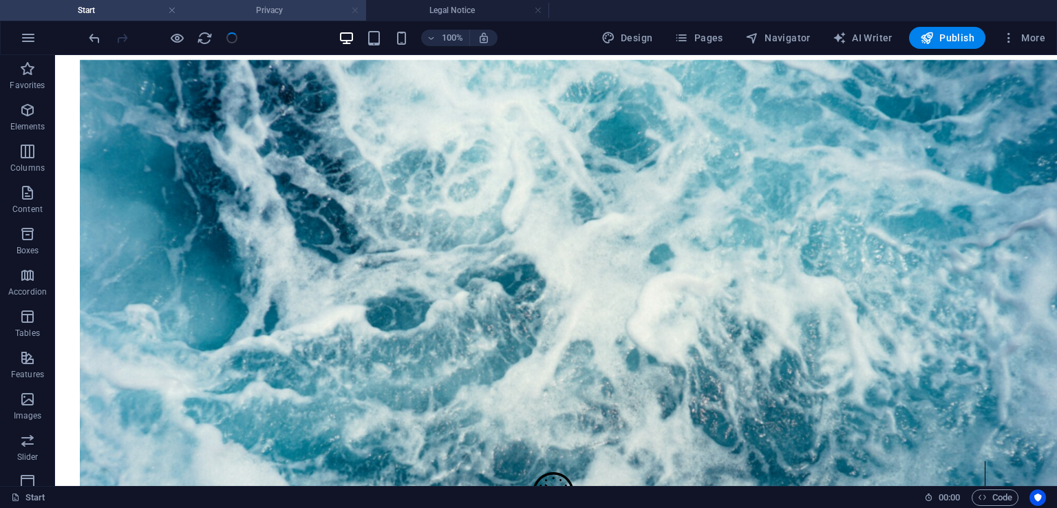
click at [352, 11] on link at bounding box center [355, 10] width 8 height 13
click at [328, 14] on h4 "Legal Notice" at bounding box center [274, 10] width 183 height 15
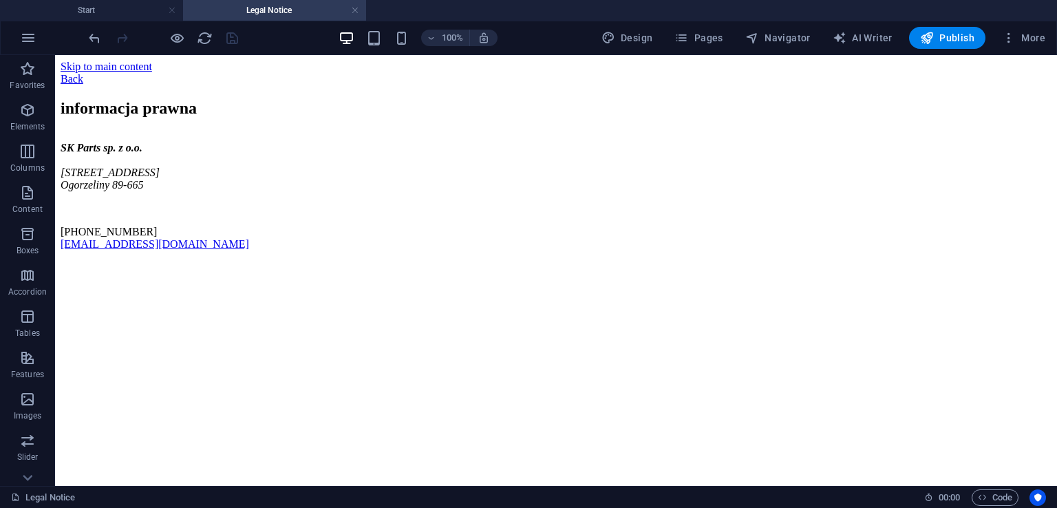
click at [361, 10] on h4 "Legal Notice" at bounding box center [274, 10] width 183 height 15
click at [352, 6] on link at bounding box center [355, 10] width 8 height 13
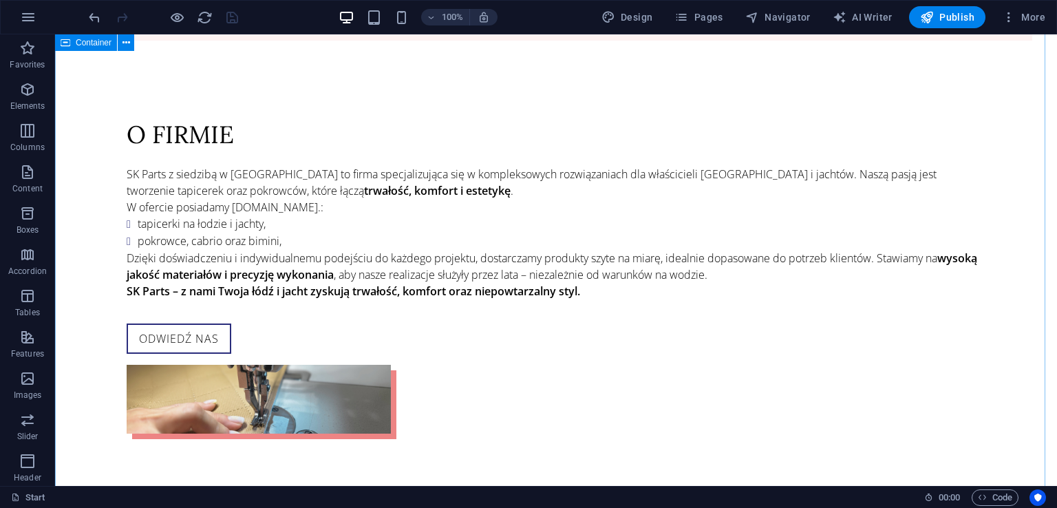
scroll to position [1514, 0]
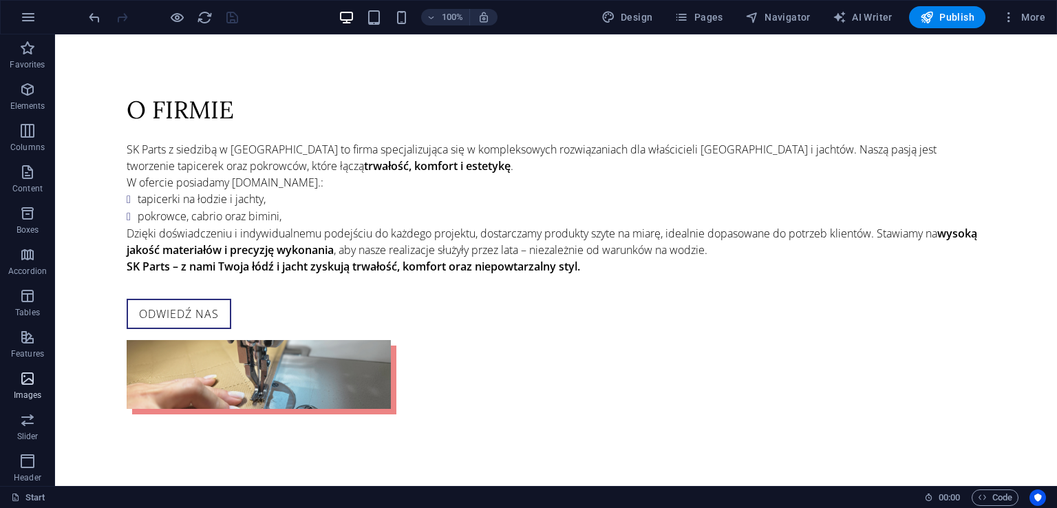
click at [31, 373] on icon "button" at bounding box center [27, 378] width 17 height 17
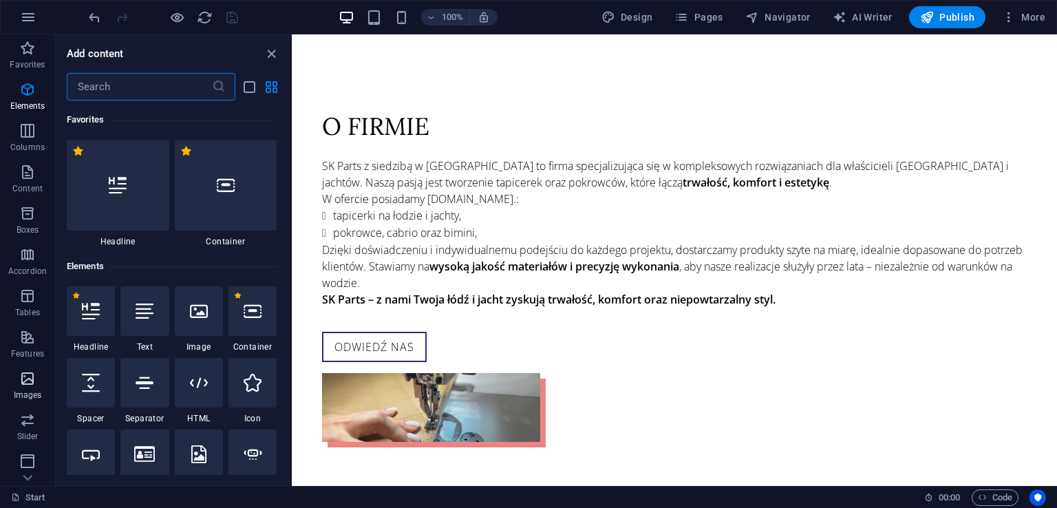
scroll to position [6980, 0]
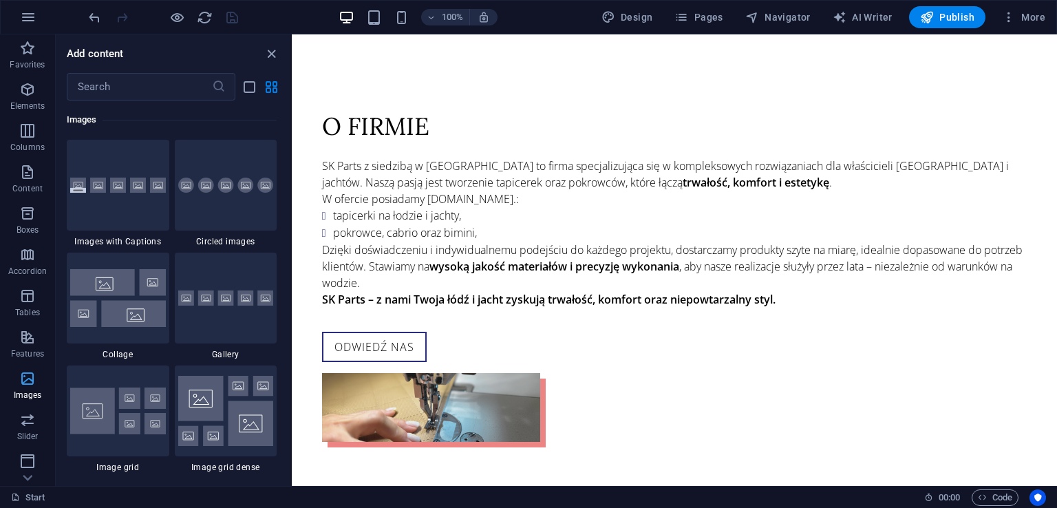
click at [32, 378] on icon "button" at bounding box center [27, 378] width 17 height 17
click at [279, 46] on span "close panel" at bounding box center [271, 54] width 17 height 16
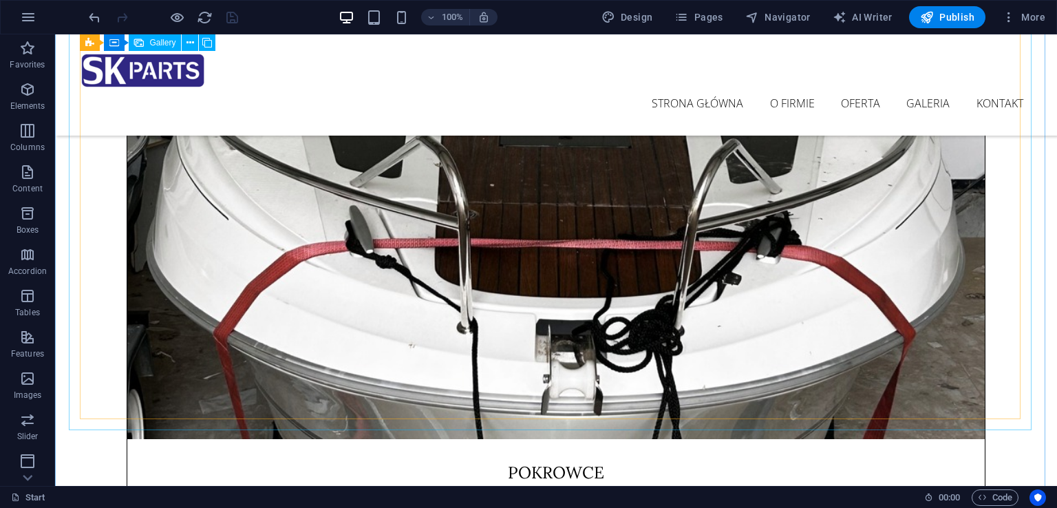
scroll to position [2891, 0]
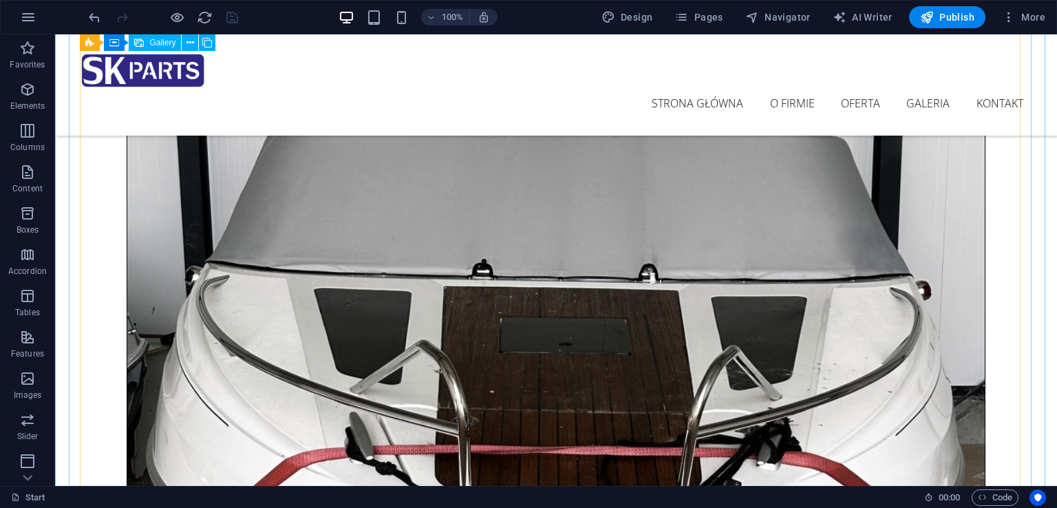
select select "4"
select select "px"
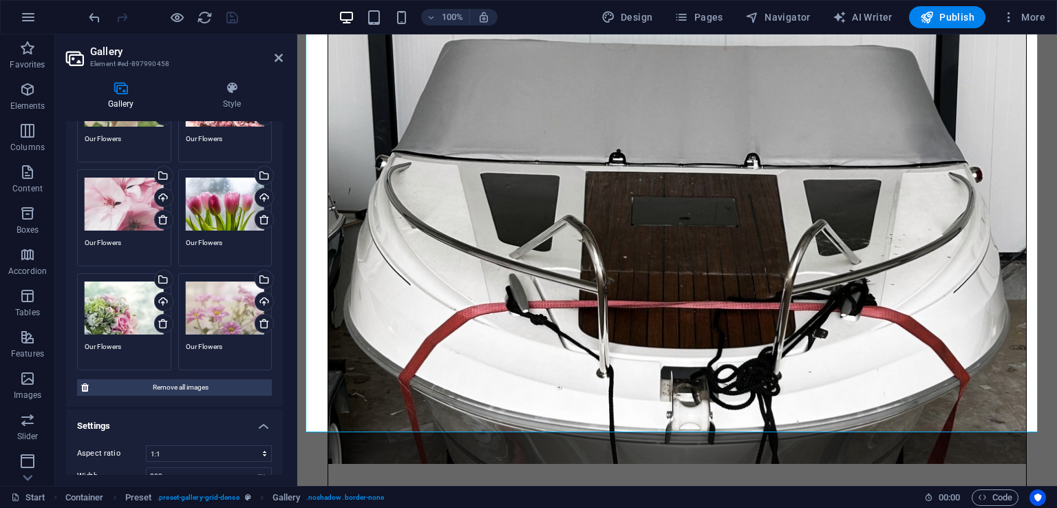
scroll to position [281, 0]
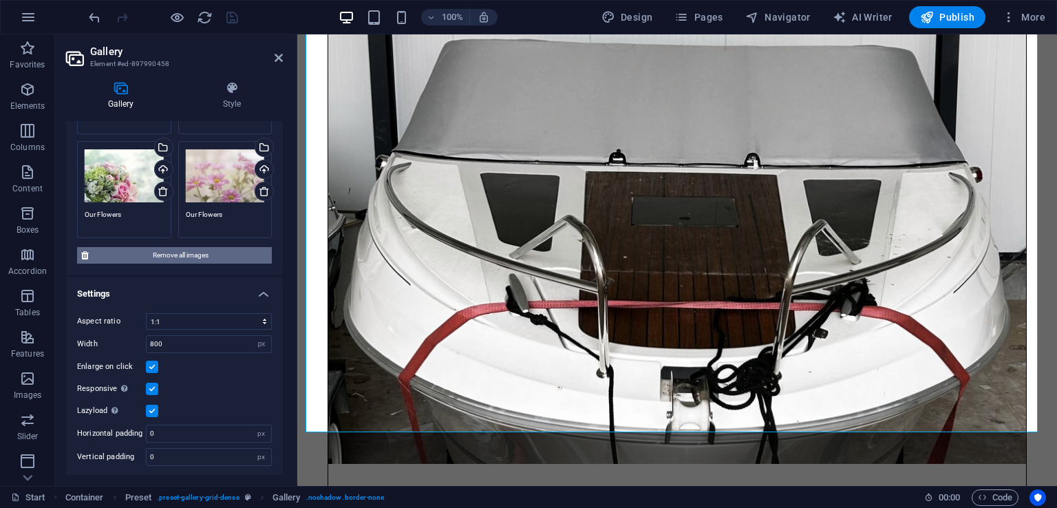
click at [201, 255] on span "Remove all images" at bounding box center [180, 255] width 175 height 17
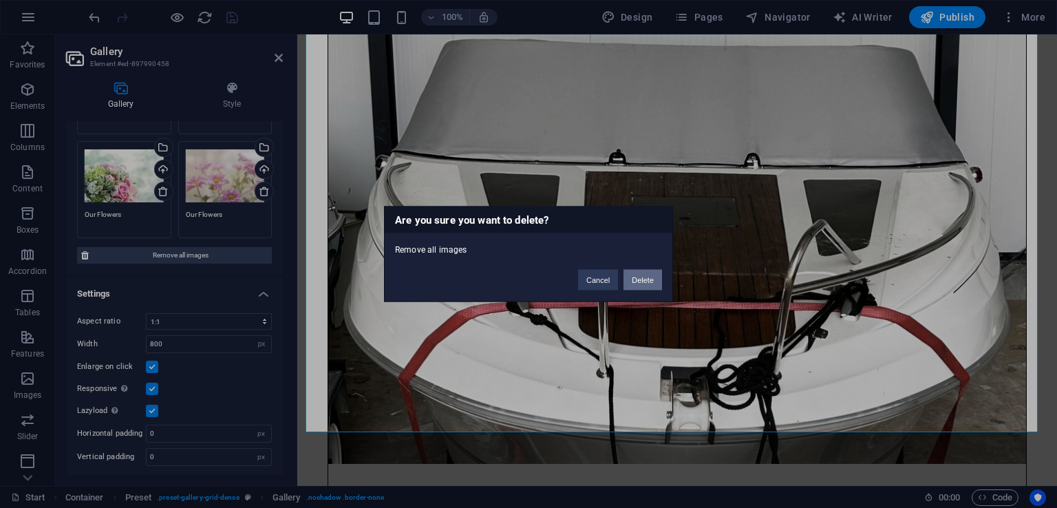
drag, startPoint x: 640, startPoint y: 281, endPoint x: 249, endPoint y: 233, distance: 393.3
click at [640, 281] on button "Delete" at bounding box center [643, 280] width 39 height 21
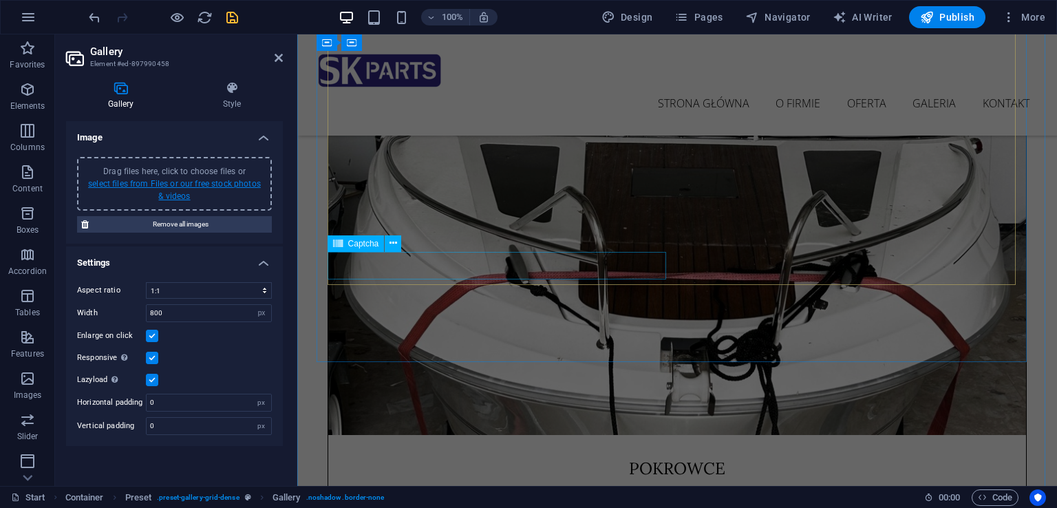
scroll to position [2579, 0]
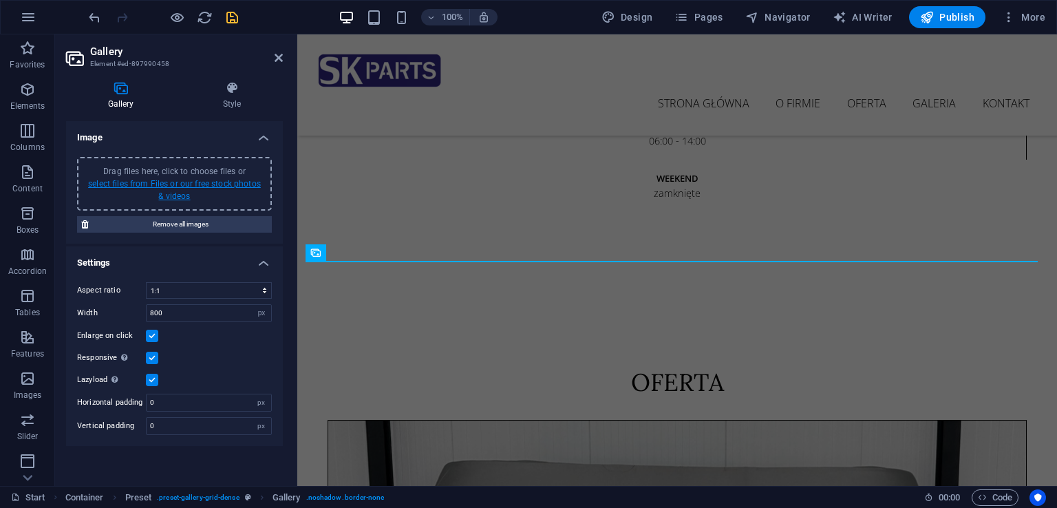
click at [194, 184] on link "select files from Files or our free stock photos & videos" at bounding box center [174, 190] width 173 height 22
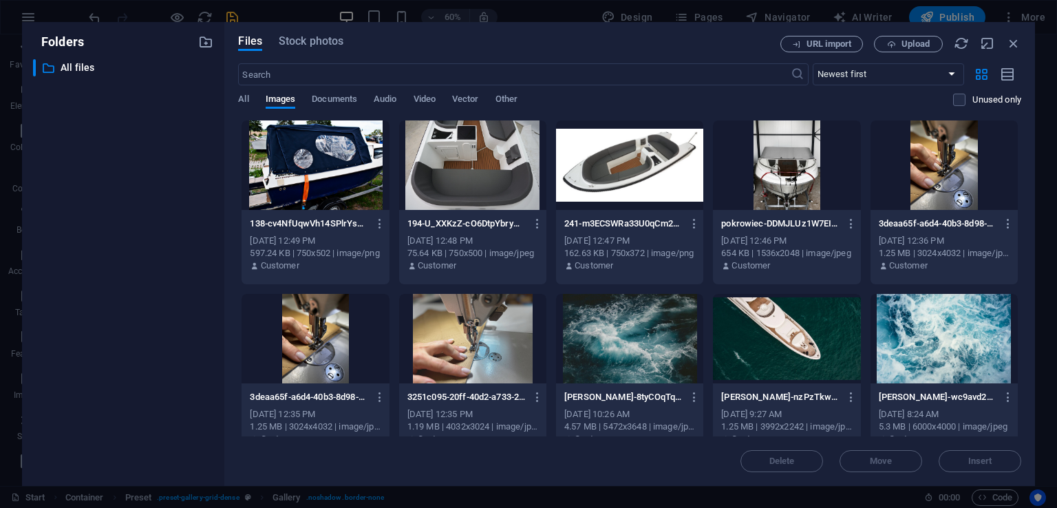
click at [313, 138] on div at bounding box center [315, 164] width 147 height 89
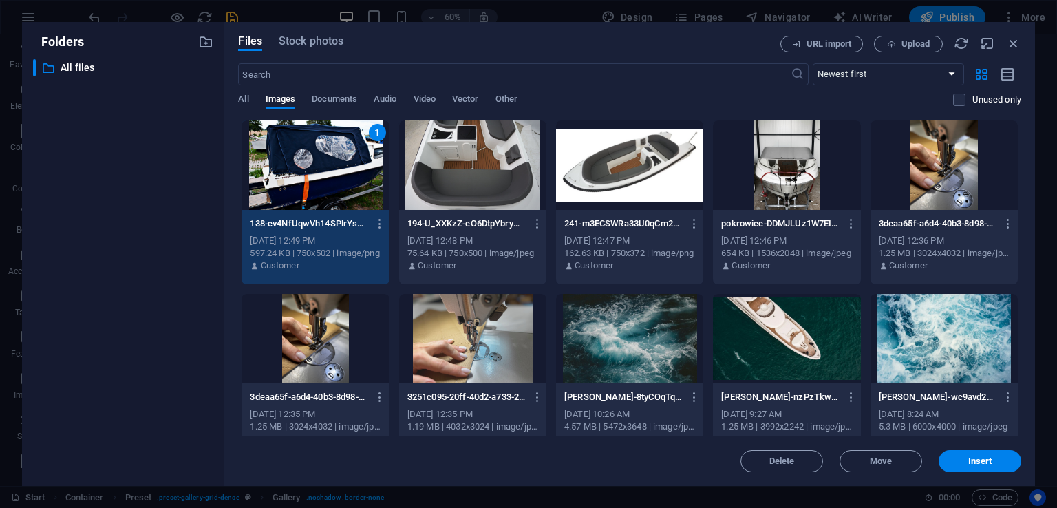
click at [460, 160] on div at bounding box center [472, 164] width 147 height 89
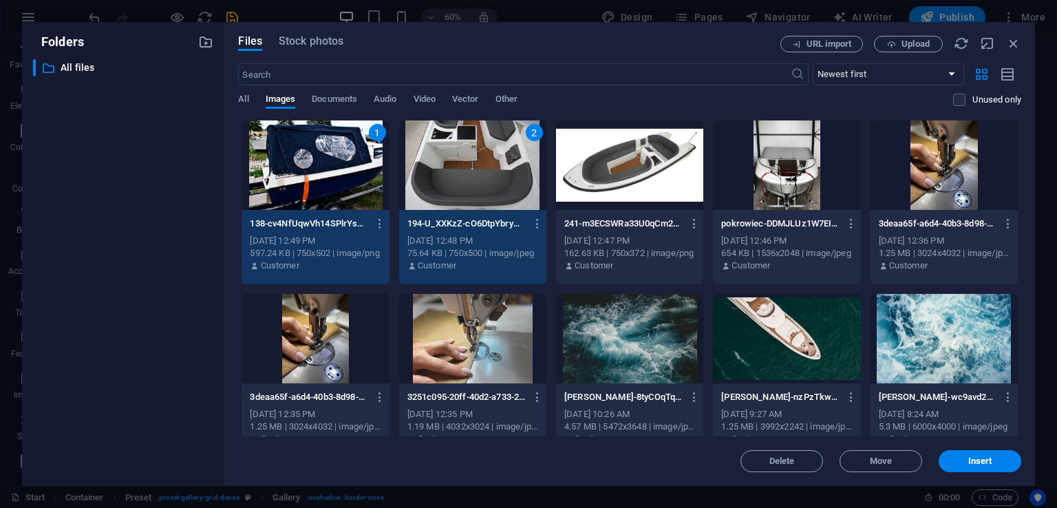
click at [627, 156] on div at bounding box center [629, 164] width 147 height 89
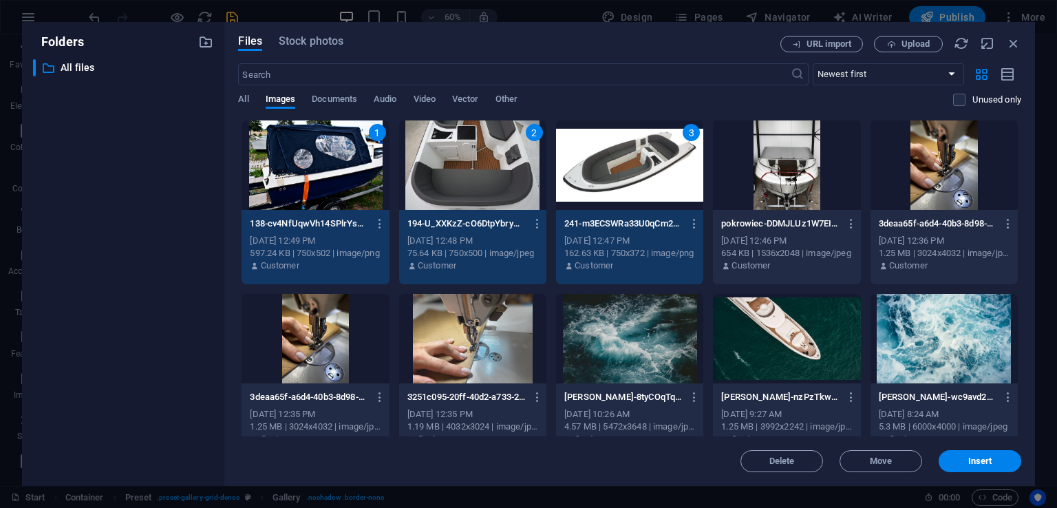
click at [805, 146] on div at bounding box center [786, 164] width 147 height 89
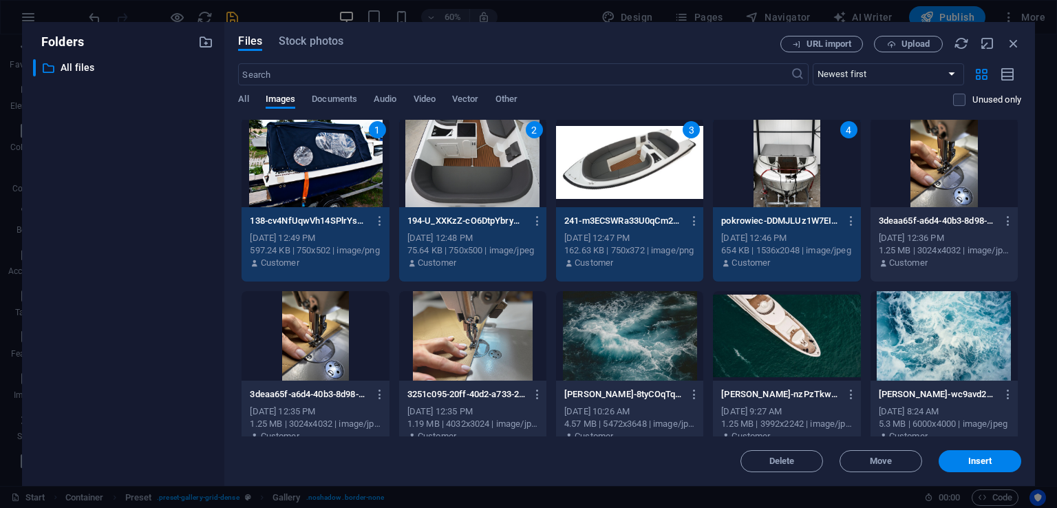
scroll to position [0, 0]
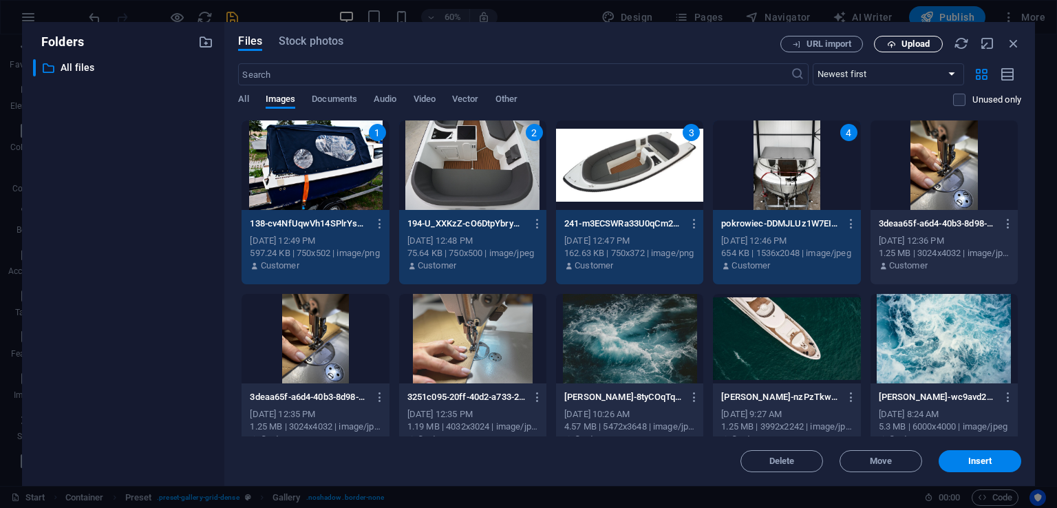
click at [907, 41] on span "Upload" at bounding box center [916, 44] width 28 height 8
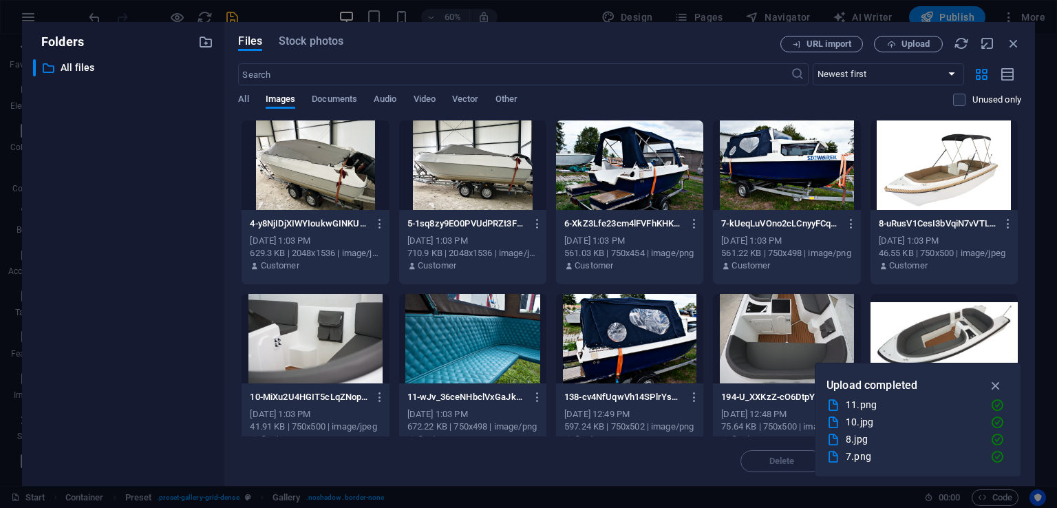
click at [341, 171] on div at bounding box center [315, 164] width 147 height 89
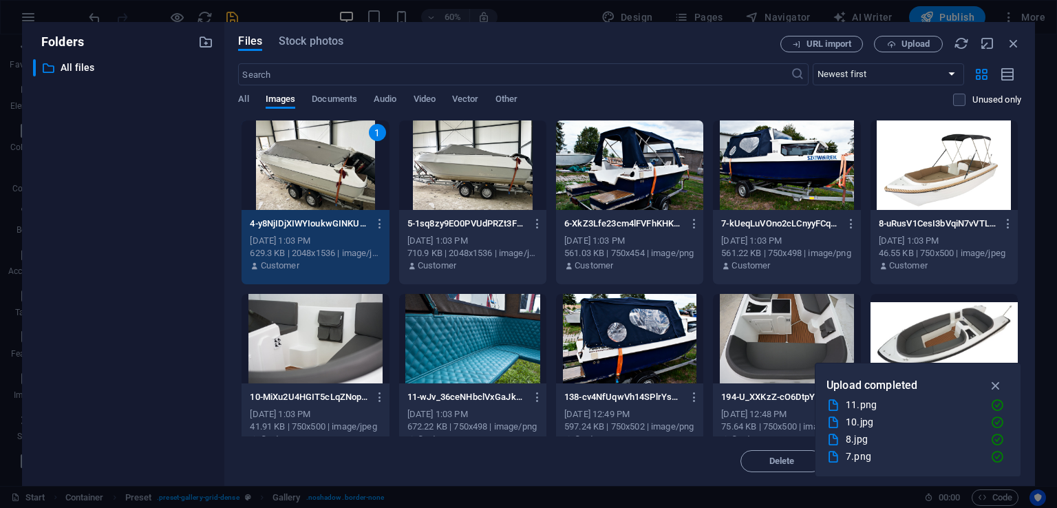
click at [451, 167] on div at bounding box center [472, 164] width 147 height 89
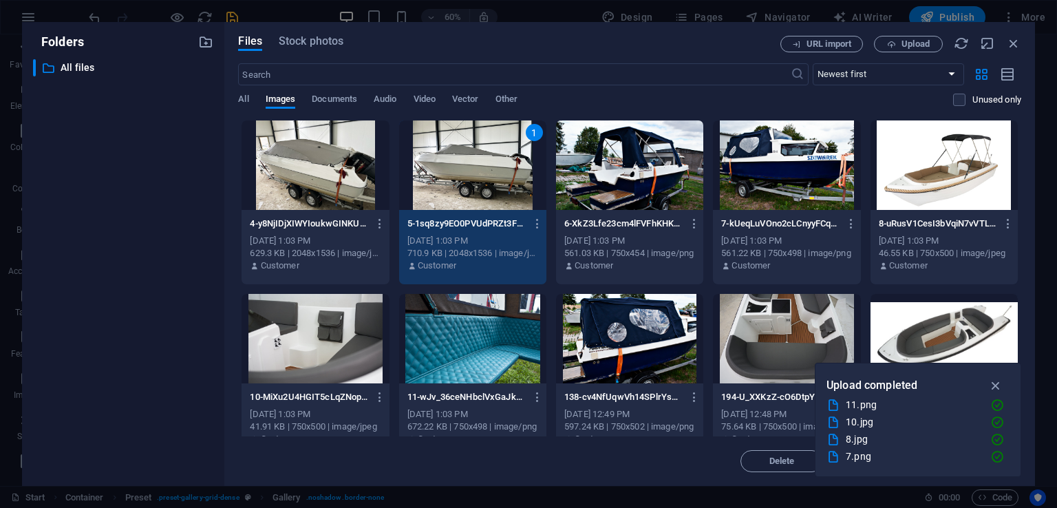
click at [271, 166] on div at bounding box center [315, 164] width 147 height 89
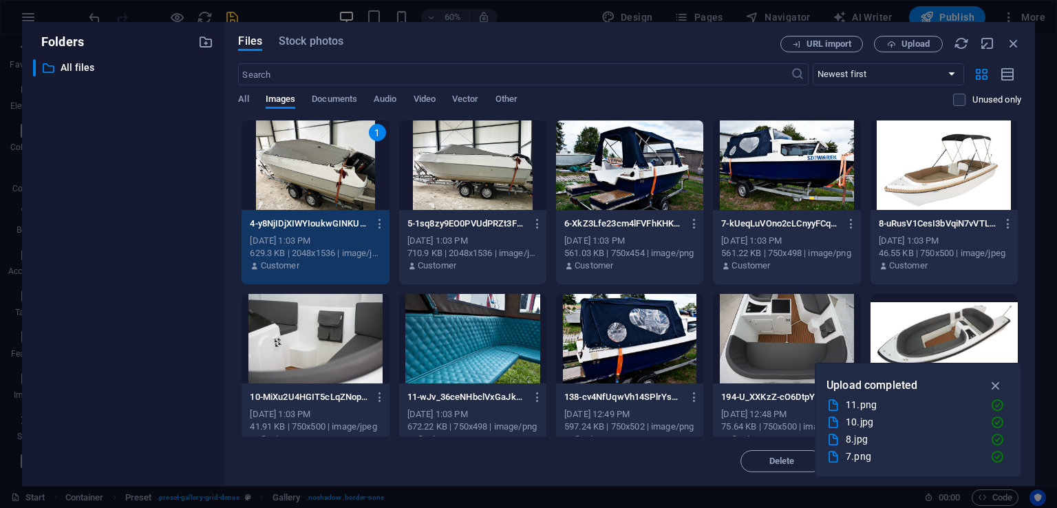
click at [460, 187] on div at bounding box center [472, 164] width 147 height 89
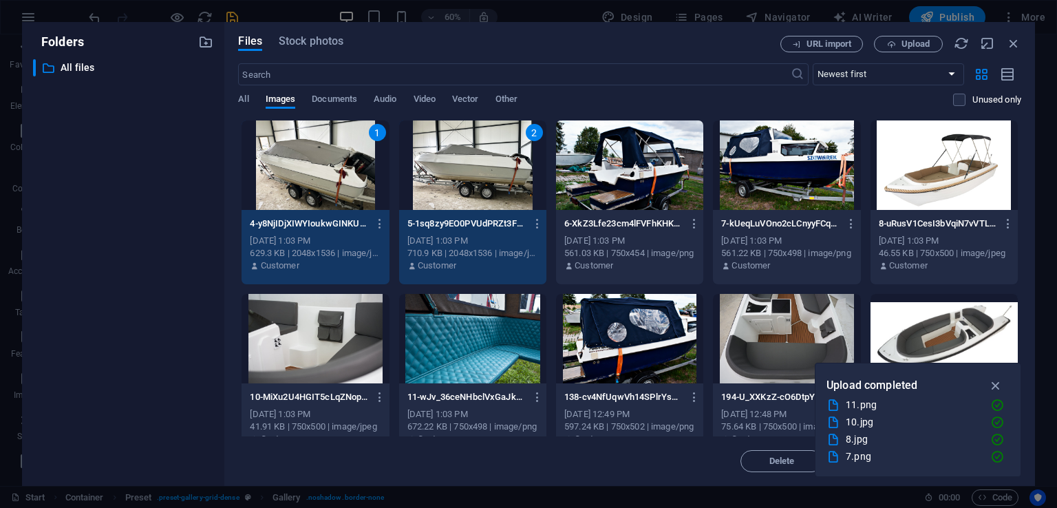
click at [617, 154] on div at bounding box center [629, 164] width 147 height 89
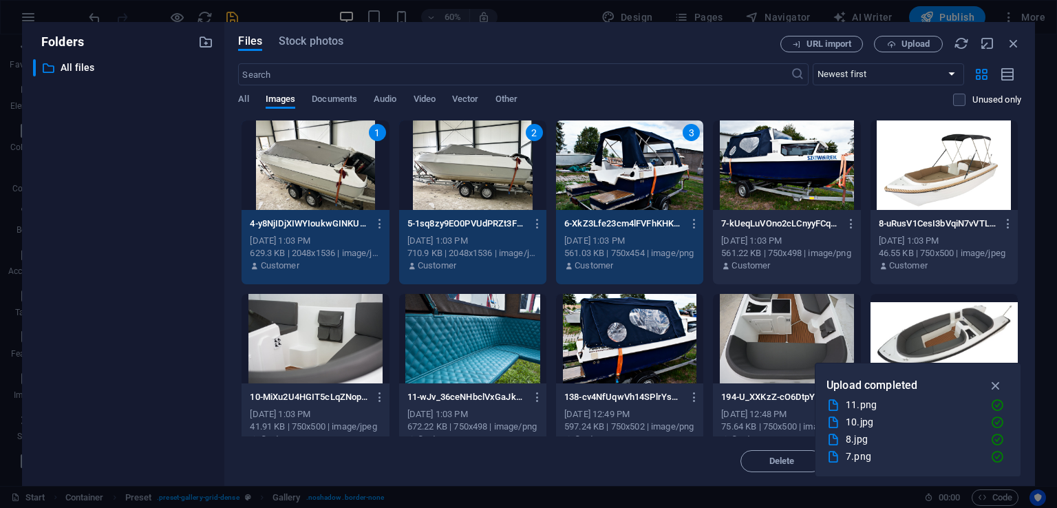
click at [757, 151] on div at bounding box center [786, 164] width 147 height 89
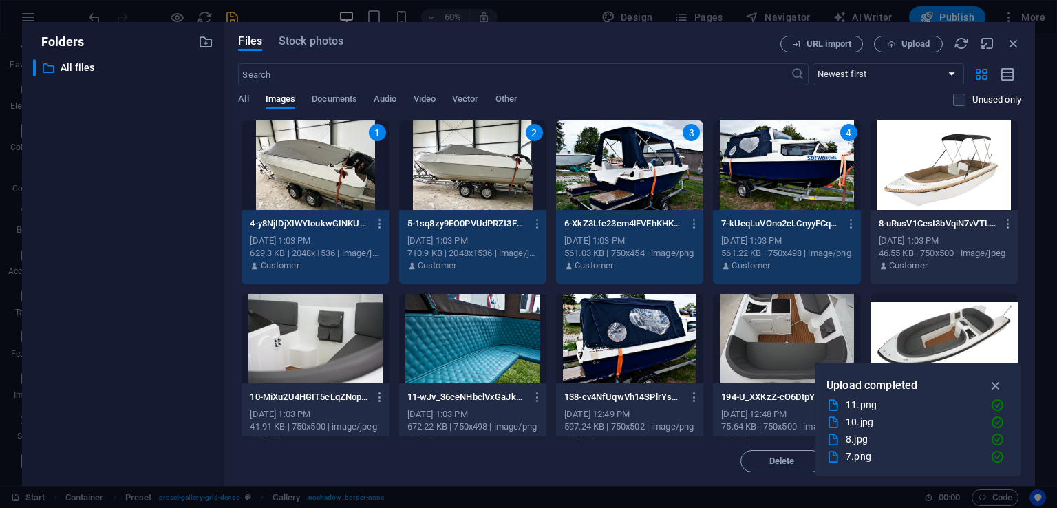
click at [931, 145] on div at bounding box center [944, 164] width 147 height 89
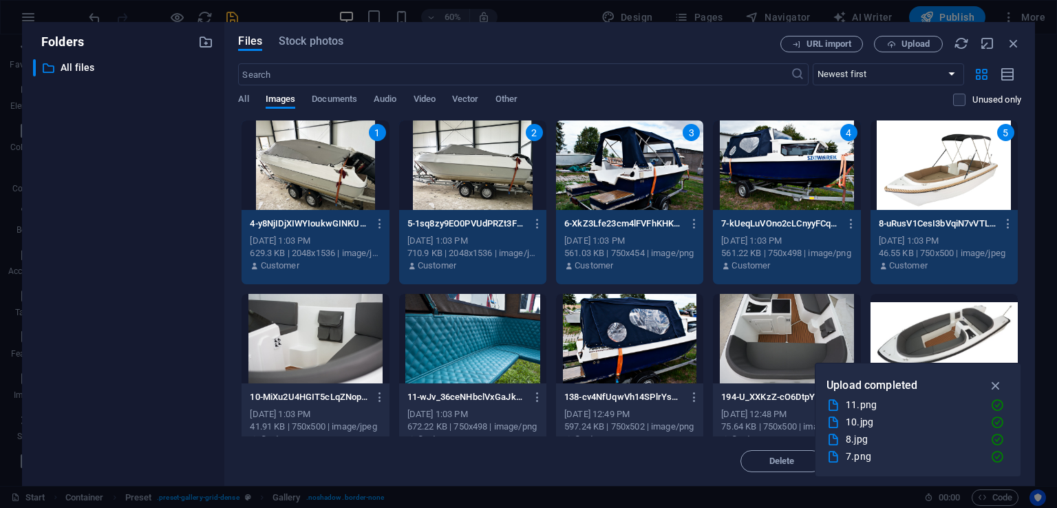
click at [332, 341] on div at bounding box center [315, 338] width 147 height 89
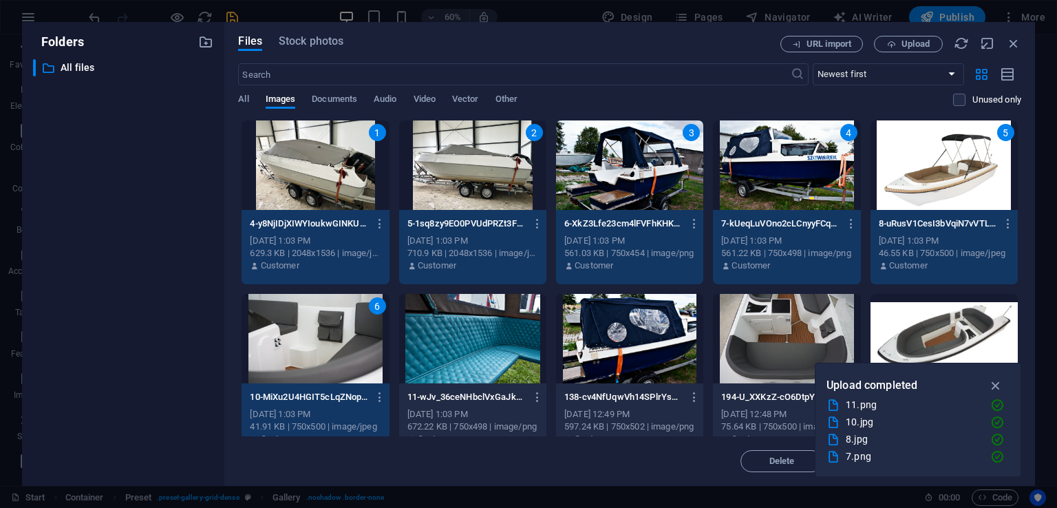
click at [441, 334] on div at bounding box center [472, 338] width 147 height 89
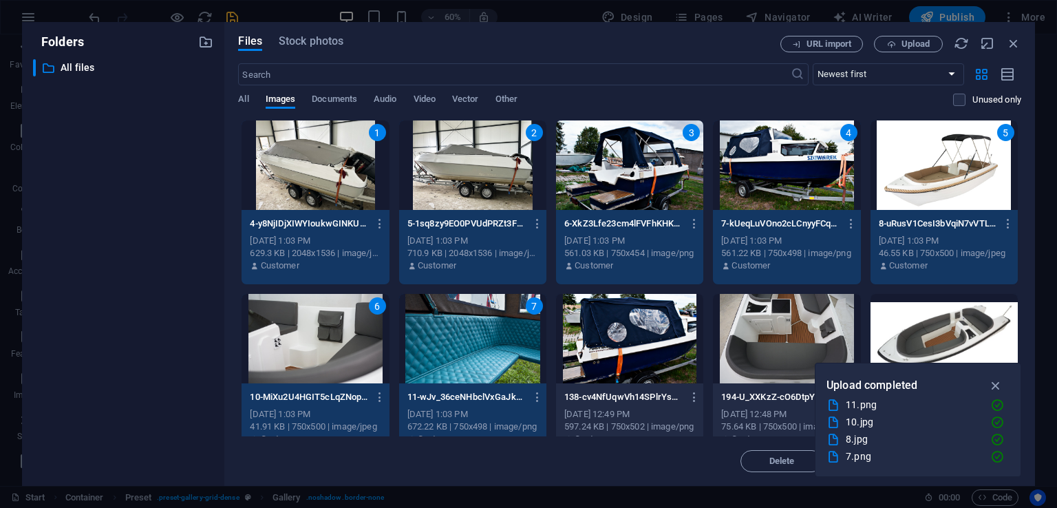
click at [628, 346] on div at bounding box center [629, 338] width 147 height 89
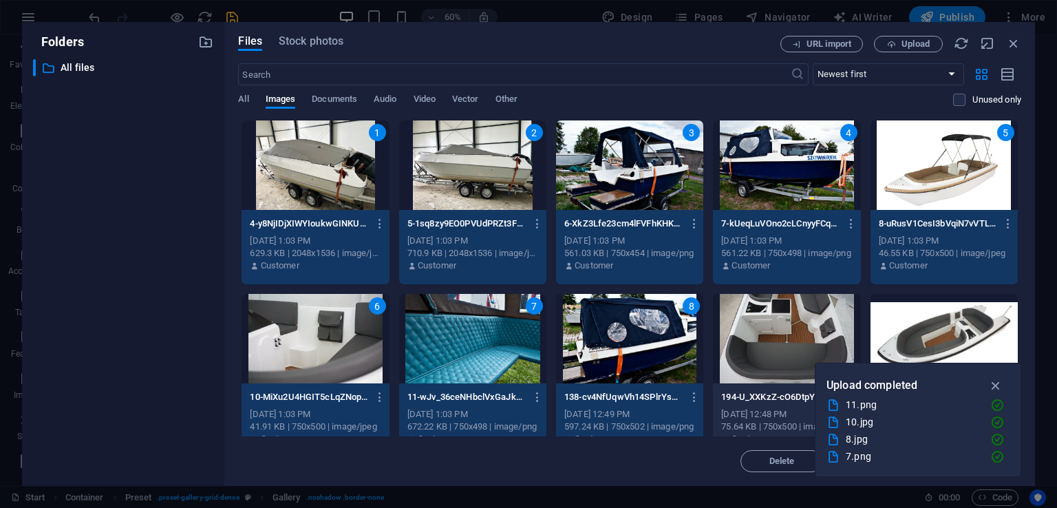
click at [774, 323] on div at bounding box center [786, 338] width 147 height 89
click at [953, 331] on div at bounding box center [944, 338] width 147 height 89
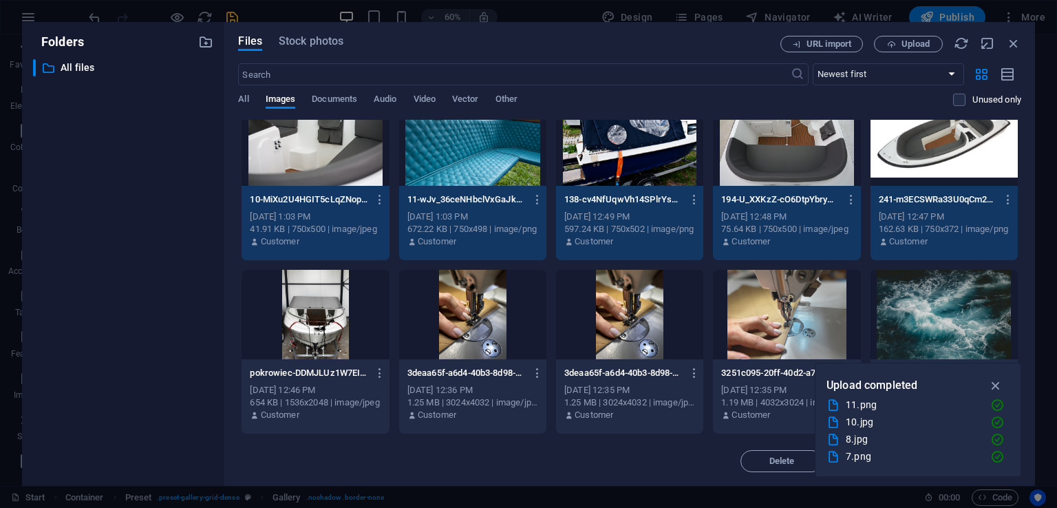
scroll to position [207, 0]
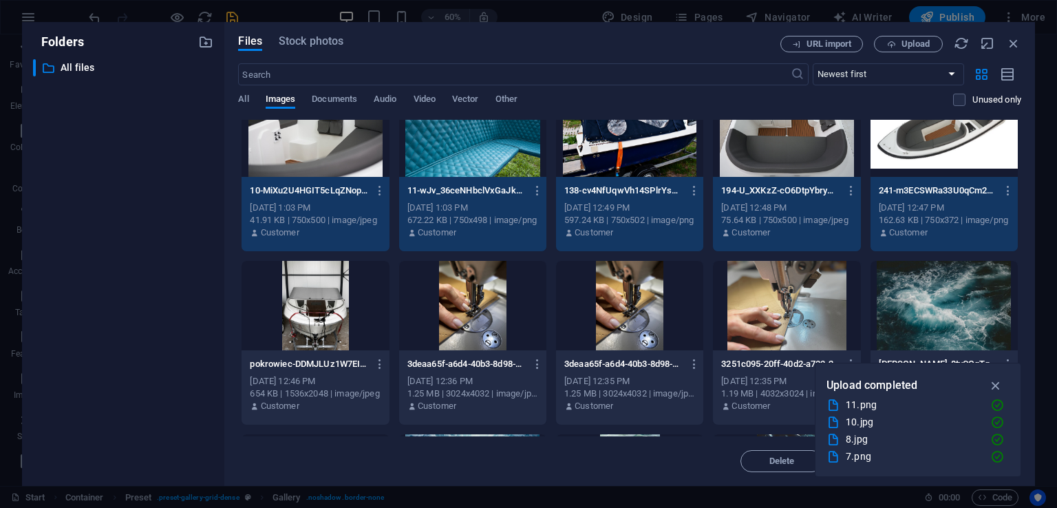
click at [359, 321] on div at bounding box center [315, 305] width 147 height 89
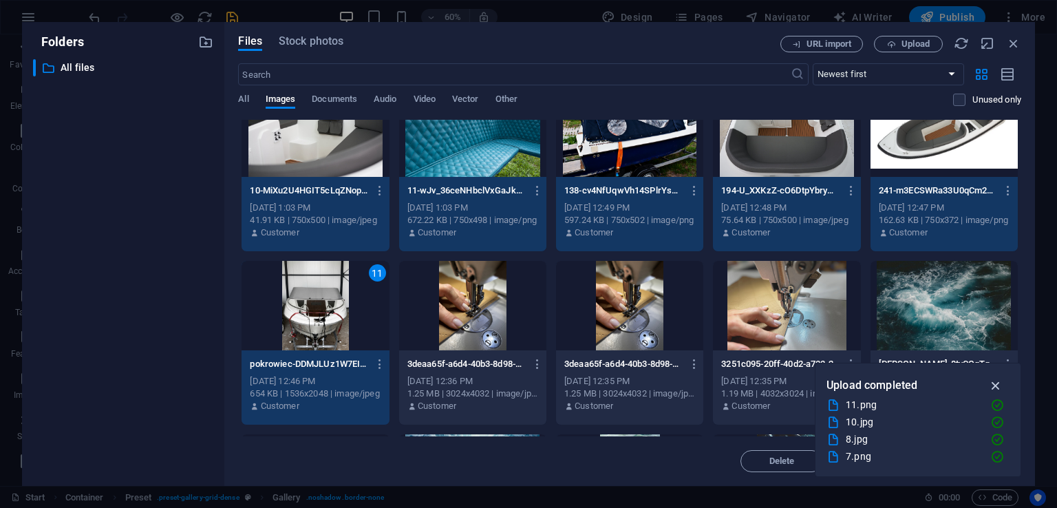
click at [993, 379] on icon "button" at bounding box center [997, 385] width 16 height 15
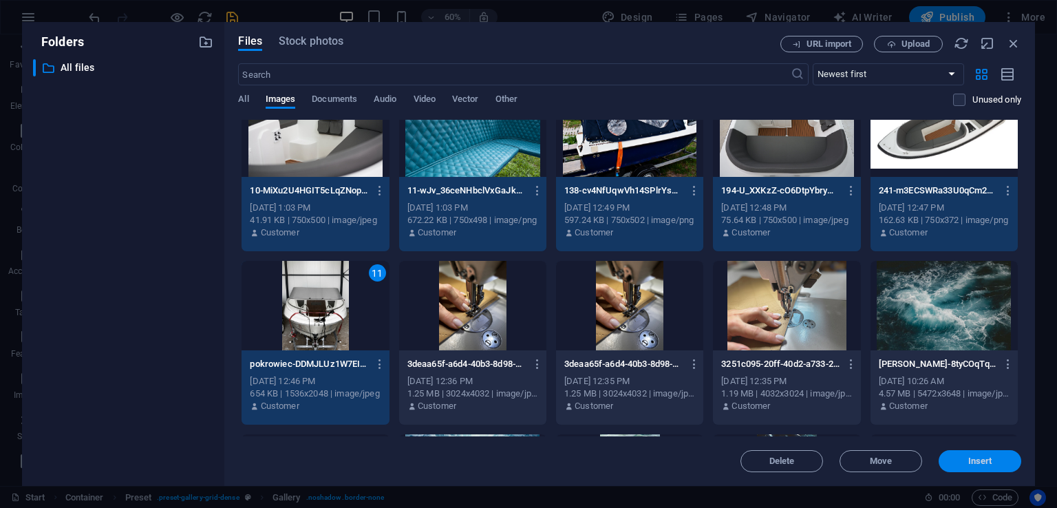
click at [988, 458] on span "Insert" at bounding box center [981, 461] width 24 height 8
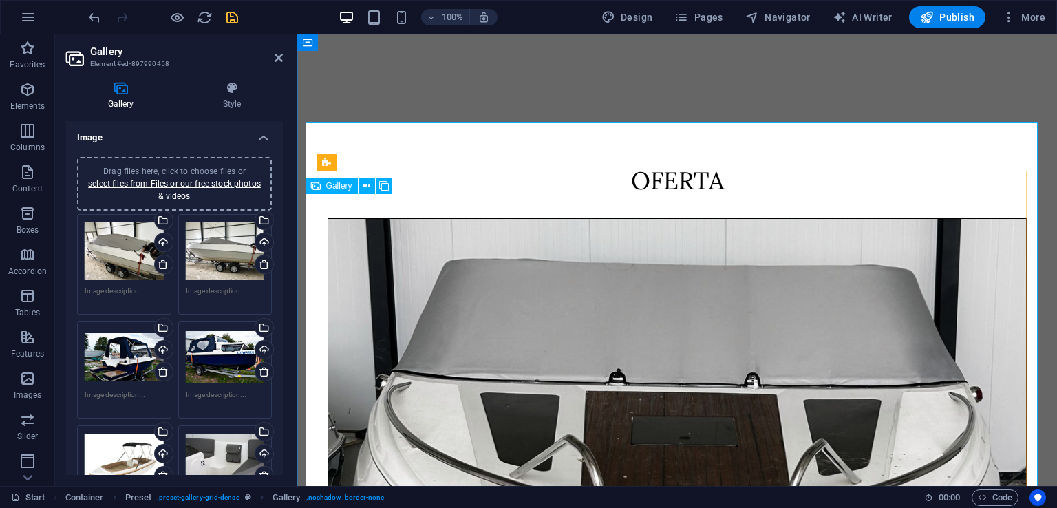
scroll to position [2854, 0]
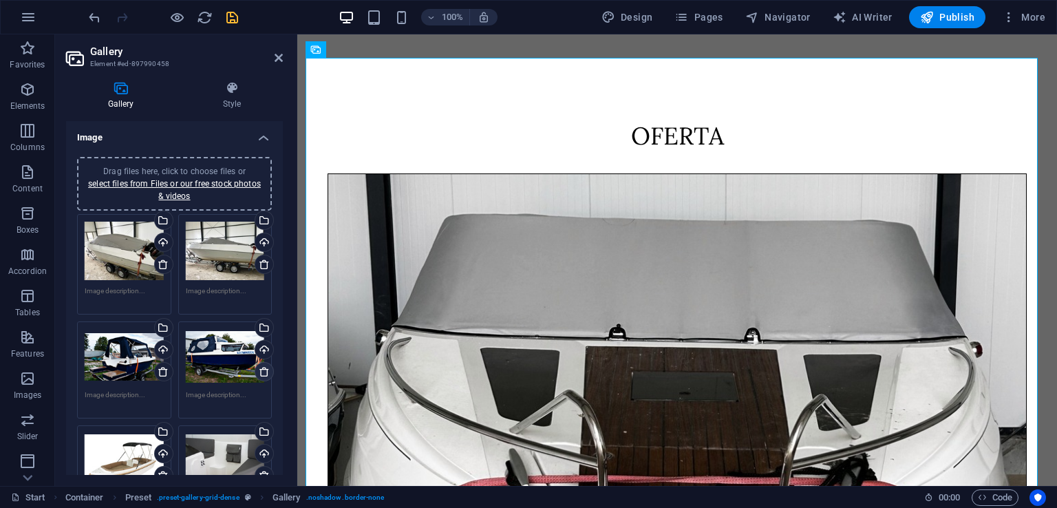
click at [259, 374] on icon at bounding box center [264, 371] width 11 height 11
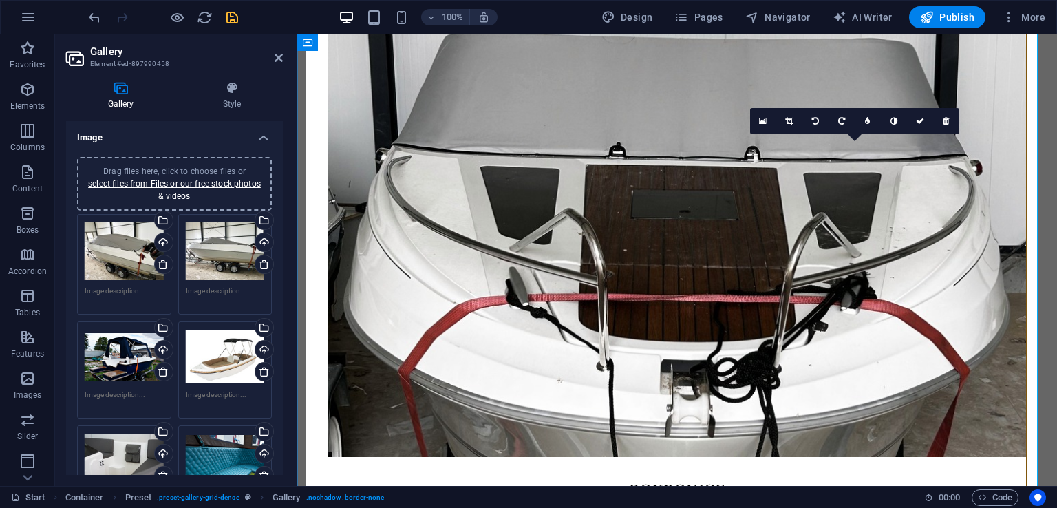
scroll to position [3061, 0]
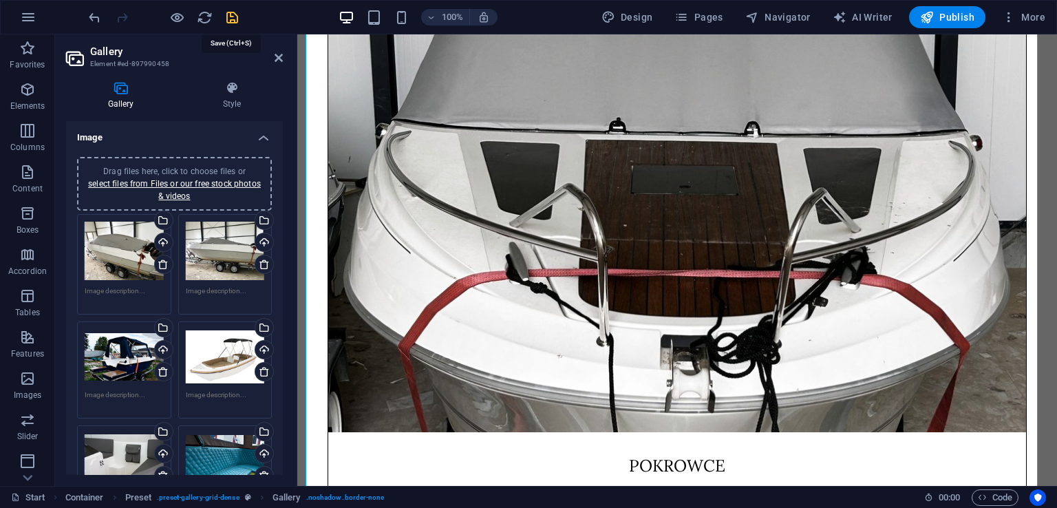
click at [234, 20] on icon "save" at bounding box center [232, 18] width 16 height 16
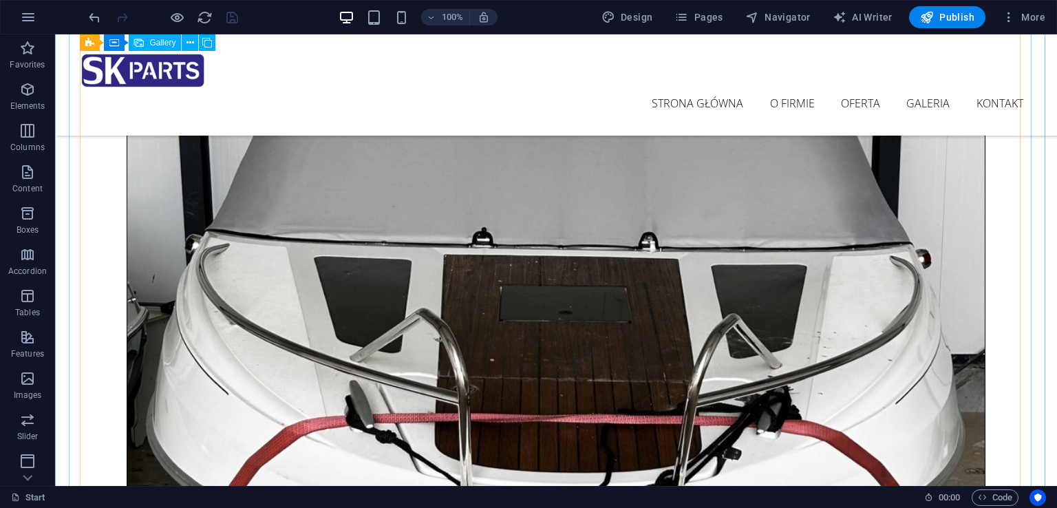
scroll to position [2510, 0]
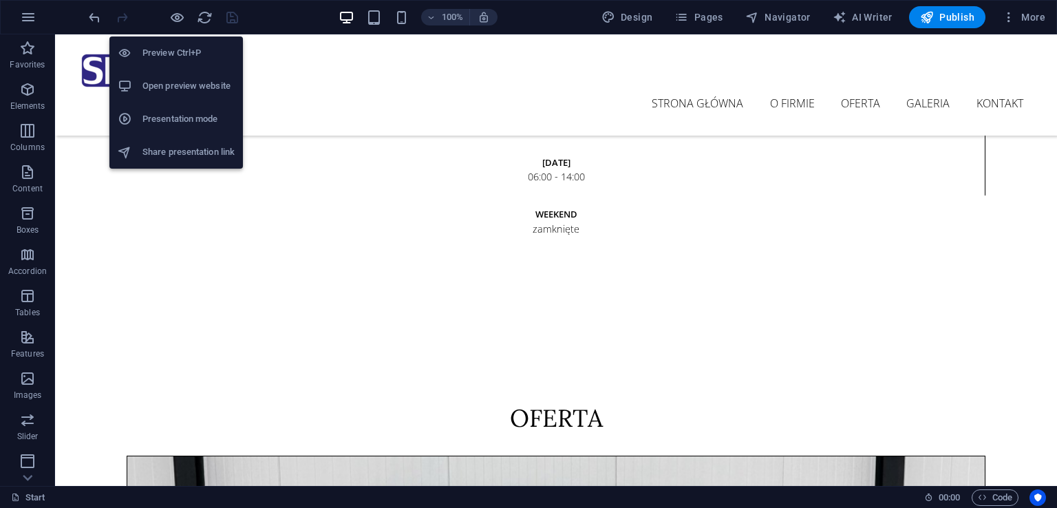
click at [185, 85] on h6 "Open preview website" at bounding box center [188, 86] width 92 height 17
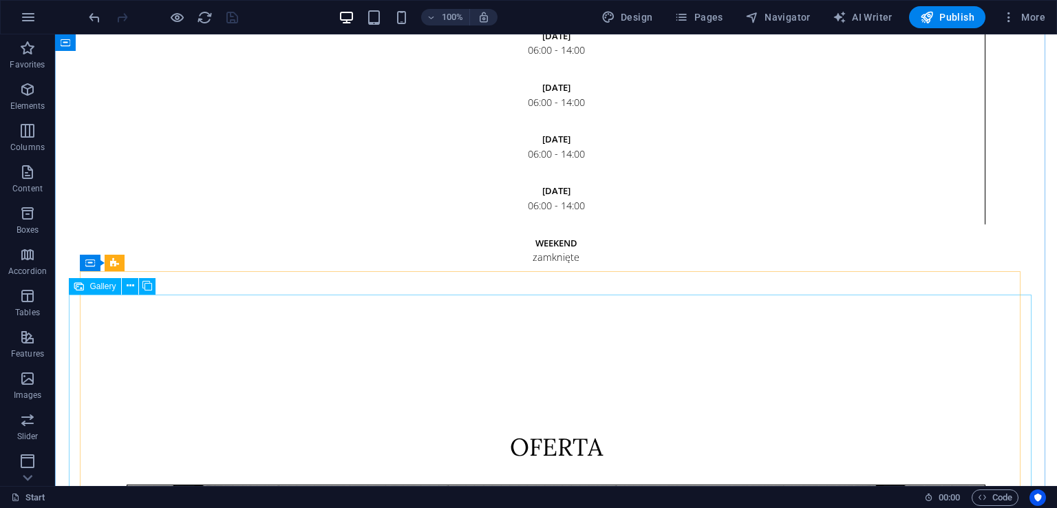
scroll to position [2785, 0]
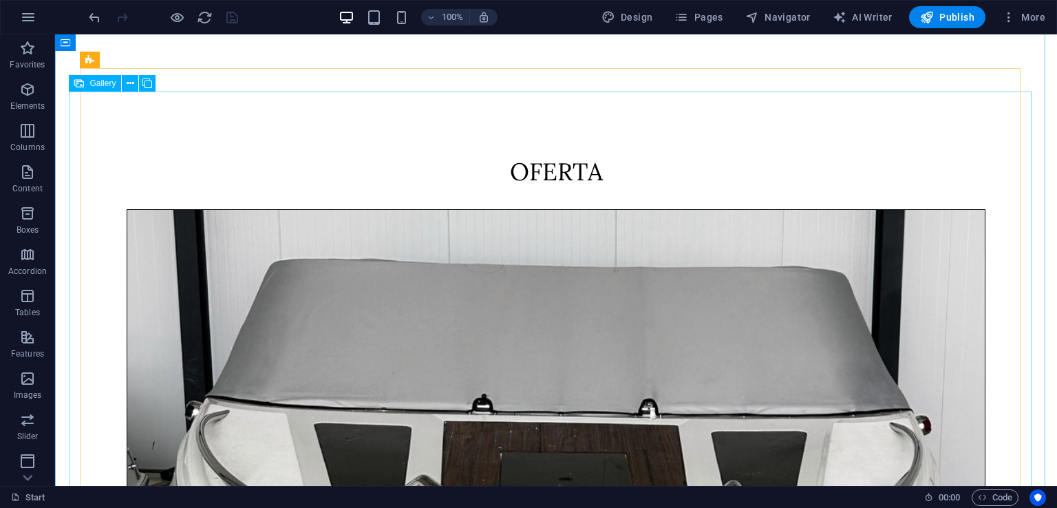
select select "4"
select select "px"
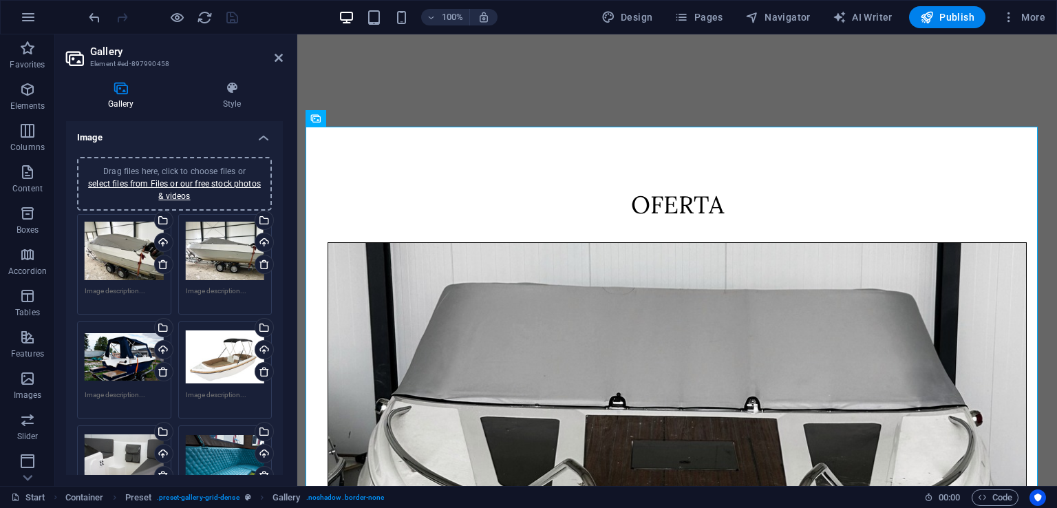
click at [189, 188] on div "Drag files here, click to choose files or select files from Files or our free s…" at bounding box center [174, 183] width 178 height 37
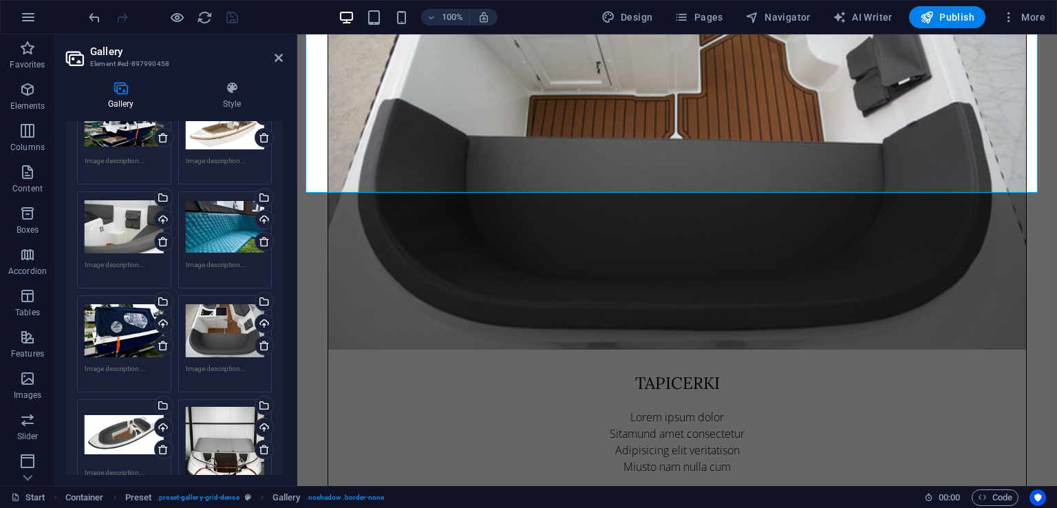
scroll to position [0, 0]
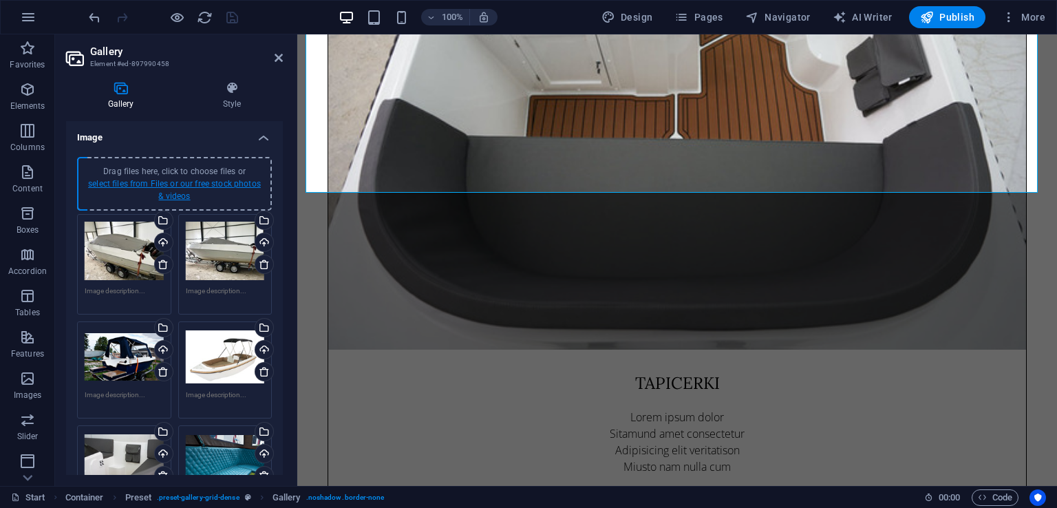
click at [168, 194] on link "select files from Files or our free stock photos & videos" at bounding box center [174, 190] width 173 height 22
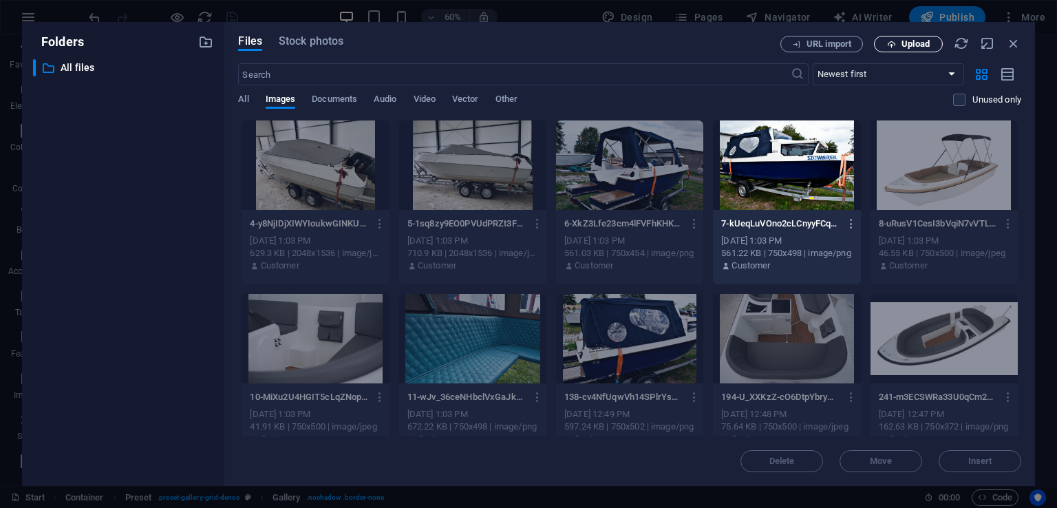
click at [921, 47] on span "Upload" at bounding box center [916, 44] width 28 height 8
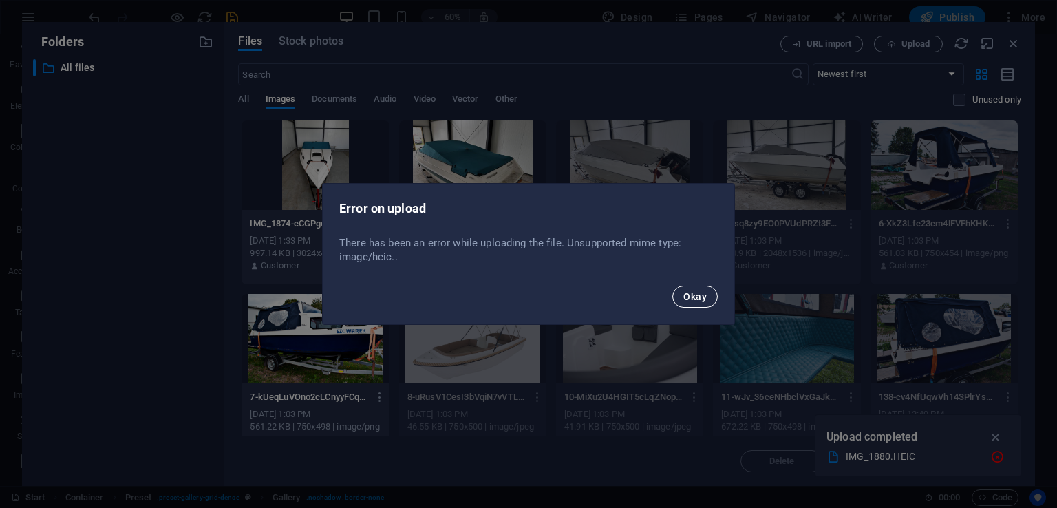
click at [697, 302] on span "Okay" at bounding box center [695, 296] width 23 height 11
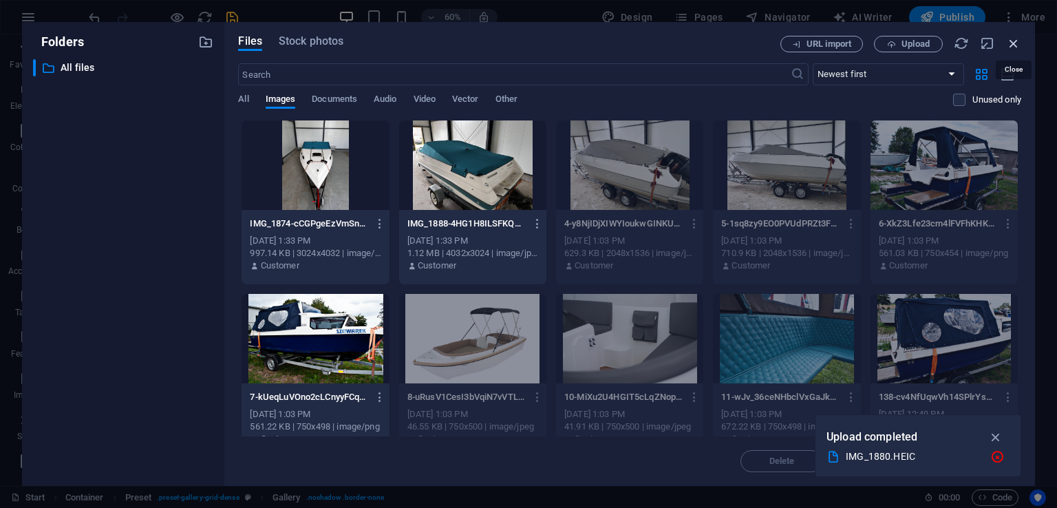
click at [1014, 43] on icon "button" at bounding box center [1013, 43] width 15 height 15
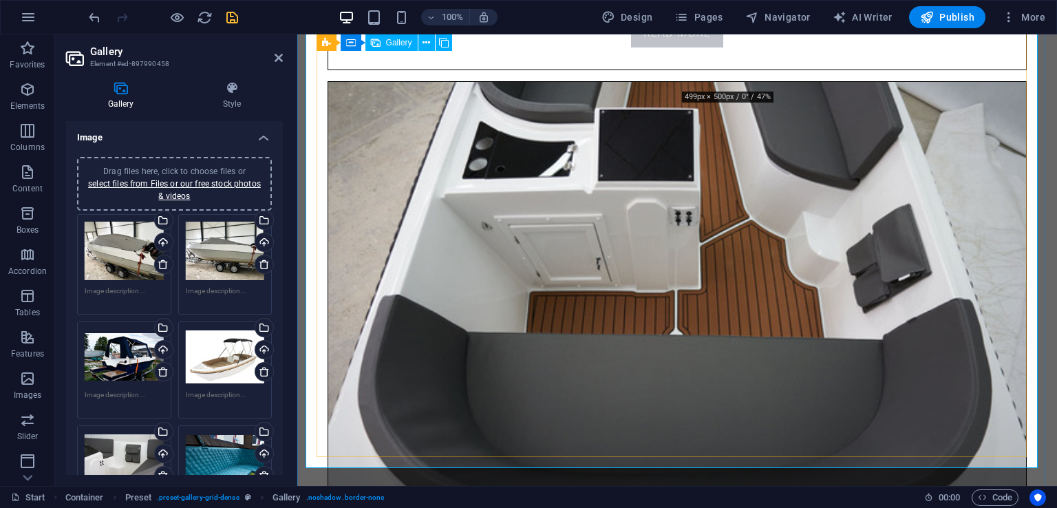
scroll to position [3680, 0]
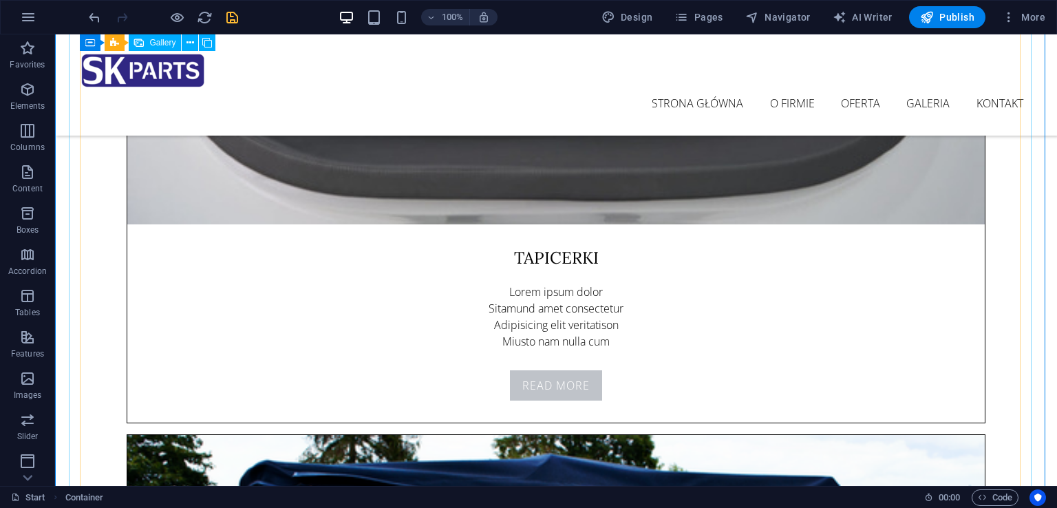
scroll to position [3749, 0]
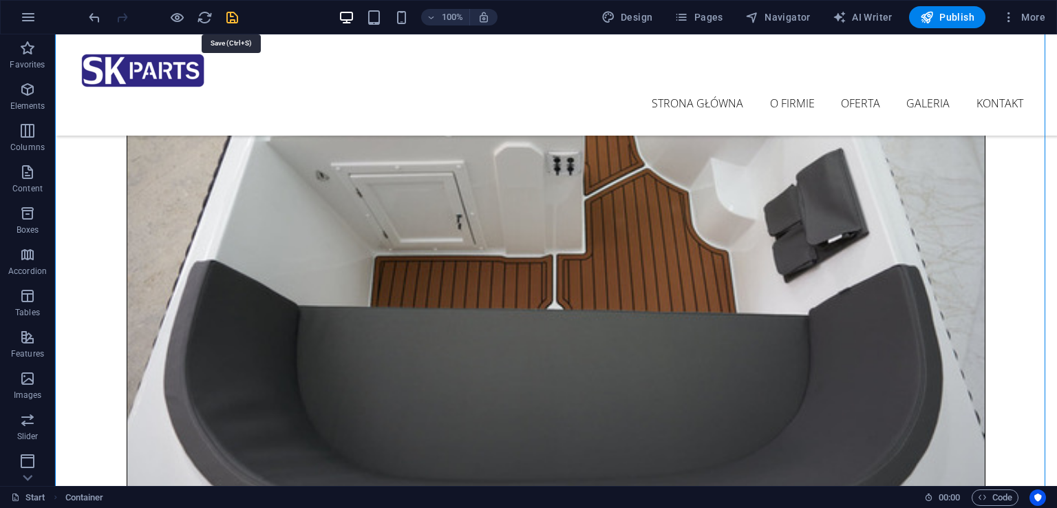
click at [231, 16] on icon "save" at bounding box center [232, 18] width 16 height 16
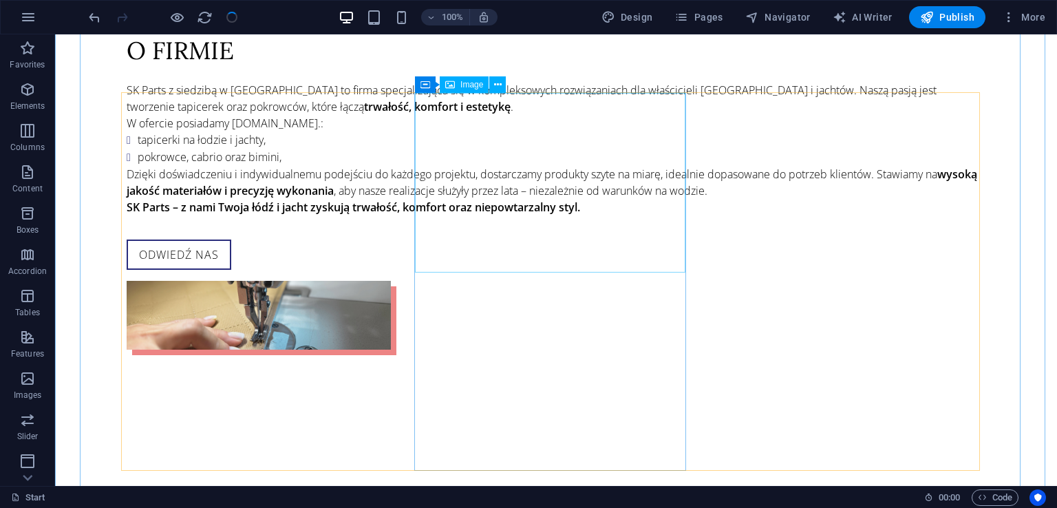
scroll to position [1684, 0]
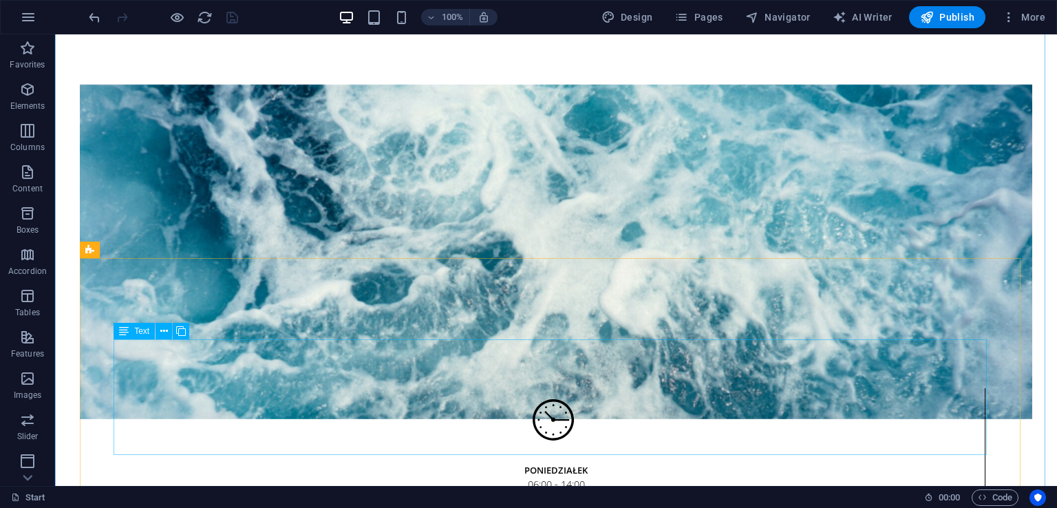
scroll to position [2028, 0]
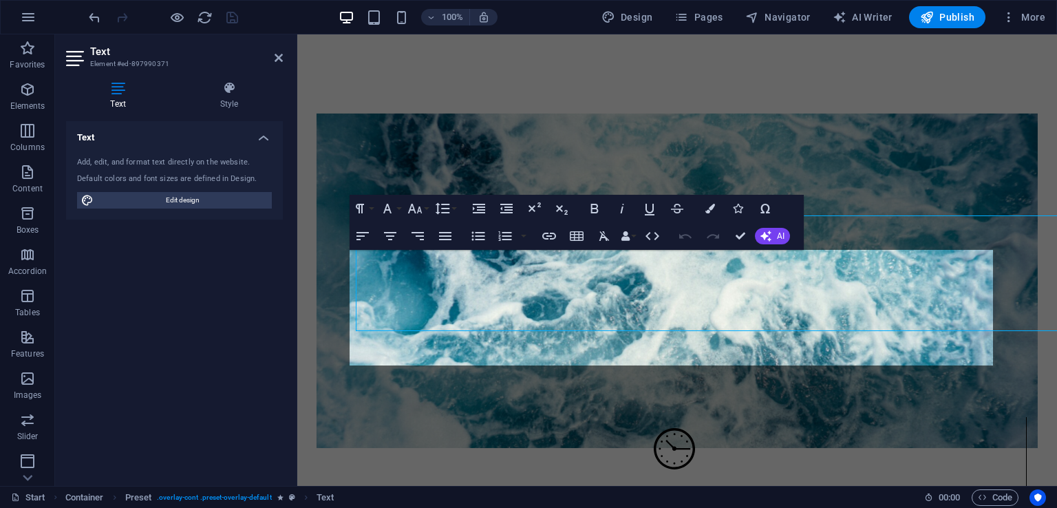
click at [188, 233] on div "Text Add, edit, and format text directly on the website. Default colors and fon…" at bounding box center [174, 298] width 217 height 354
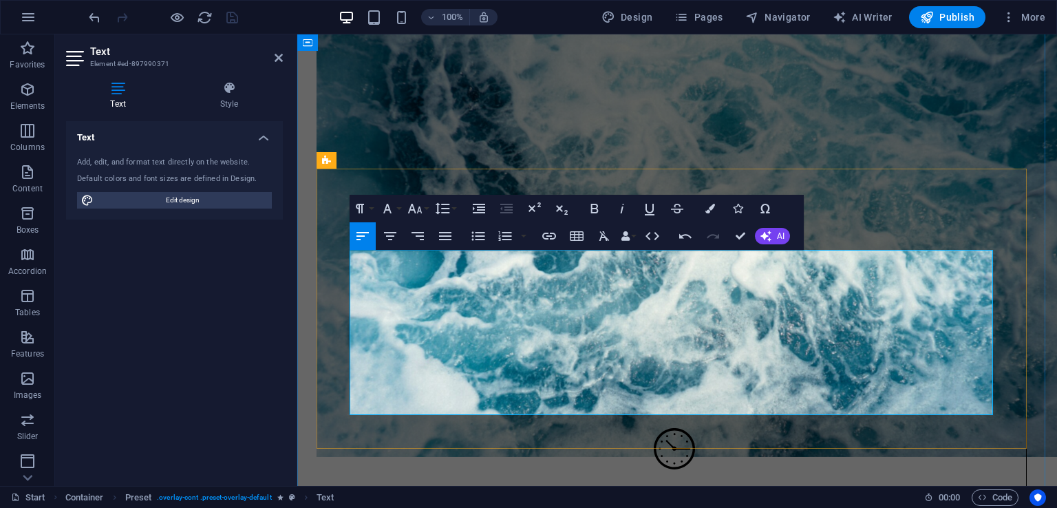
drag, startPoint x: 936, startPoint y: 276, endPoint x: 403, endPoint y: 290, distance: 532.3
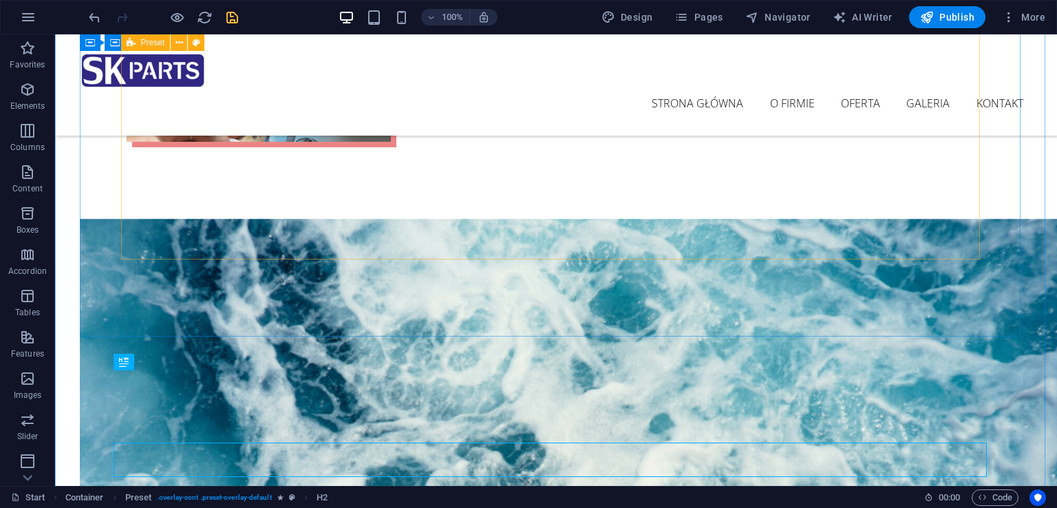
scroll to position [1615, 0]
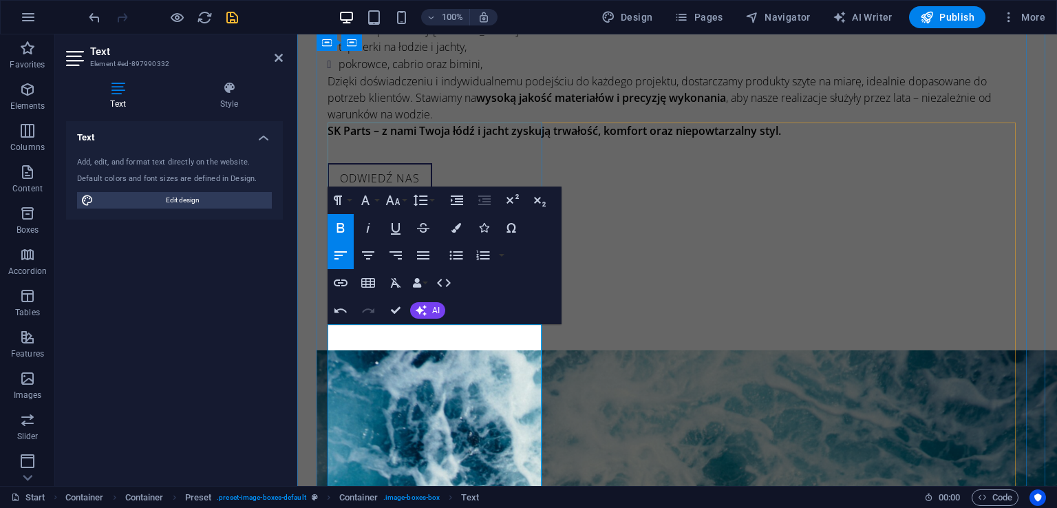
scroll to position [1684, 0]
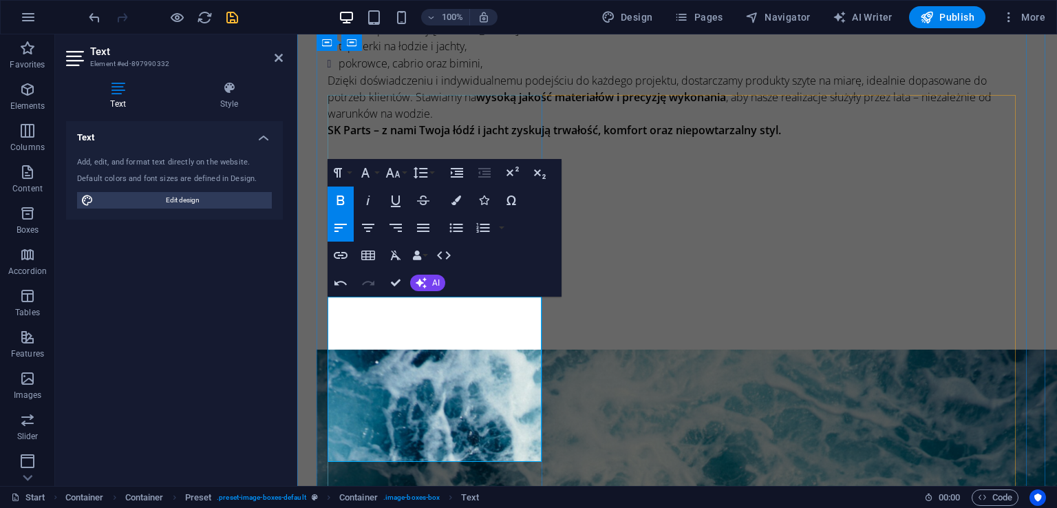
drag, startPoint x: 438, startPoint y: 324, endPoint x: 507, endPoint y: 337, distance: 70.2
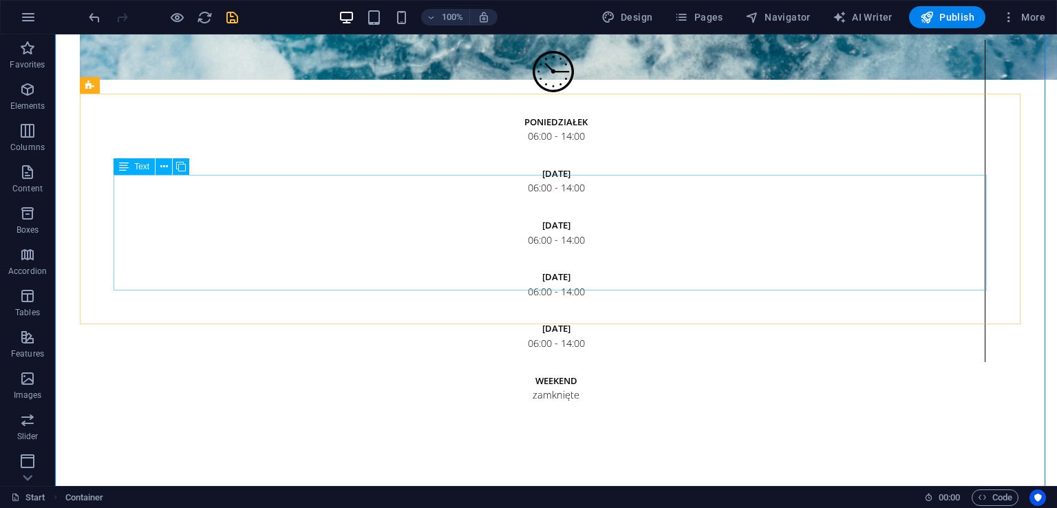
scroll to position [2579, 0]
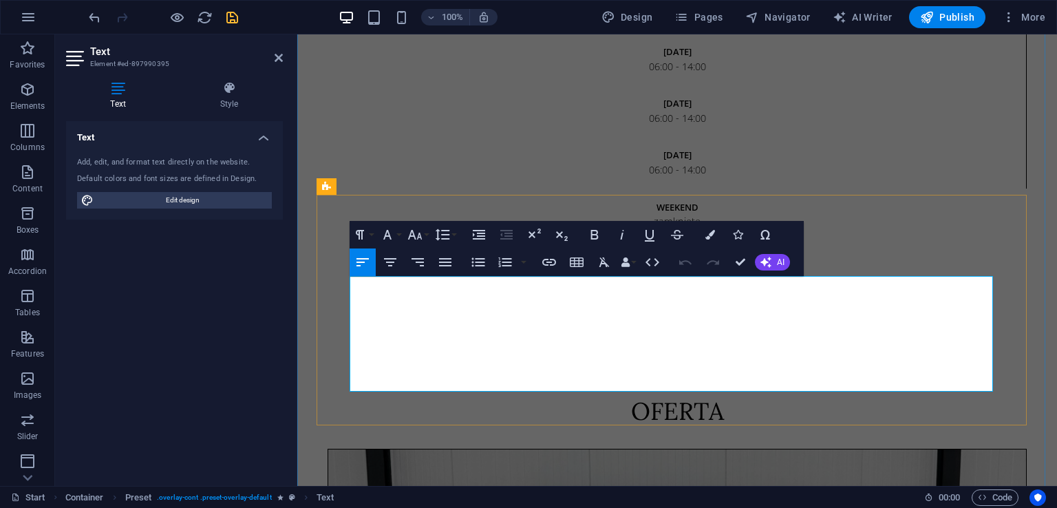
drag, startPoint x: 669, startPoint y: 377, endPoint x: 350, endPoint y: 284, distance: 332.0
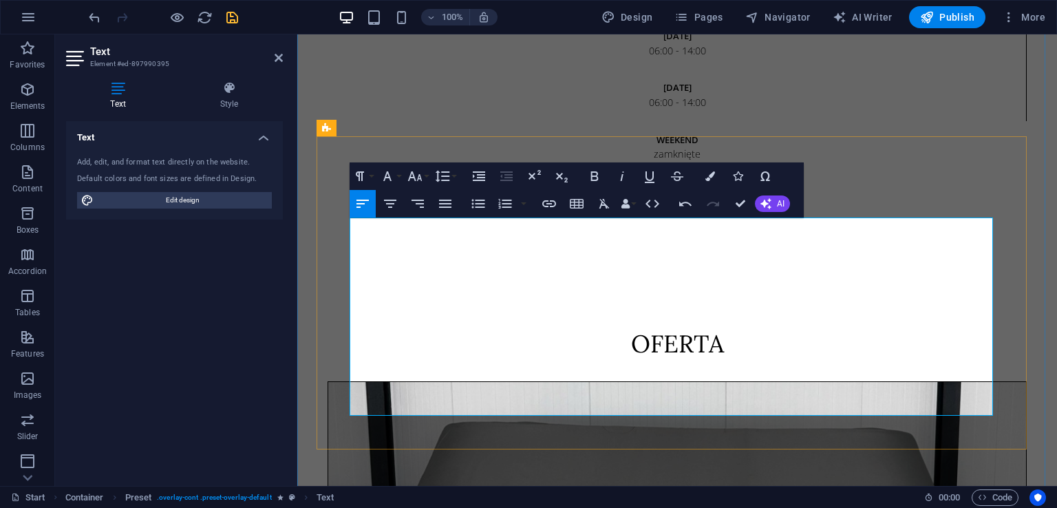
scroll to position [2648, 0]
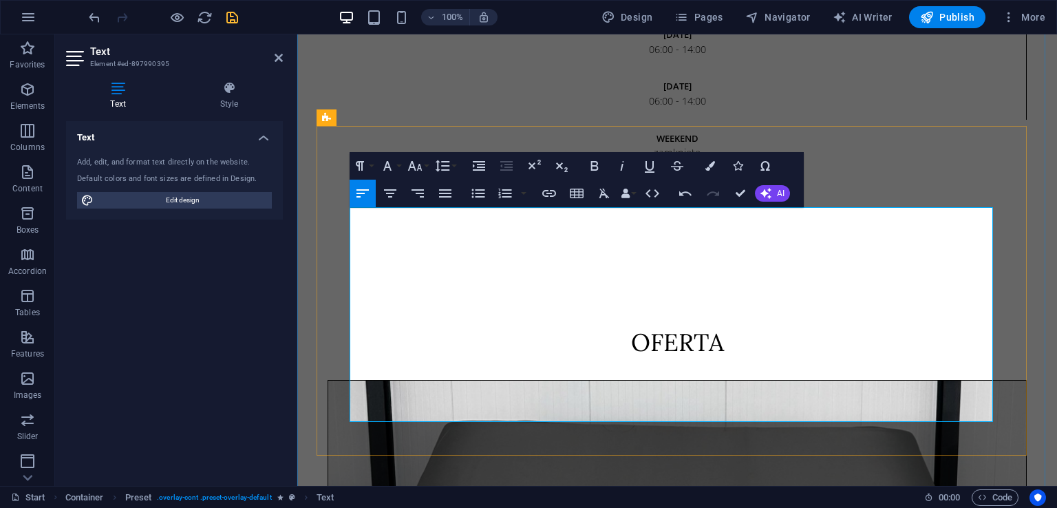
drag, startPoint x: 764, startPoint y: 363, endPoint x: 614, endPoint y: 465, distance: 181.4
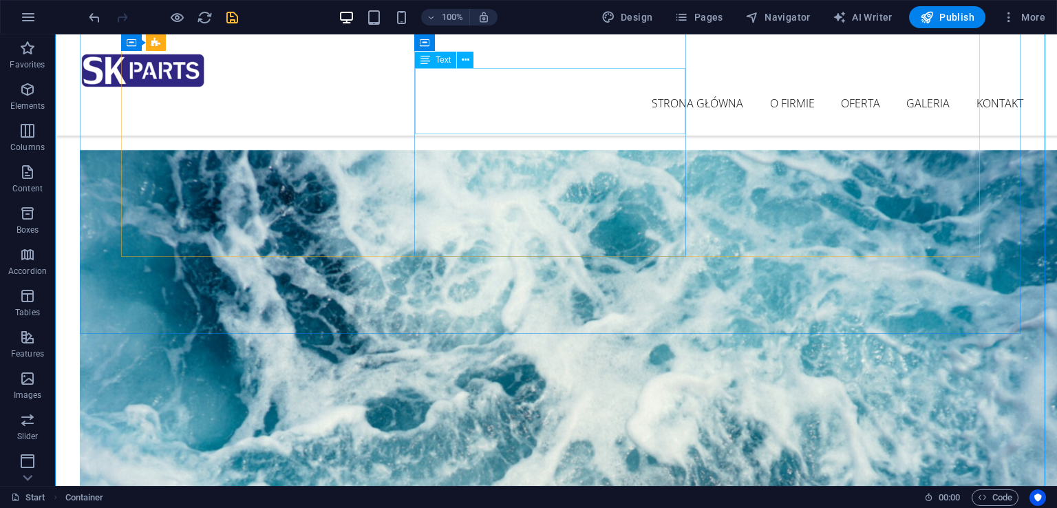
scroll to position [1684, 0]
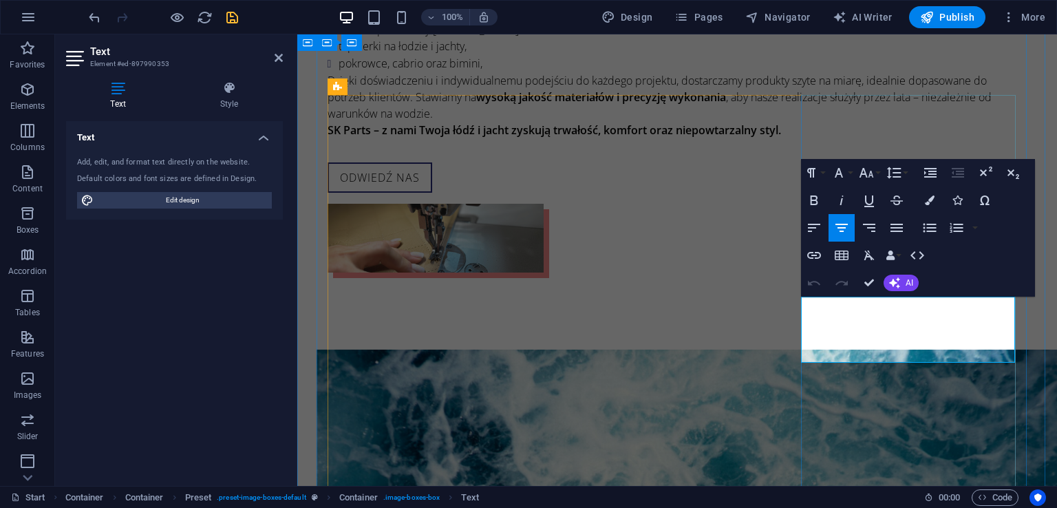
drag, startPoint x: 1104, startPoint y: 226, endPoint x: 991, endPoint y: 348, distance: 165.1
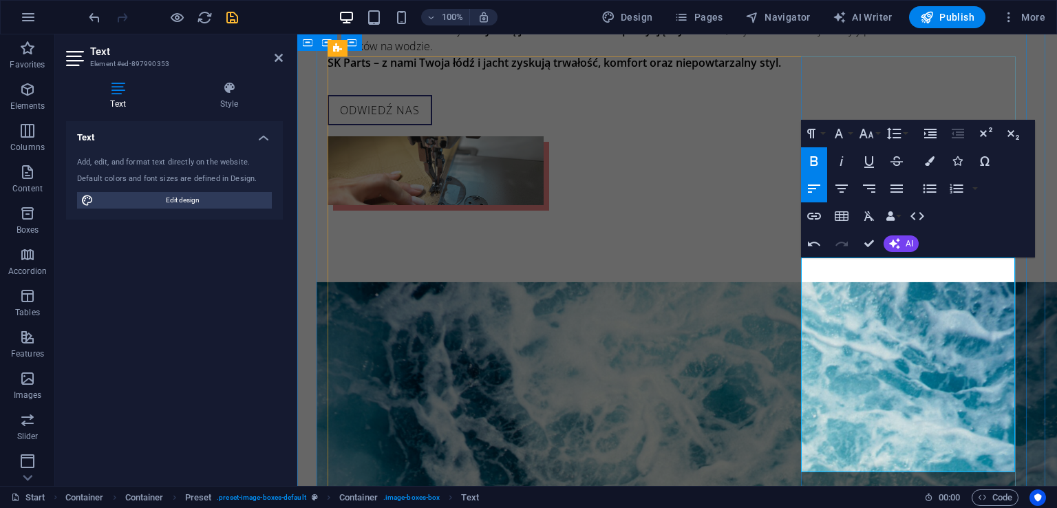
scroll to position [1753, 0]
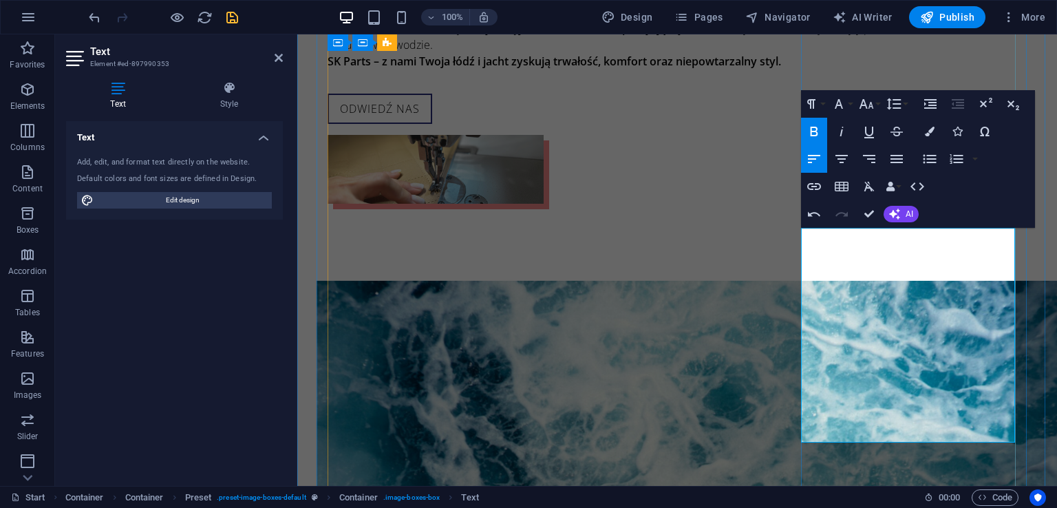
drag, startPoint x: 874, startPoint y: 310, endPoint x: 974, endPoint y: 316, distance: 100.7
drag, startPoint x: 888, startPoint y: 321, endPoint x: 977, endPoint y: 320, distance: 88.8
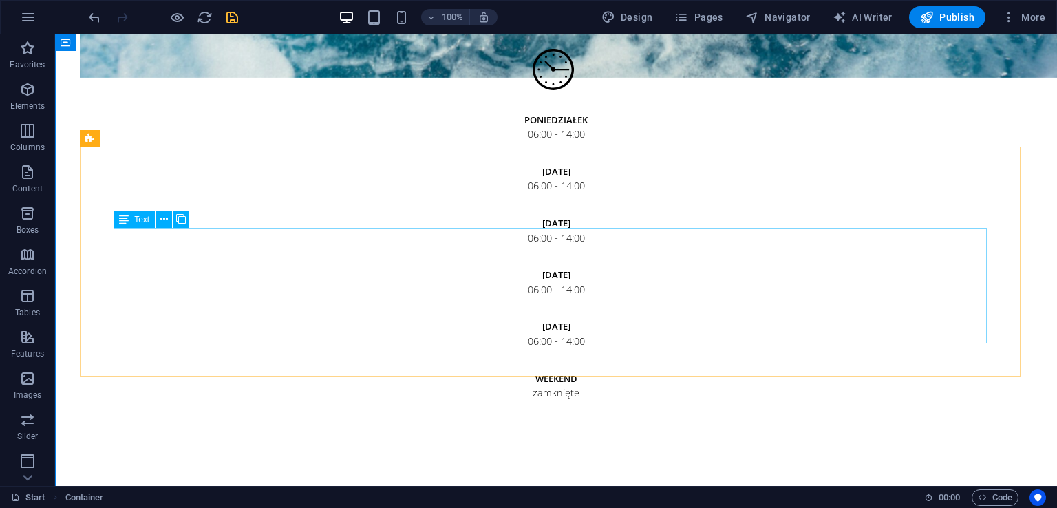
scroll to position [2441, 0]
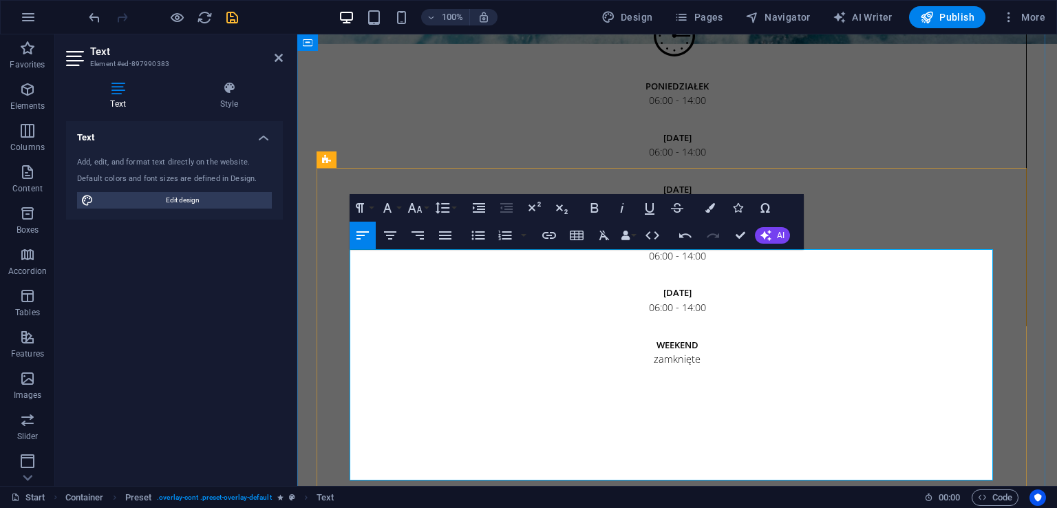
click at [482, 204] on icon "button" at bounding box center [479, 208] width 12 height 10
click at [494, 207] on button "Decrease Indent" at bounding box center [507, 208] width 26 height 28
click at [483, 226] on button "Unordered List" at bounding box center [478, 236] width 26 height 28
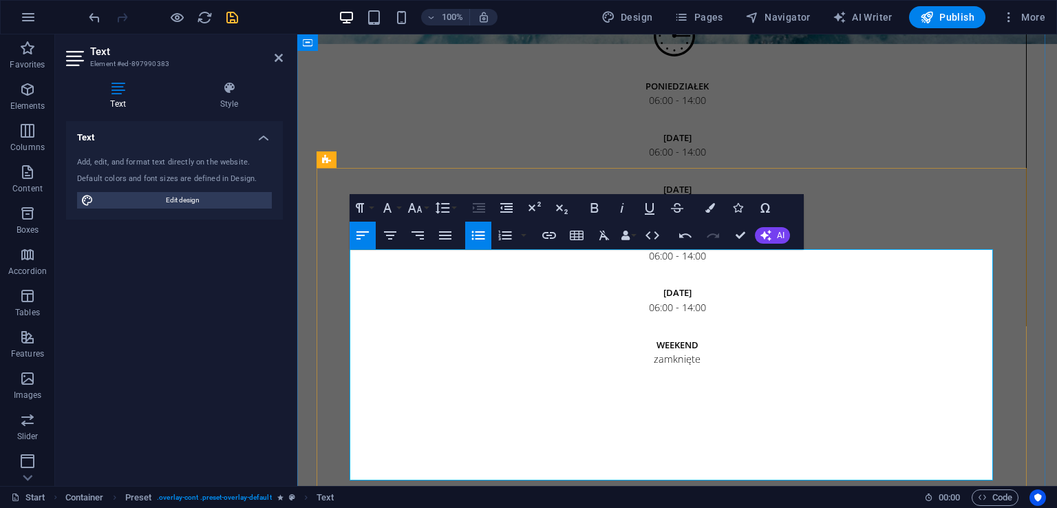
click at [483, 240] on icon "button" at bounding box center [478, 235] width 17 height 17
drag, startPoint x: 357, startPoint y: 355, endPoint x: 412, endPoint y: 356, distance: 55.1
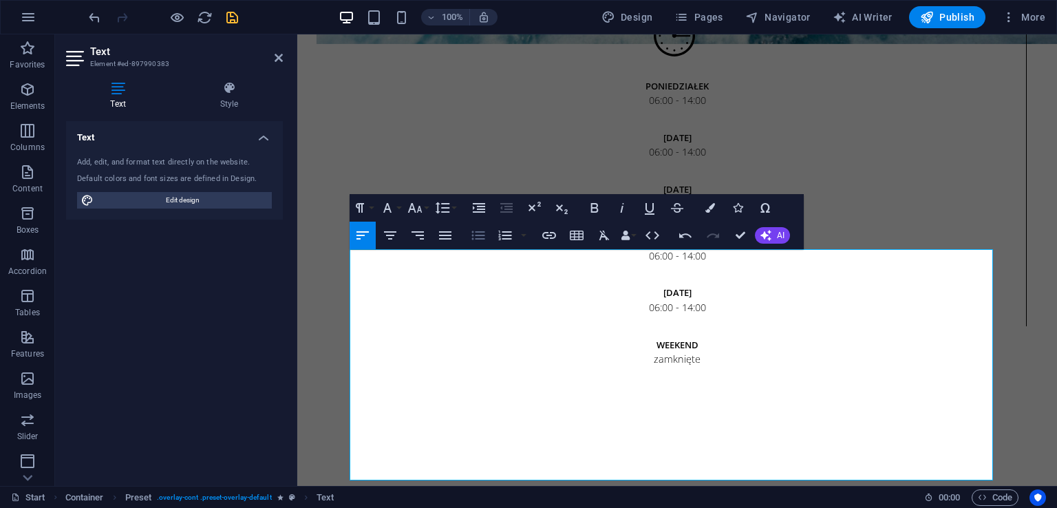
drag, startPoint x: 476, startPoint y: 235, endPoint x: 468, endPoint y: 249, distance: 16.1
click at [474, 240] on icon "button" at bounding box center [478, 235] width 17 height 17
click at [473, 235] on icon "button" at bounding box center [478, 235] width 13 height 9
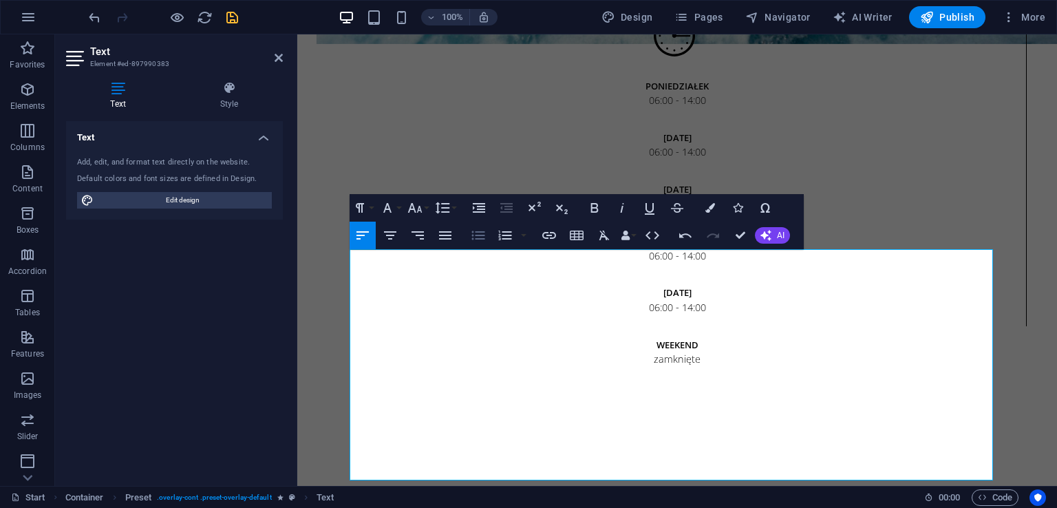
click at [482, 238] on icon "button" at bounding box center [478, 235] width 13 height 9
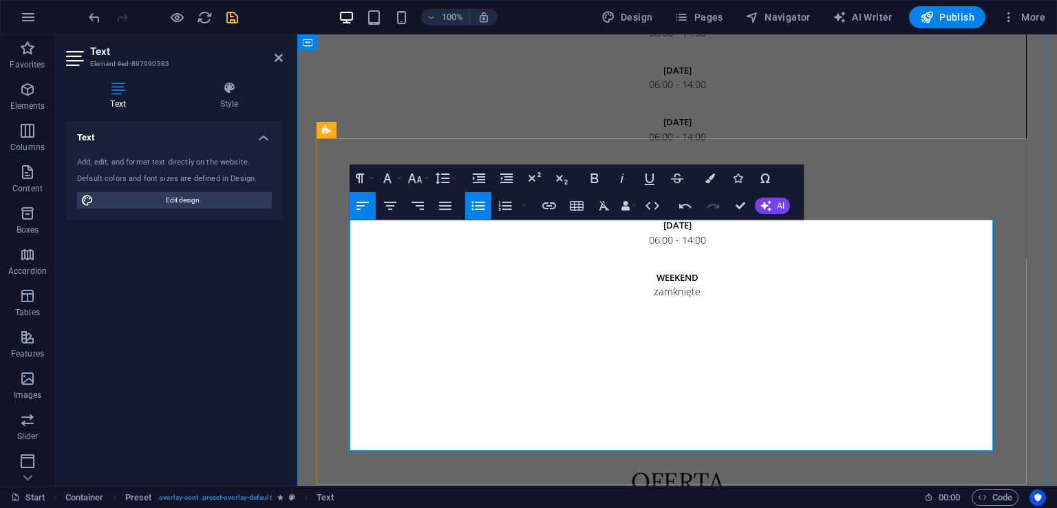
scroll to position [2510, 0]
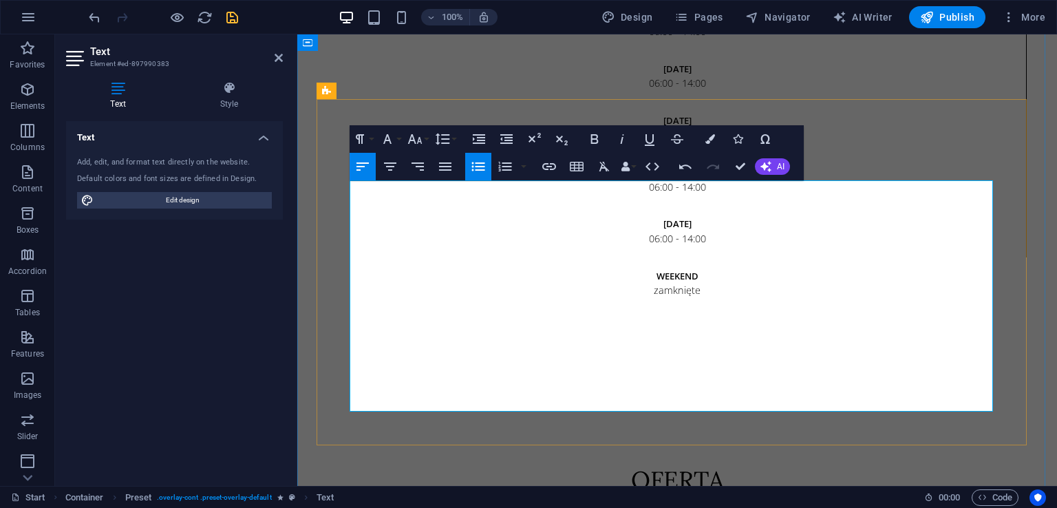
click at [479, 166] on icon "button" at bounding box center [478, 166] width 13 height 9
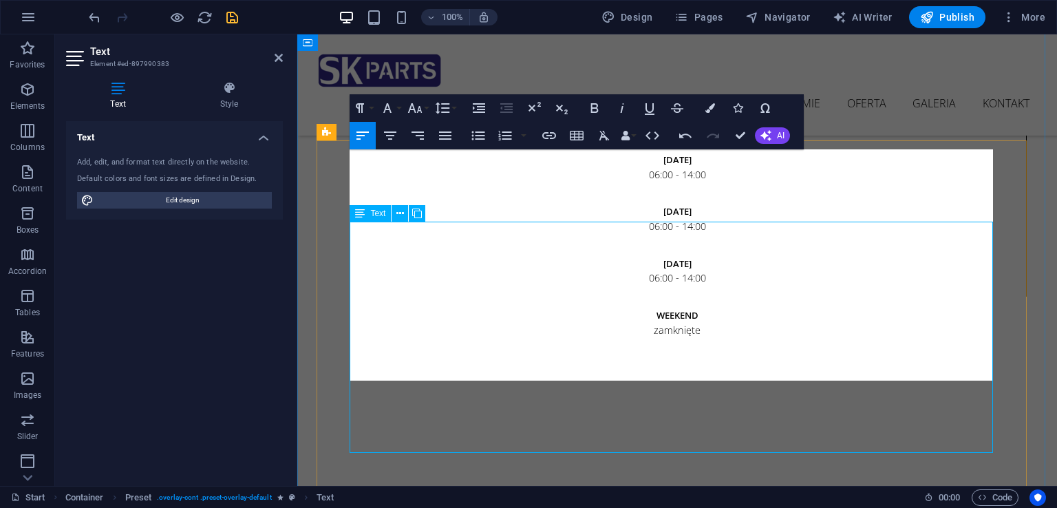
scroll to position [2441, 0]
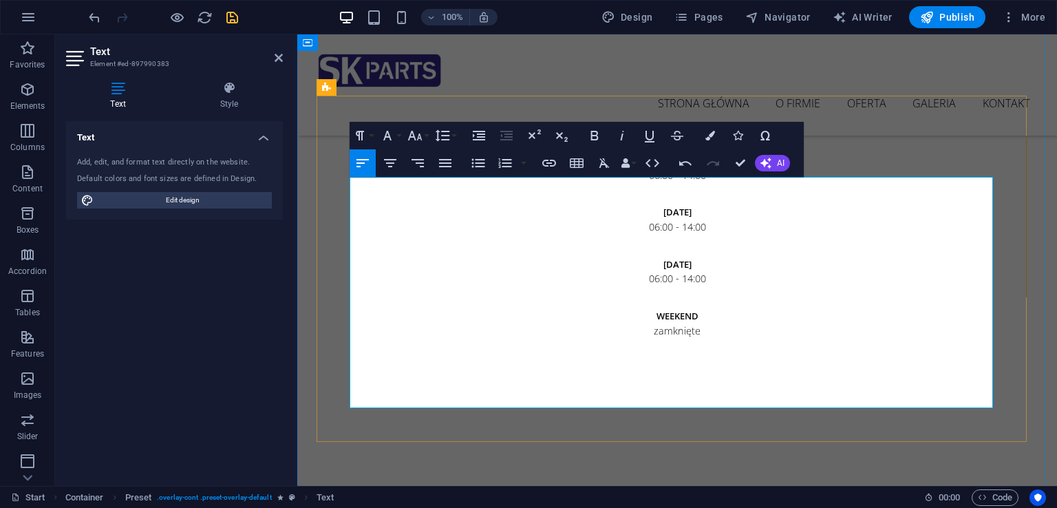
drag, startPoint x: 936, startPoint y: 180, endPoint x: 938, endPoint y: 197, distance: 17.3
drag, startPoint x: 399, startPoint y: 201, endPoint x: 409, endPoint y: 232, distance: 32.7
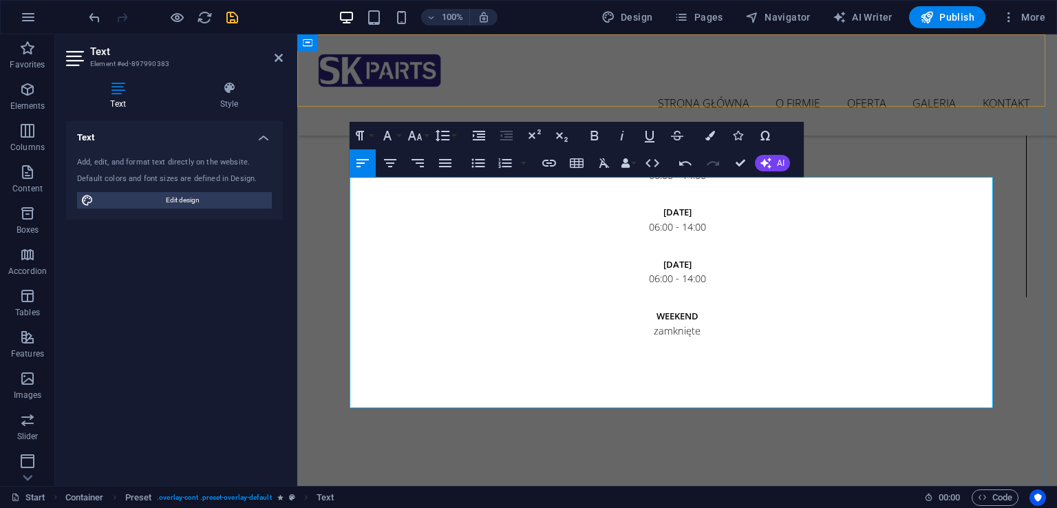
click at [234, 12] on icon "save" at bounding box center [232, 18] width 16 height 16
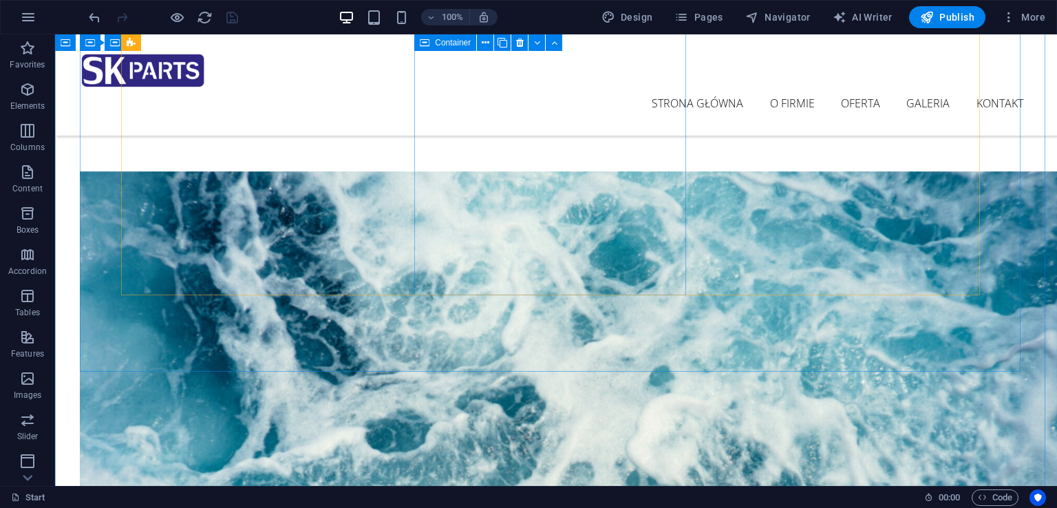
scroll to position [1615, 0]
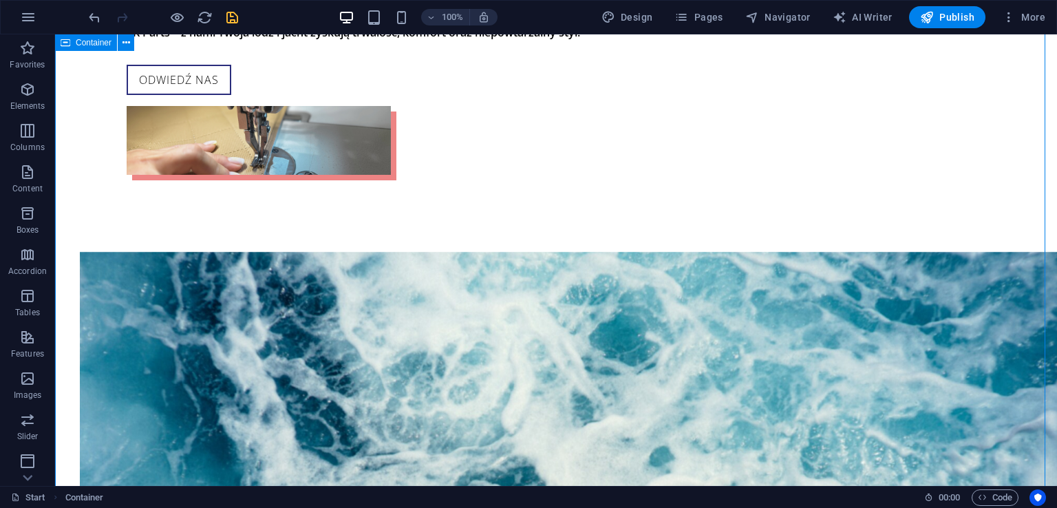
scroll to position [1753, 0]
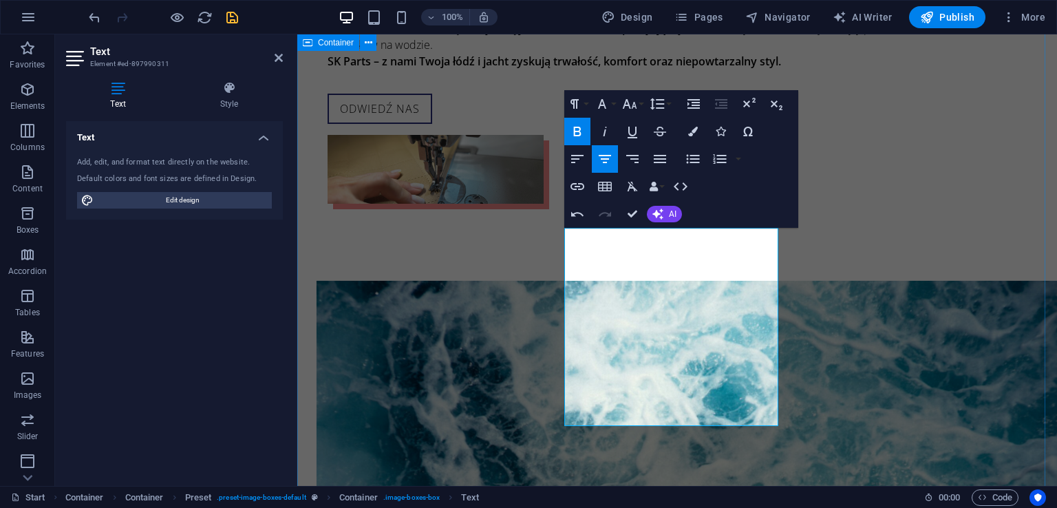
drag, startPoint x: 1030, startPoint y: 366, endPoint x: 1274, endPoint y: 364, distance: 244.4
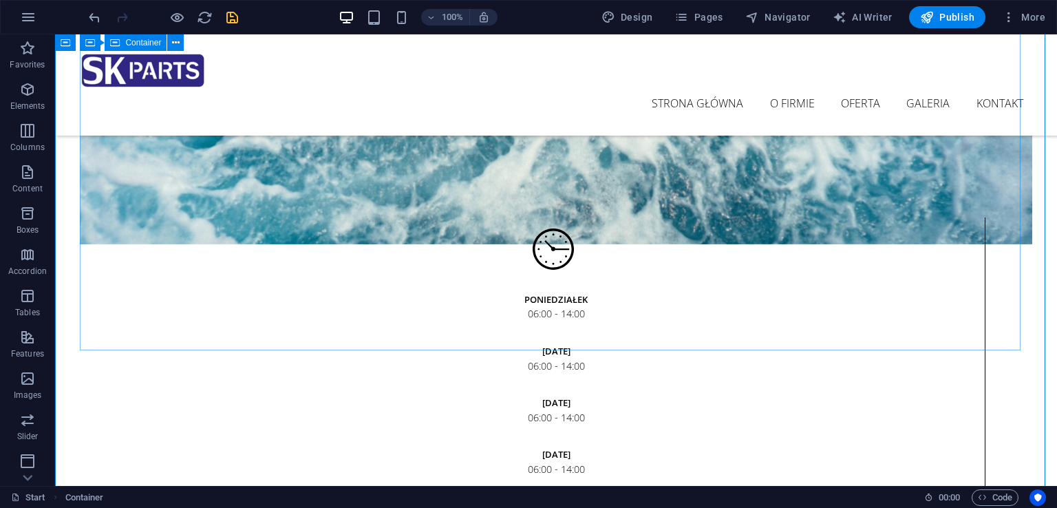
scroll to position [1822, 0]
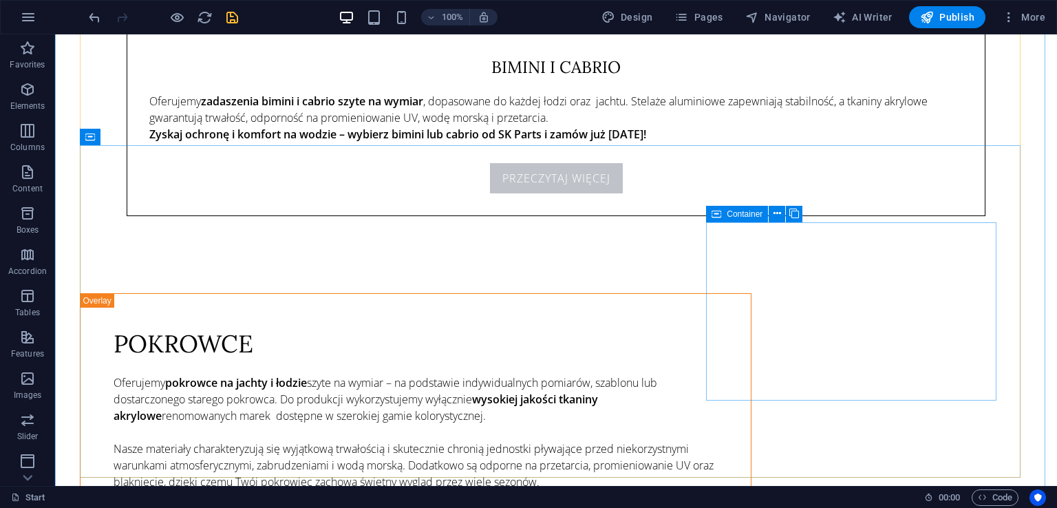
scroll to position [5128, 0]
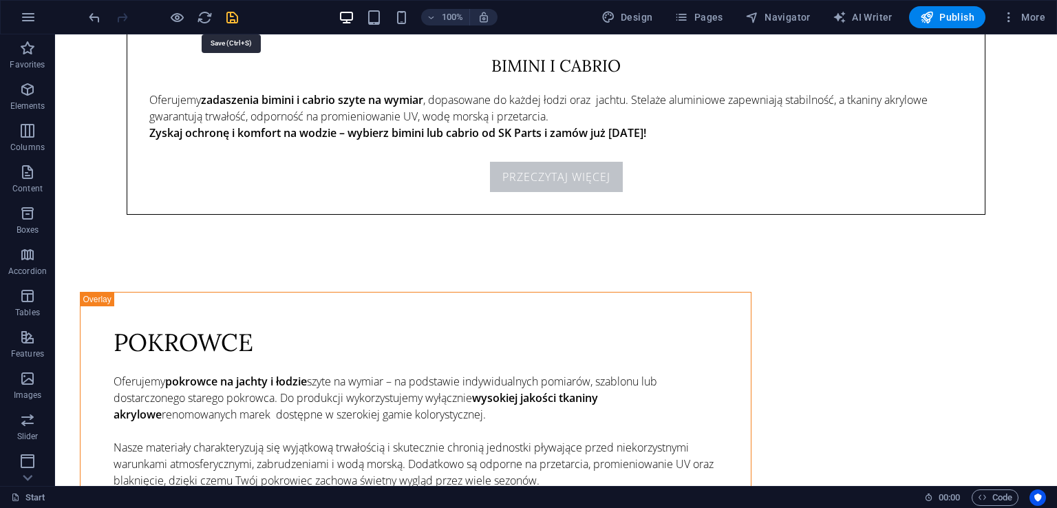
click at [234, 14] on icon "save" at bounding box center [232, 18] width 16 height 16
click at [1016, 23] on icon "button" at bounding box center [1009, 17] width 14 height 14
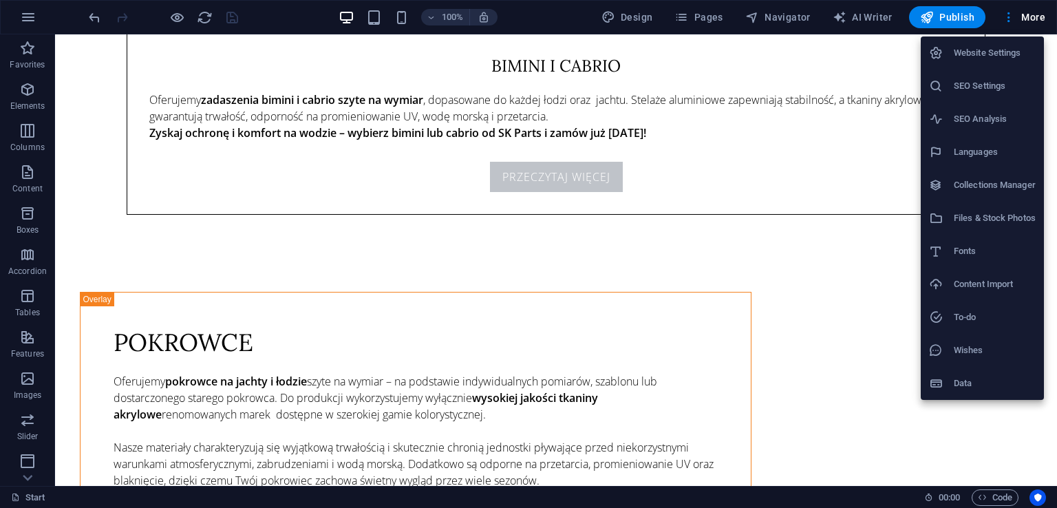
click at [1005, 381] on h6 "Data" at bounding box center [995, 383] width 82 height 17
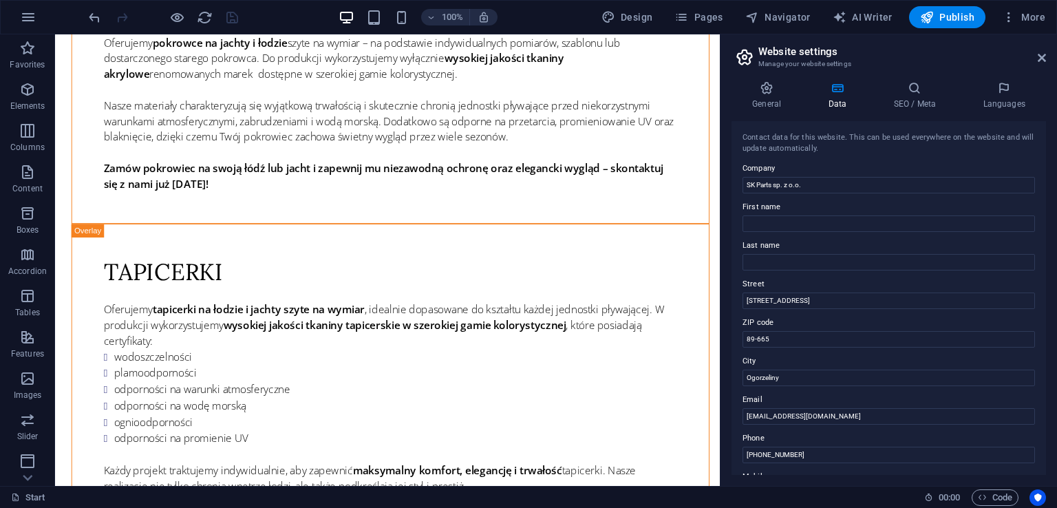
scroll to position [4884, 0]
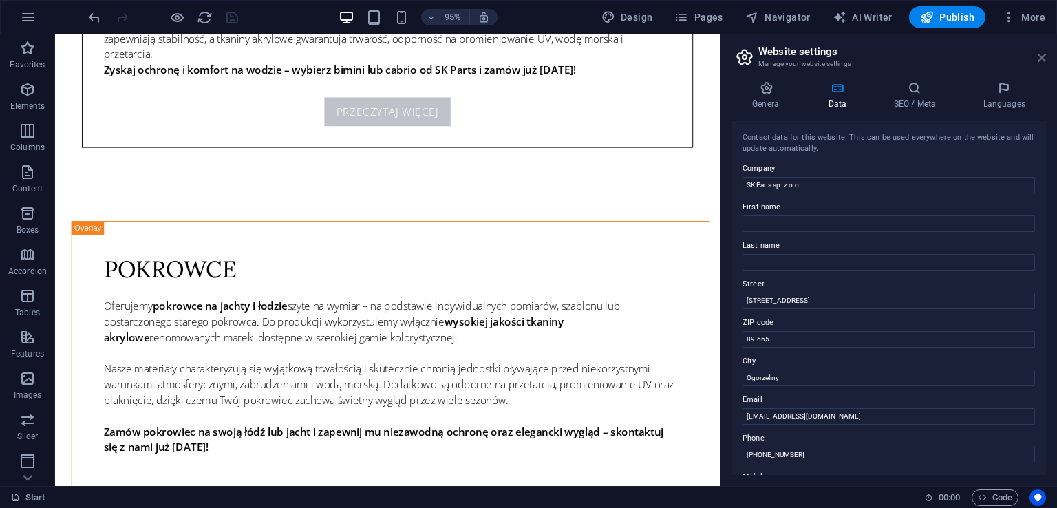
click at [1042, 59] on icon at bounding box center [1042, 57] width 8 height 11
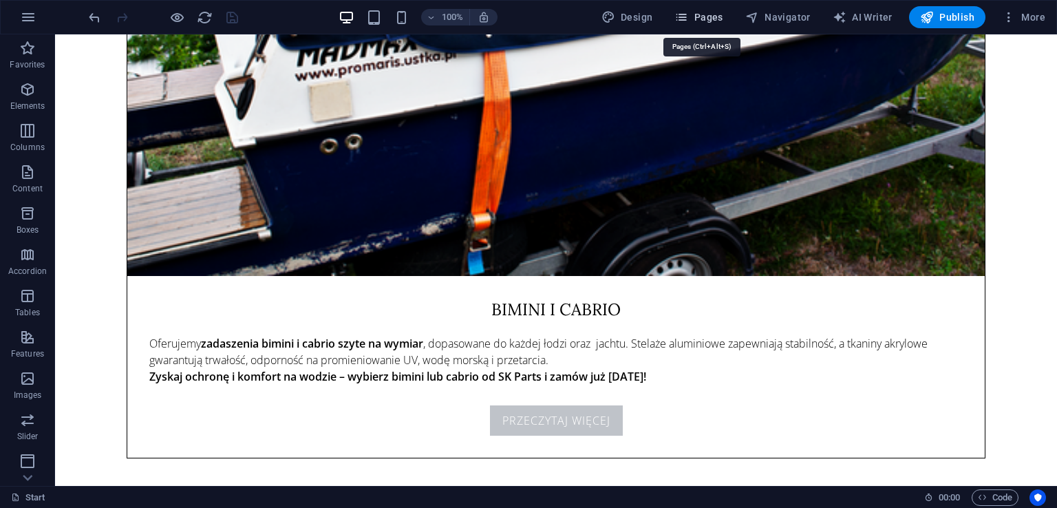
click at [709, 13] on span "Pages" at bounding box center [699, 17] width 48 height 14
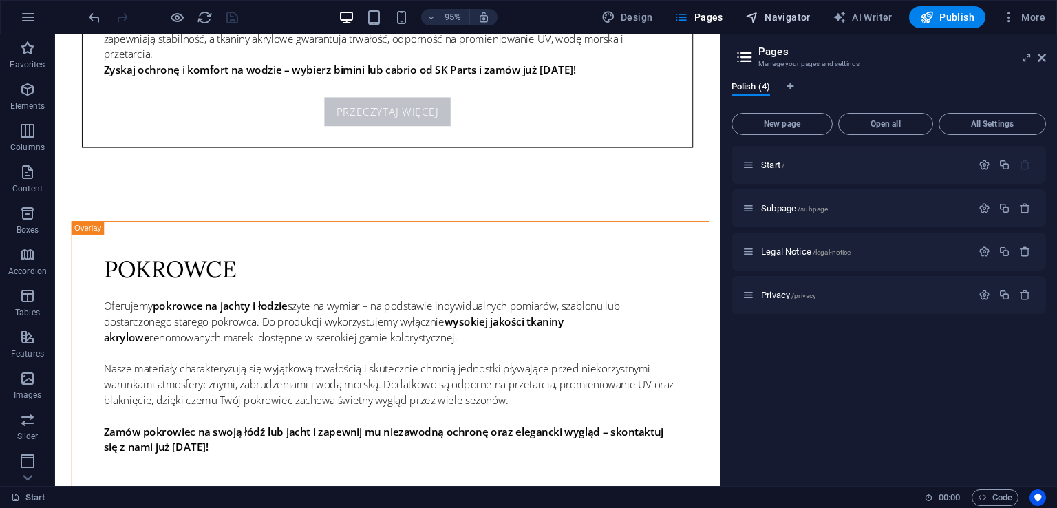
click at [779, 14] on span "Navigator" at bounding box center [778, 17] width 65 height 14
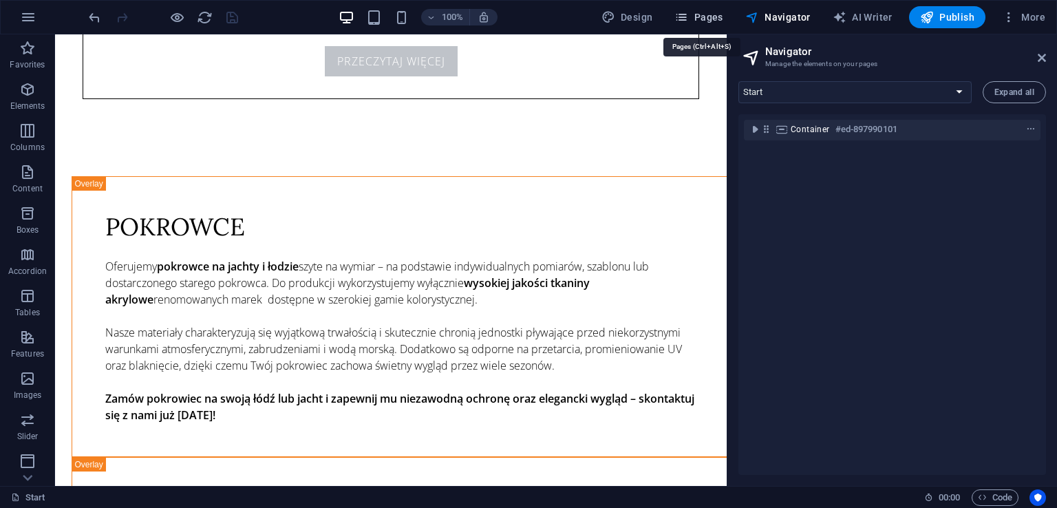
click at [718, 20] on span "Pages" at bounding box center [699, 17] width 48 height 14
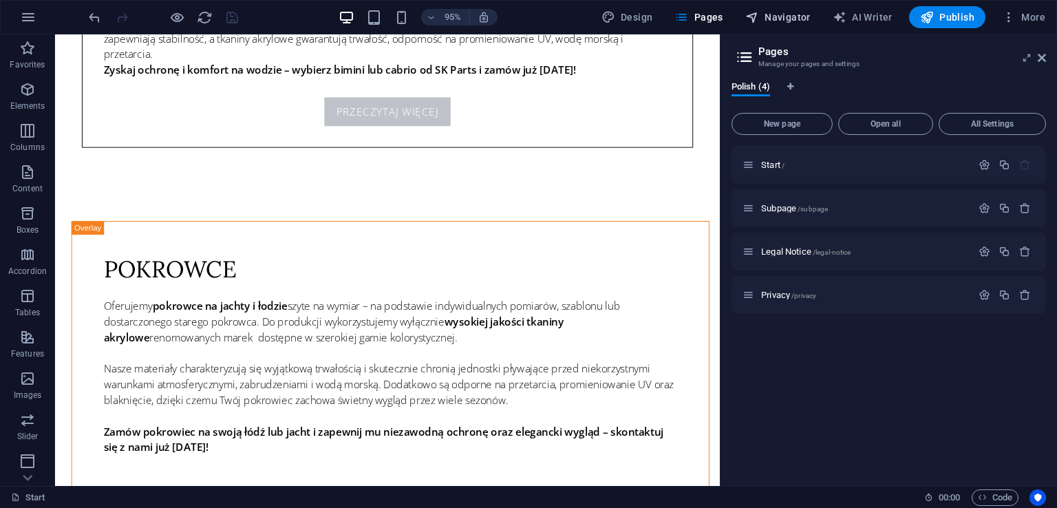
click at [763, 20] on span "Navigator" at bounding box center [778, 17] width 65 height 14
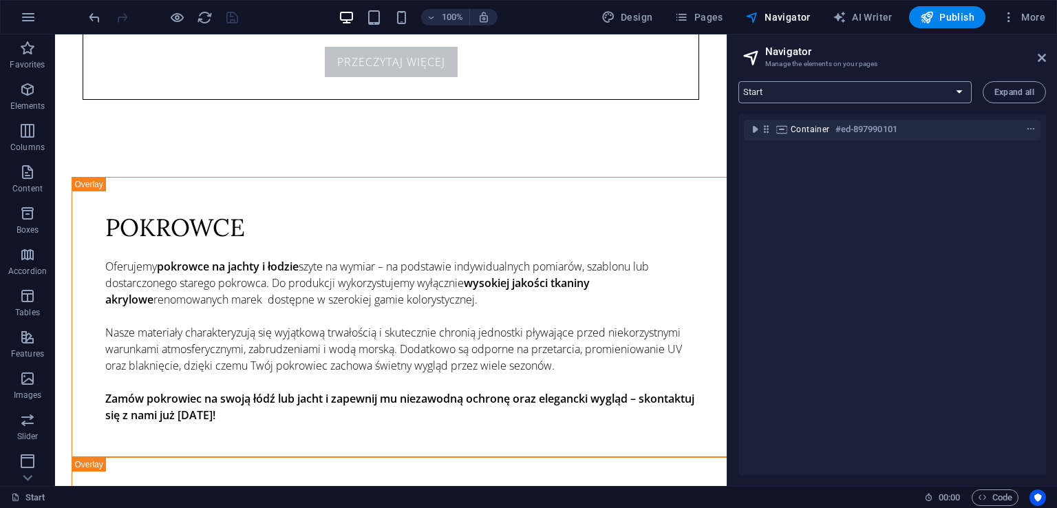
click at [956, 92] on select "Start Subpage Legal Notice Privacy" at bounding box center [855, 92] width 233 height 22
click at [739, 81] on select "Start Subpage Legal Notice Privacy" at bounding box center [855, 92] width 233 height 22
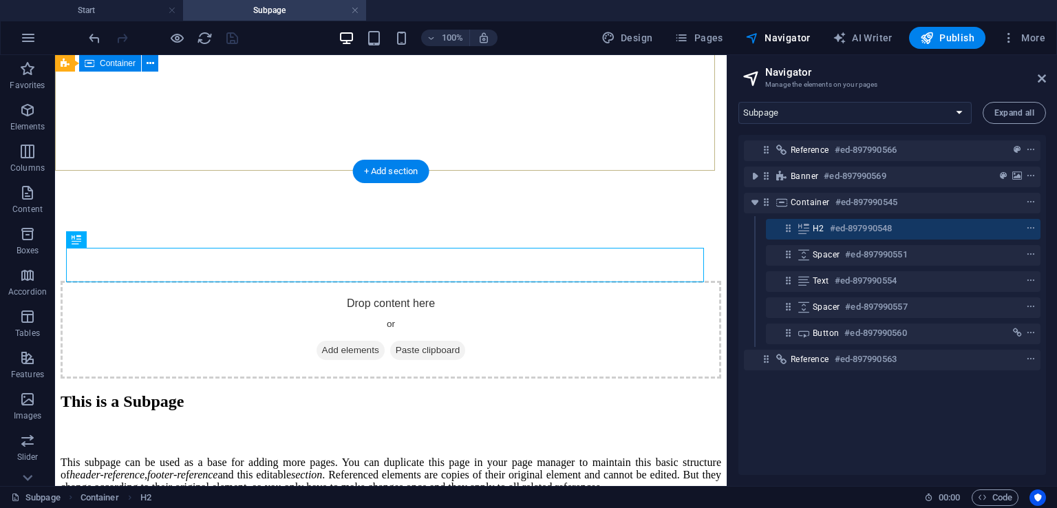
scroll to position [413, 0]
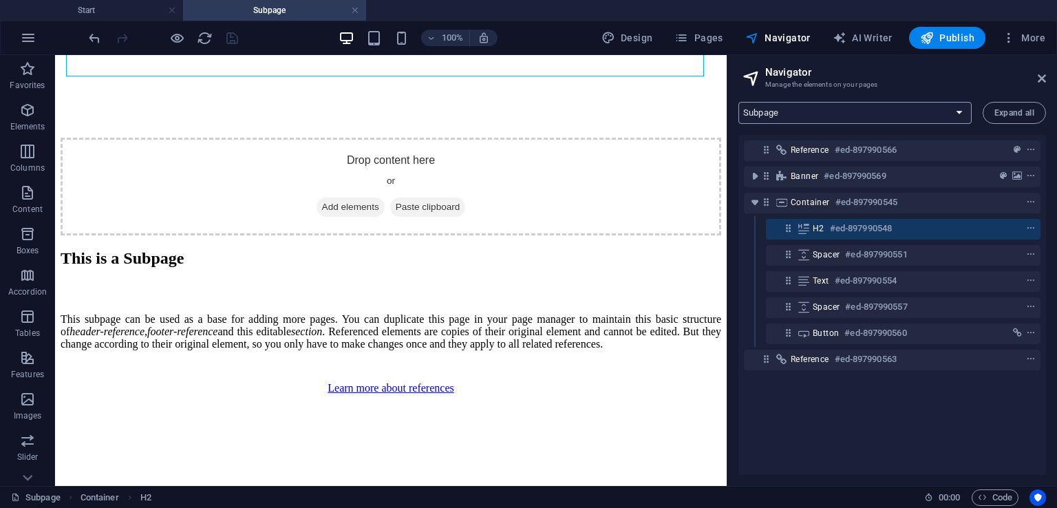
click at [867, 119] on select "Start Subpage Legal Notice Privacy" at bounding box center [855, 113] width 233 height 22
click at [739, 102] on select "Start Subpage Legal Notice Privacy" at bounding box center [855, 113] width 233 height 22
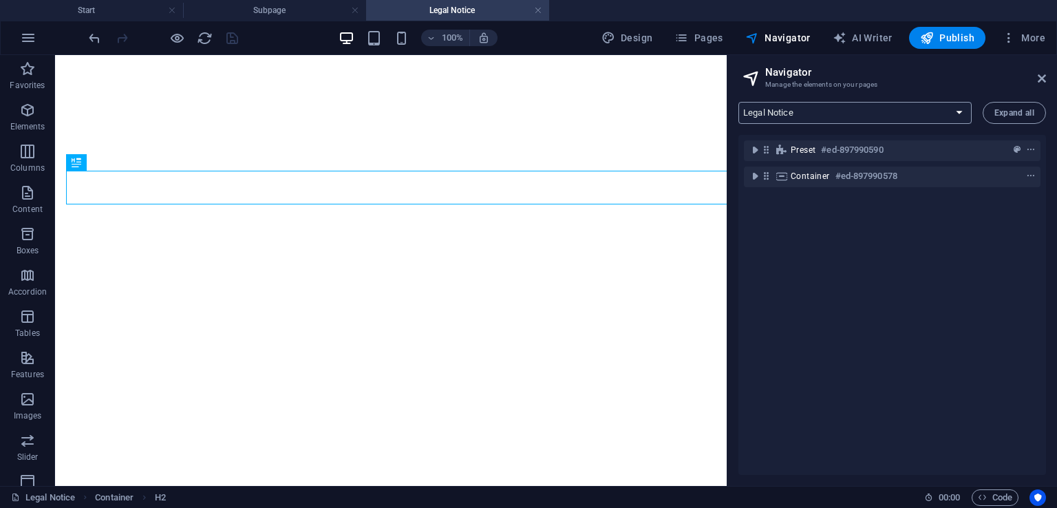
click at [836, 119] on select "Start Subpage Legal Notice Privacy" at bounding box center [855, 113] width 233 height 22
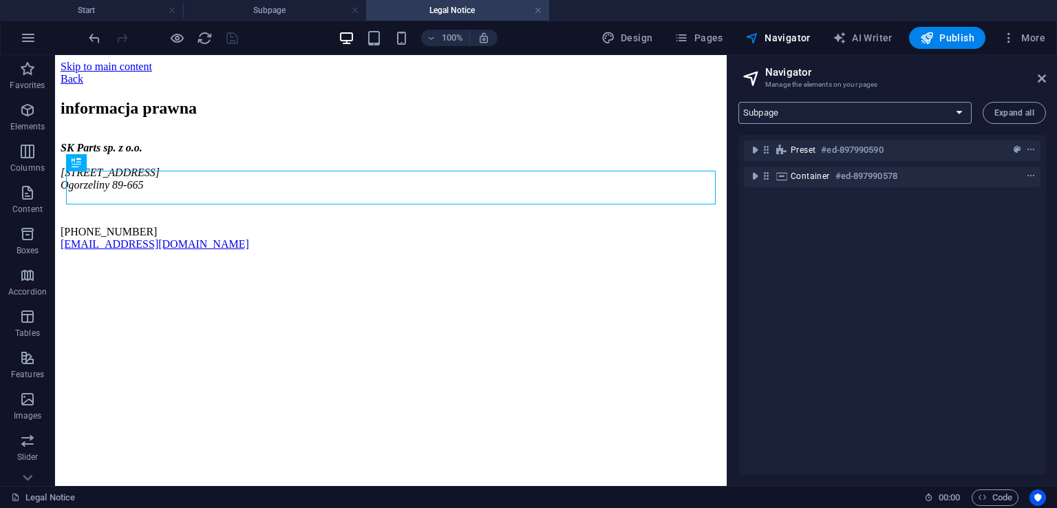
click at [739, 102] on select "Start Subpage Legal Notice Privacy" at bounding box center [855, 113] width 233 height 22
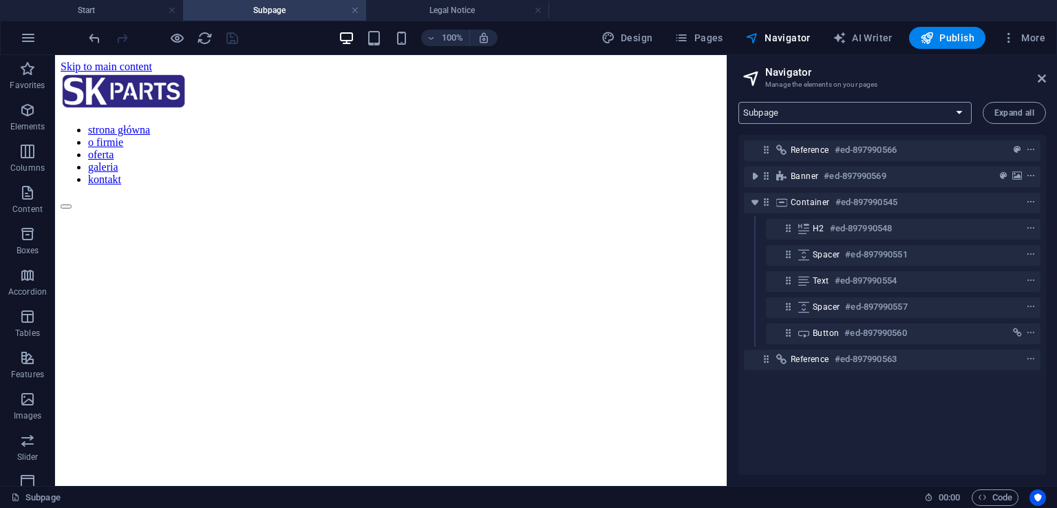
click at [813, 113] on select "Start Subpage Legal Notice Privacy" at bounding box center [855, 113] width 233 height 22
click at [739, 102] on select "Start Subpage Legal Notice Privacy" at bounding box center [855, 113] width 233 height 22
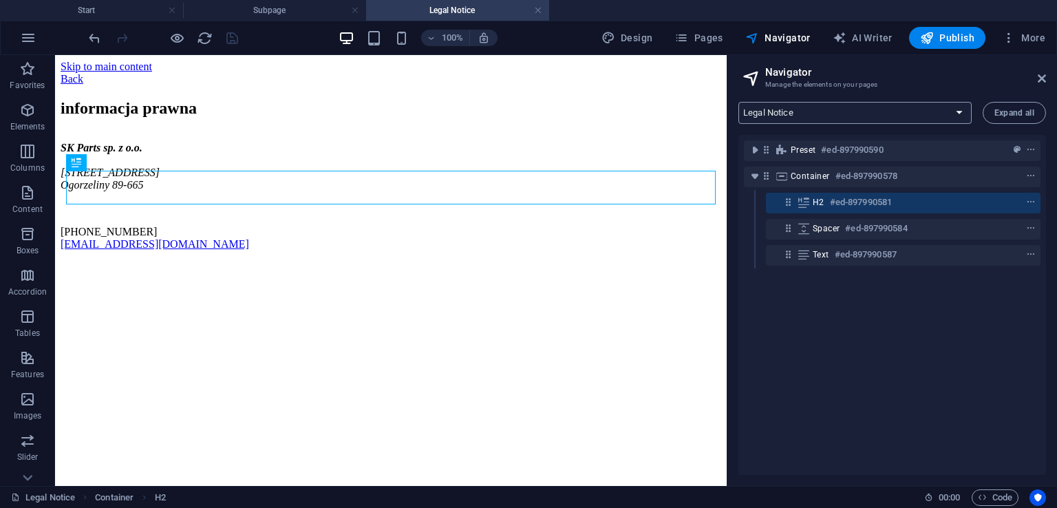
click at [817, 110] on select "Start Subpage Legal Notice Privacy" at bounding box center [855, 113] width 233 height 22
click at [739, 102] on select "Start Subpage Legal Notice Privacy" at bounding box center [855, 113] width 233 height 22
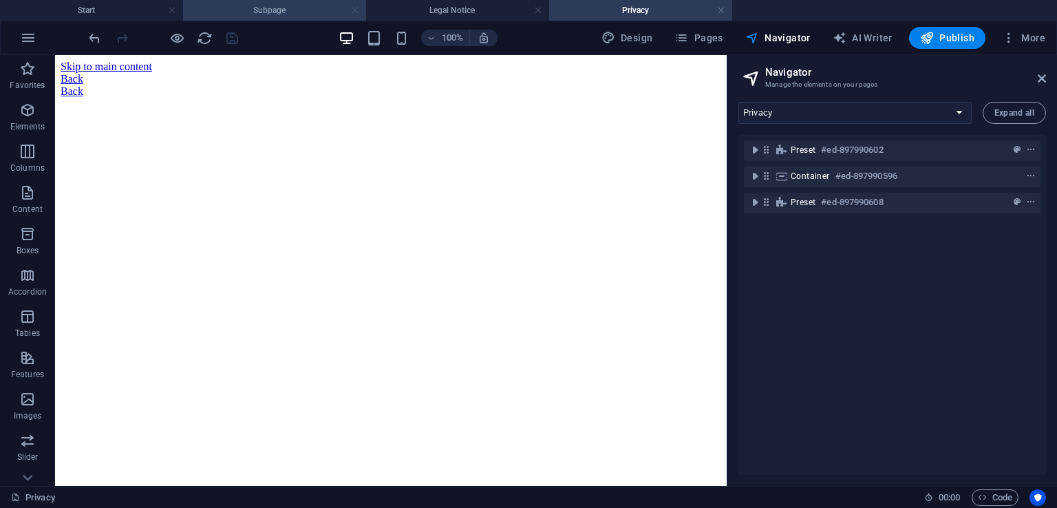
click at [358, 8] on link at bounding box center [355, 10] width 8 height 13
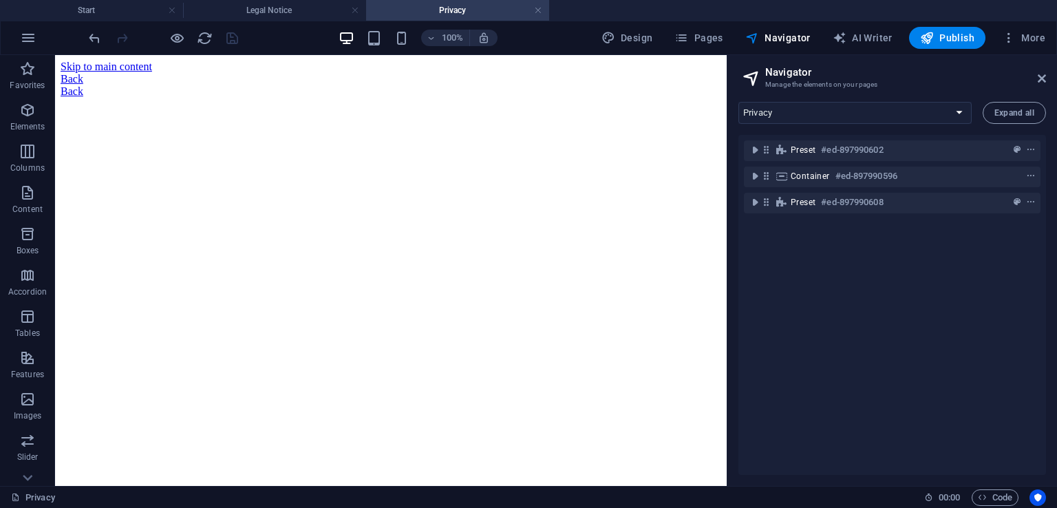
click at [358, 8] on link at bounding box center [355, 10] width 8 height 13
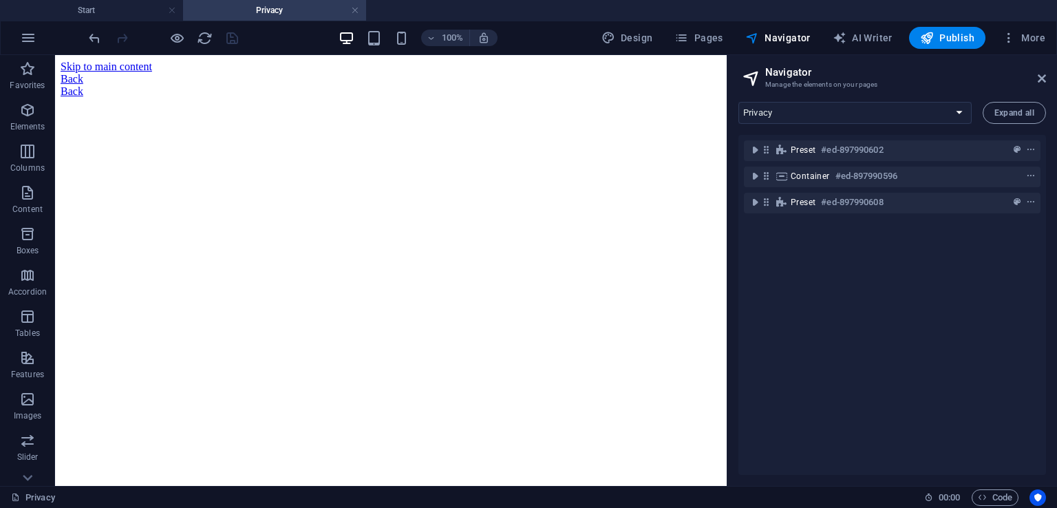
click at [358, 8] on link at bounding box center [355, 10] width 8 height 13
select select "16896353-pl"
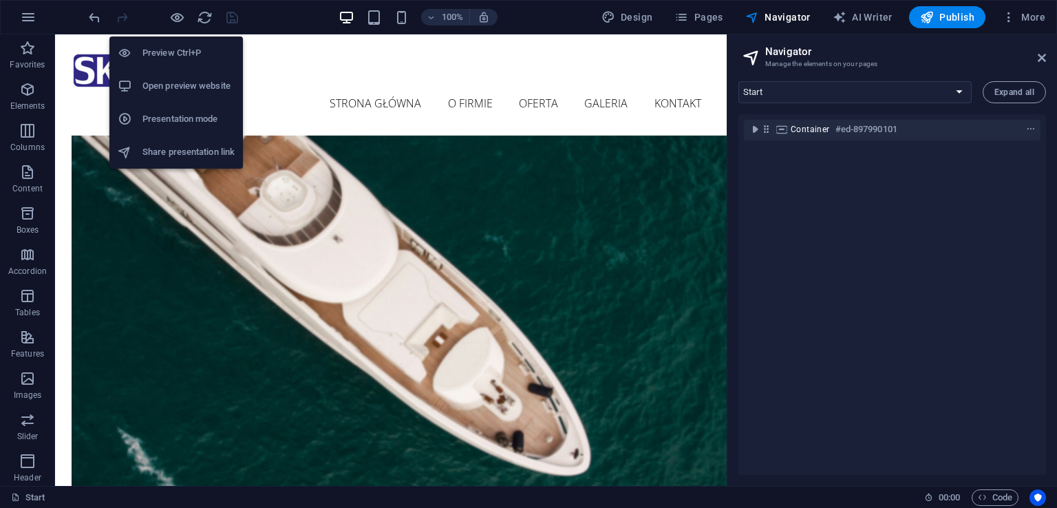
scroll to position [4915, 0]
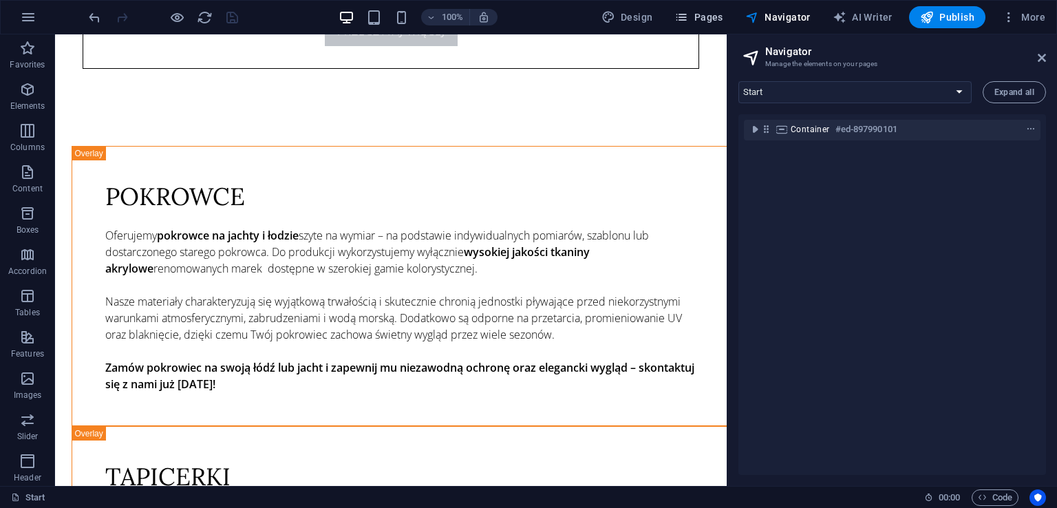
click at [699, 10] on span "Pages" at bounding box center [699, 17] width 48 height 14
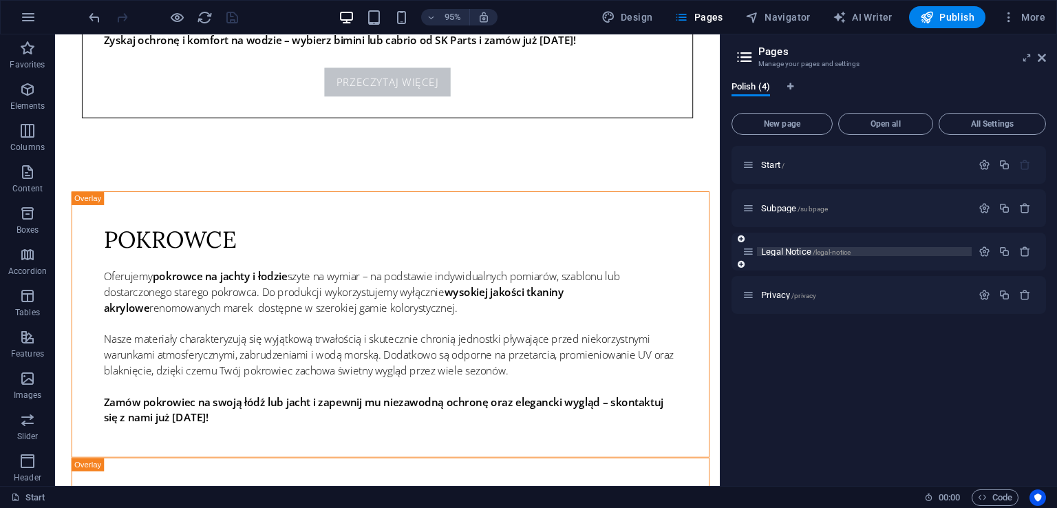
click at [887, 251] on p "Legal Notice /legal-notice" at bounding box center [864, 251] width 207 height 9
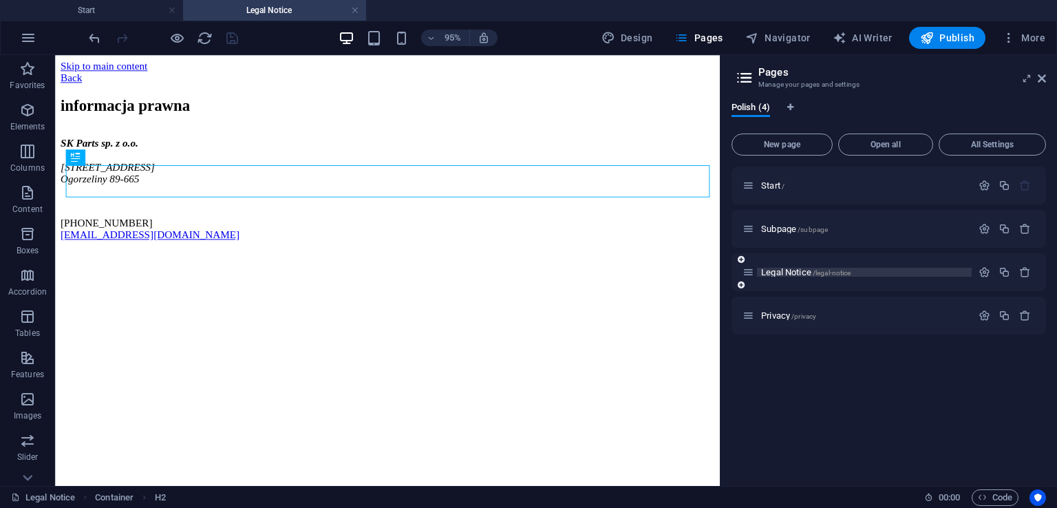
scroll to position [0, 0]
click at [353, 8] on link at bounding box center [355, 10] width 8 height 13
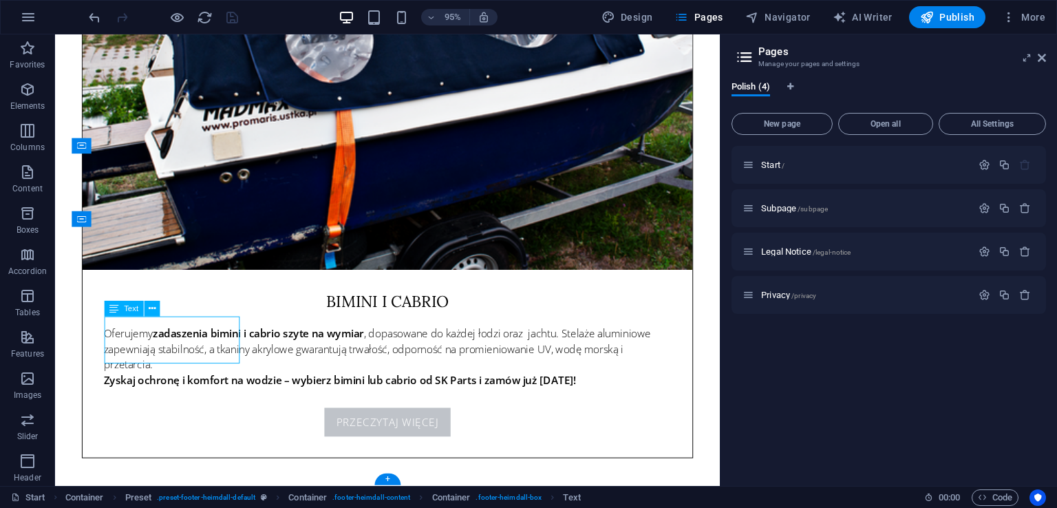
scroll to position [4841, 0]
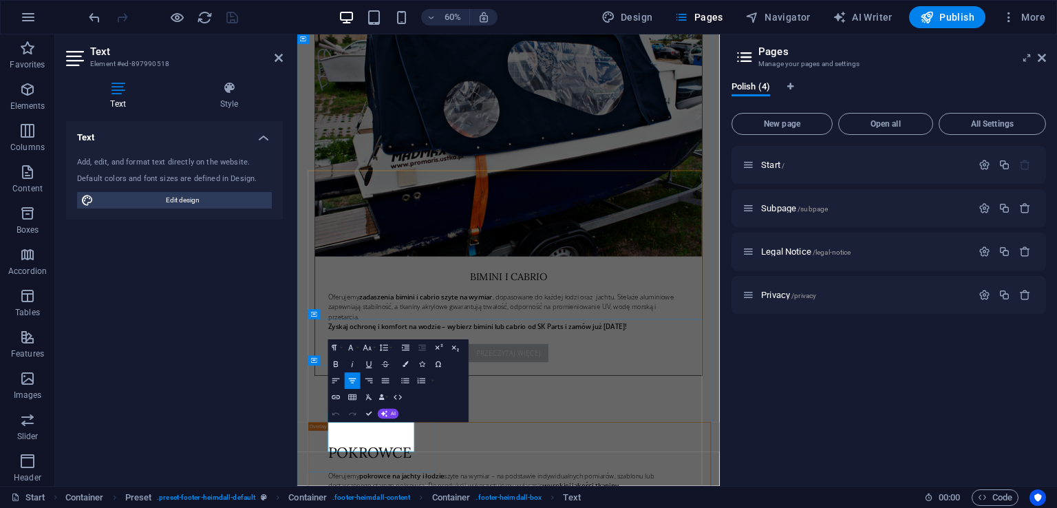
click at [368, 433] on icon "button" at bounding box center [368, 432] width 10 height 10
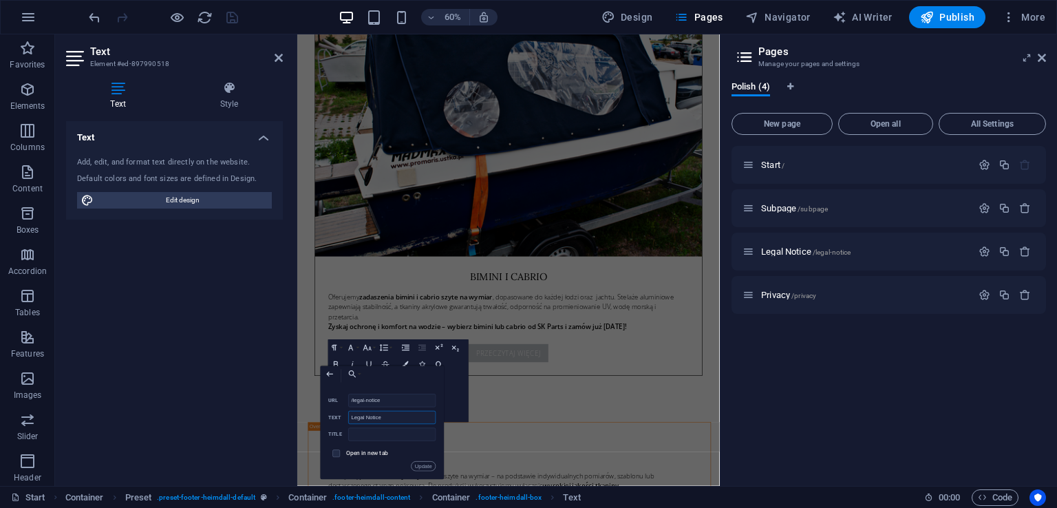
drag, startPoint x: 390, startPoint y: 415, endPoint x: 328, endPoint y: 416, distance: 62.0
click at [329, 416] on div "Legal Notice Text" at bounding box center [382, 418] width 107 height 14
type input "Informacje prawne"
click at [419, 466] on button "Update" at bounding box center [424, 466] width 25 height 10
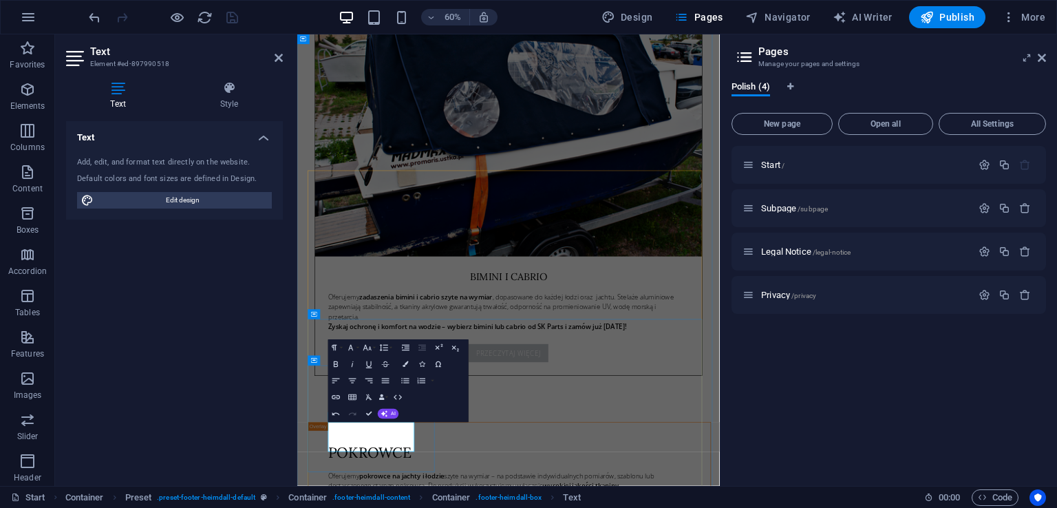
type input "/privacy"
click at [411, 426] on button "Edit Link" at bounding box center [413, 432] width 16 height 17
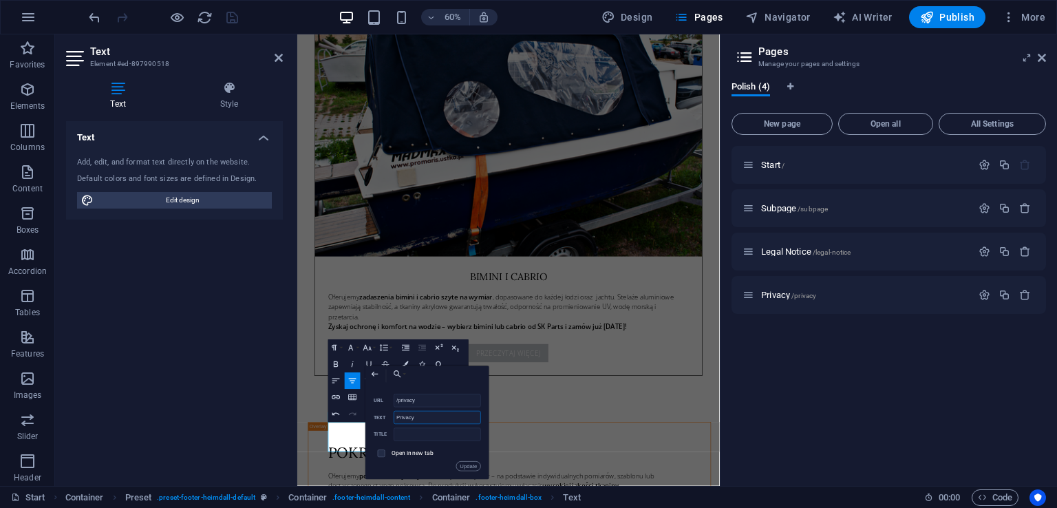
drag, startPoint x: 410, startPoint y: 421, endPoint x: 382, endPoint y: 426, distance: 28.8
click at [382, 426] on div "/privacy URL Privacy Text Title Open in new tab Update" at bounding box center [427, 432] width 107 height 77
click at [1022, 14] on span "More" at bounding box center [1023, 17] width 43 height 14
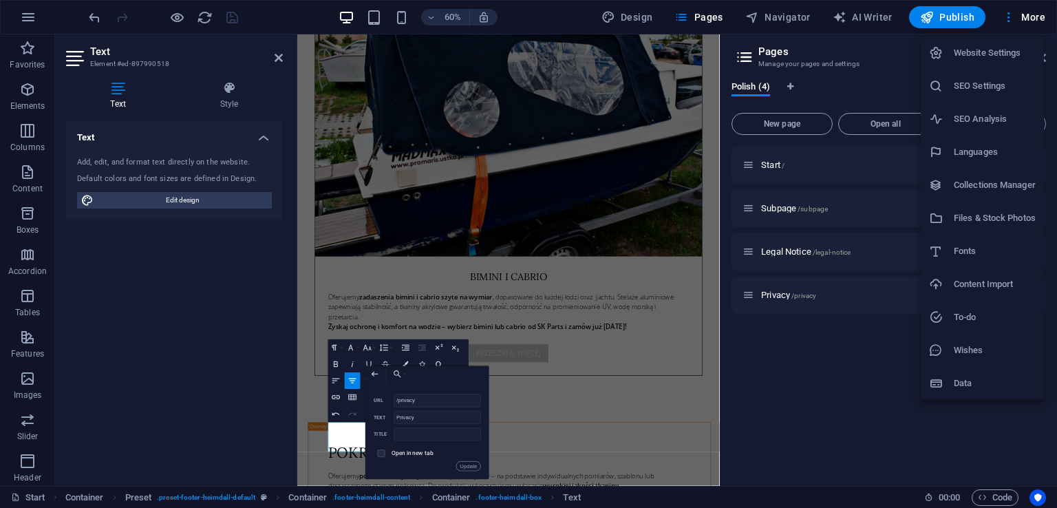
click at [1005, 387] on h6 "Data" at bounding box center [995, 383] width 82 height 17
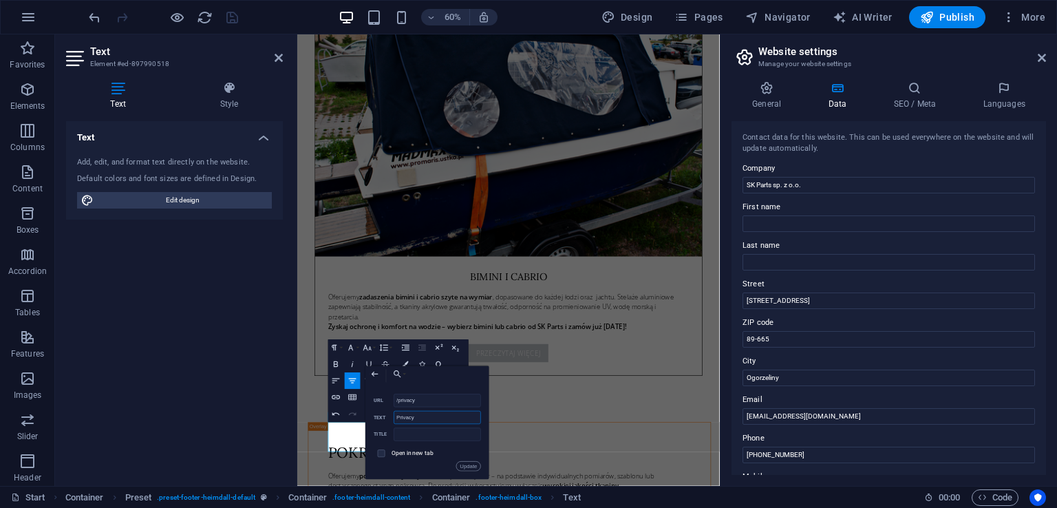
click at [439, 420] on input "Privacy" at bounding box center [437, 417] width 87 height 13
type input "Polityka prywatności"
click at [467, 461] on button "Update" at bounding box center [468, 466] width 25 height 10
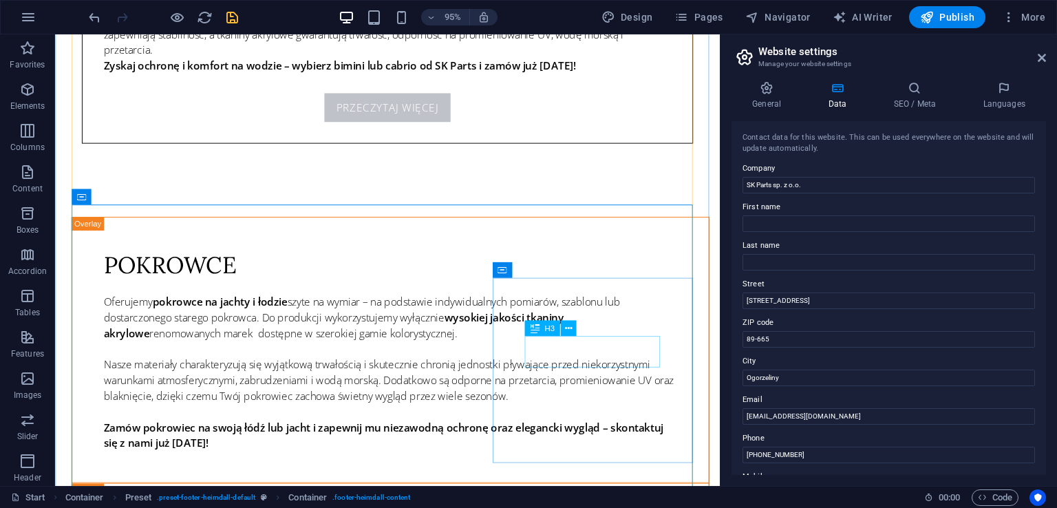
scroll to position [4910, 0]
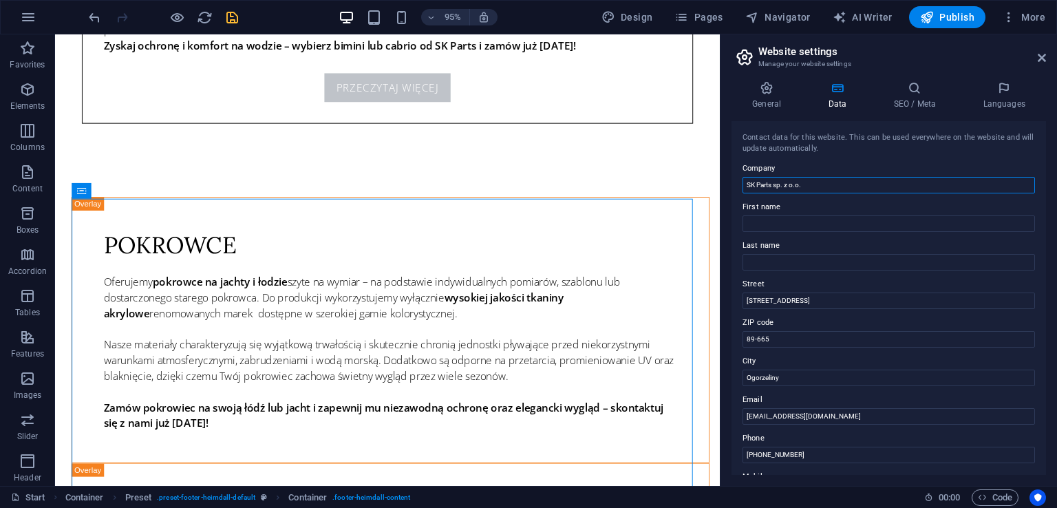
drag, startPoint x: 796, startPoint y: 234, endPoint x: 750, endPoint y: 209, distance: 52.4
click at [240, 19] on div "95% Design Pages Navigator AI Writer Publish More" at bounding box center [568, 17] width 965 height 22
click at [235, 14] on icon "save" at bounding box center [232, 18] width 16 height 16
